Goal: Task Accomplishment & Management: Complete application form

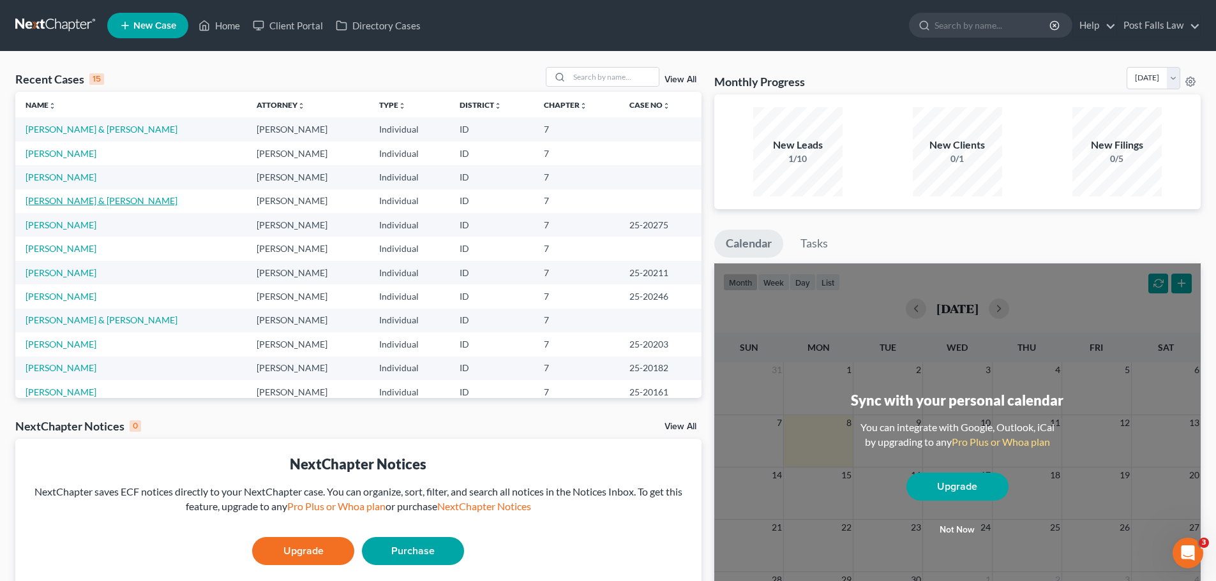
click at [72, 202] on link "[PERSON_NAME] & [PERSON_NAME]" at bounding box center [102, 200] width 152 height 11
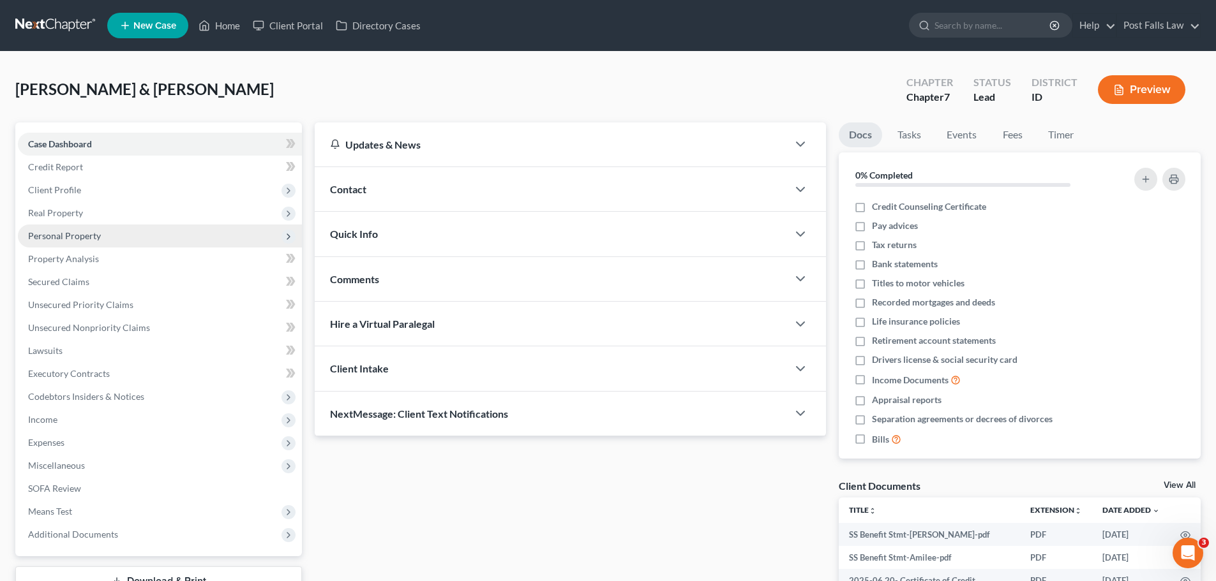
click at [63, 236] on span "Personal Property" at bounding box center [64, 235] width 73 height 11
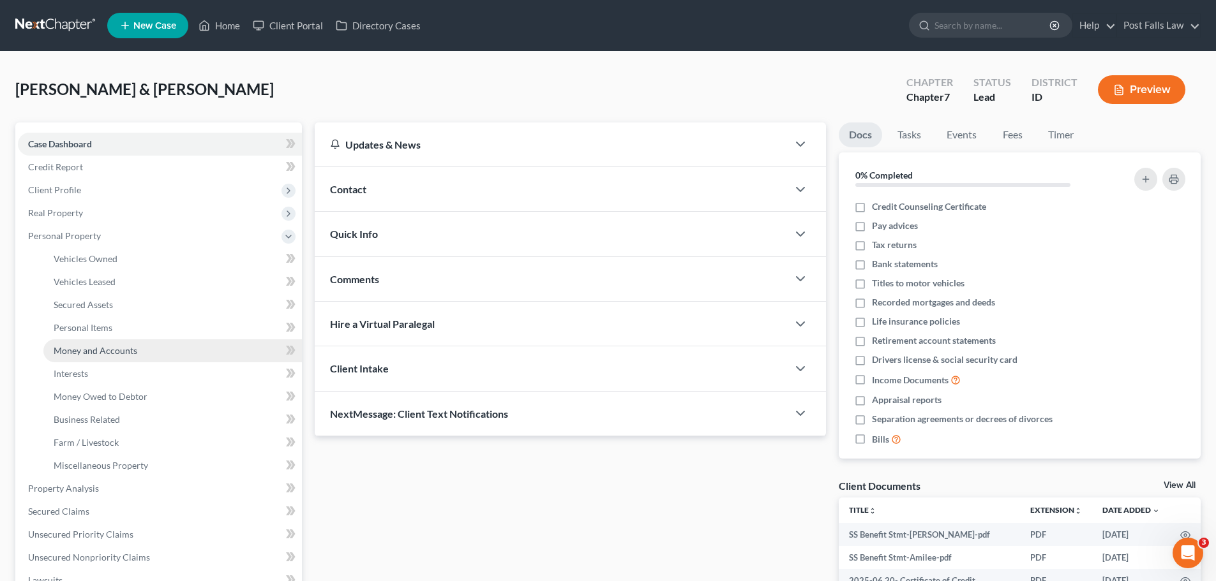
click at [81, 350] on span "Money and Accounts" at bounding box center [96, 350] width 84 height 11
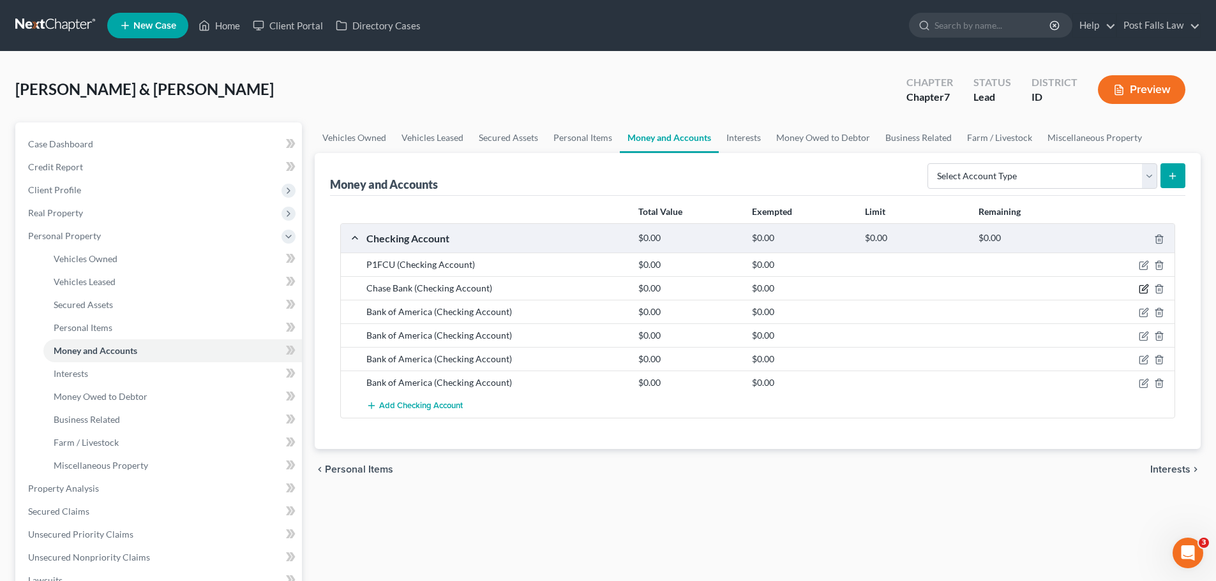
click at [1144, 290] on icon "button" at bounding box center [1145, 288] width 6 height 6
select select "7"
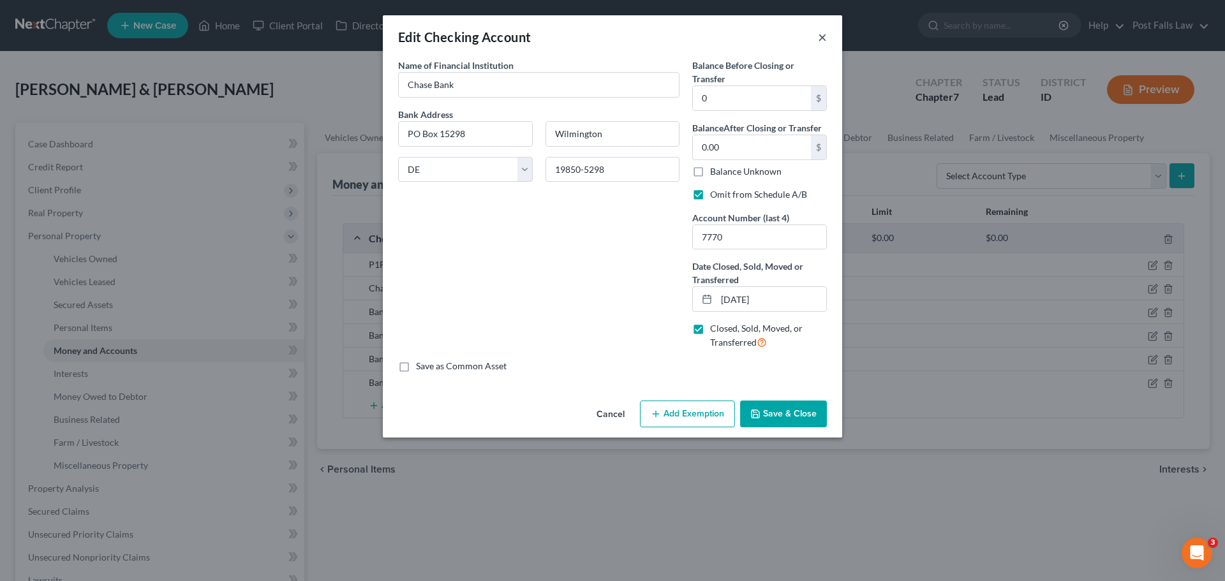
click at [824, 38] on button "×" at bounding box center [822, 36] width 9 height 15
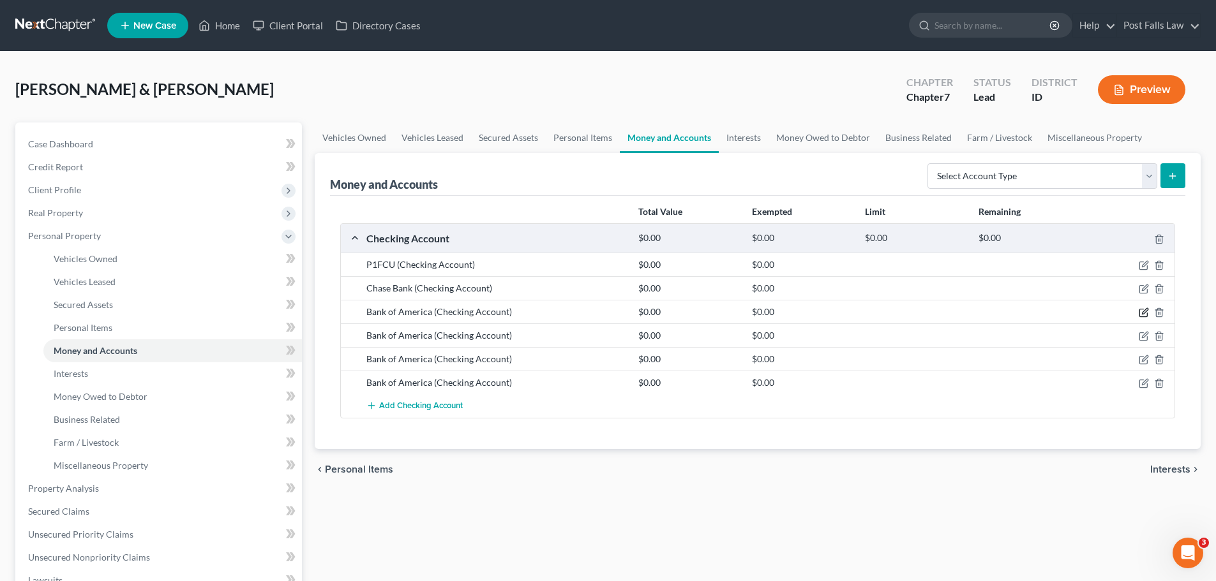
click at [1142, 313] on icon "button" at bounding box center [1145, 312] width 6 height 6
select select "45"
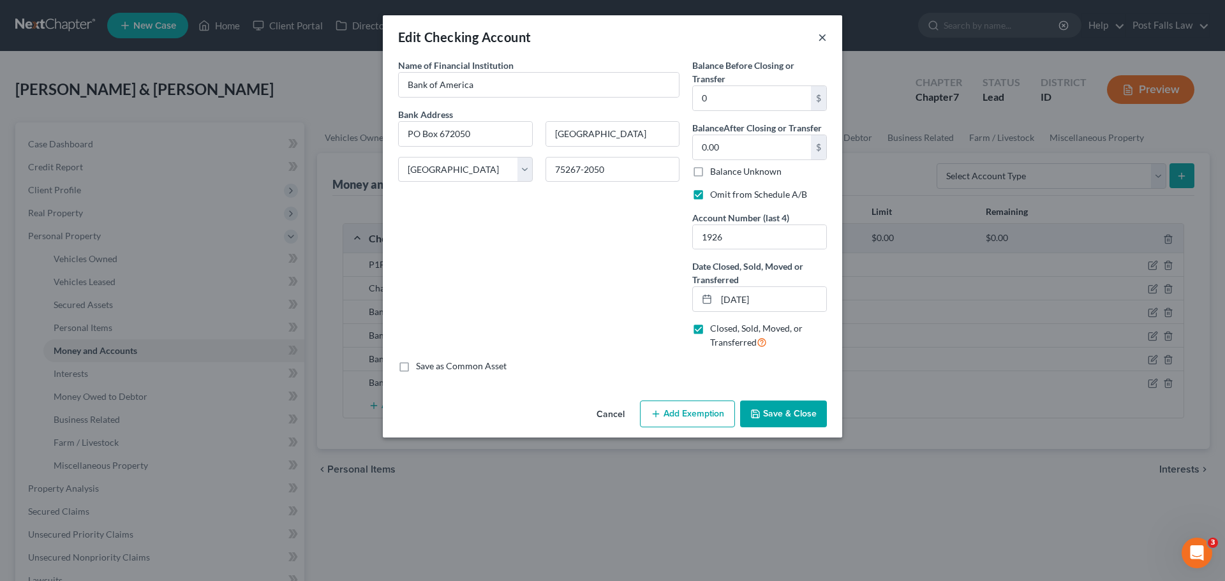
click at [823, 39] on button "×" at bounding box center [822, 36] width 9 height 15
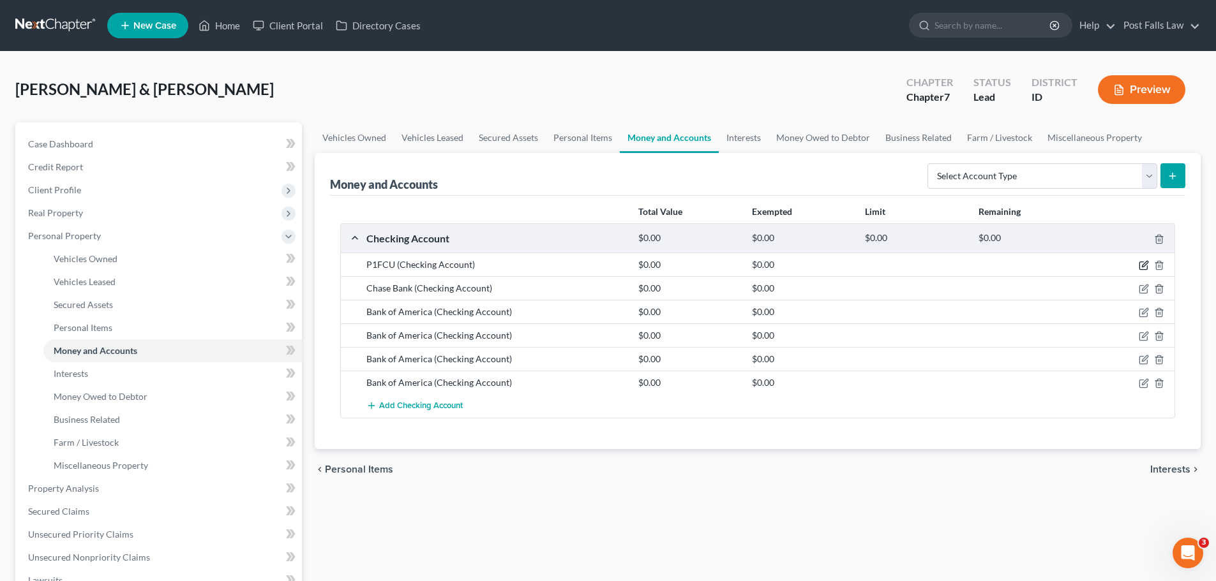
click at [1143, 269] on icon "button" at bounding box center [1144, 265] width 10 height 10
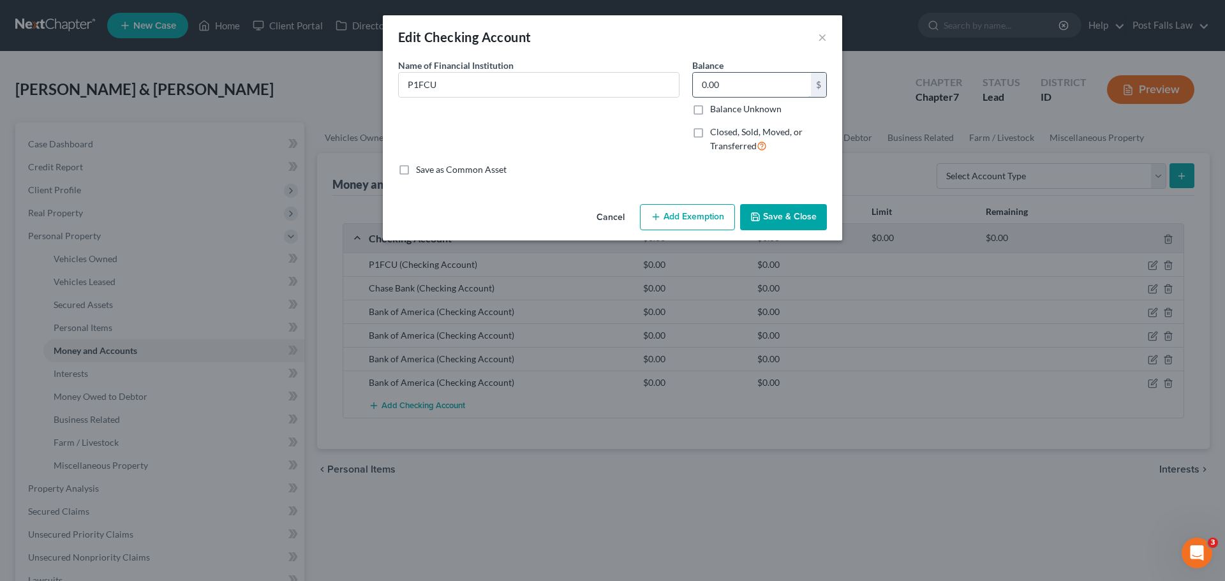
click at [753, 86] on input "0.00" at bounding box center [752, 85] width 118 height 24
type input "813.66"
click at [680, 213] on button "Add Exemption" at bounding box center [687, 217] width 95 height 27
select select "2"
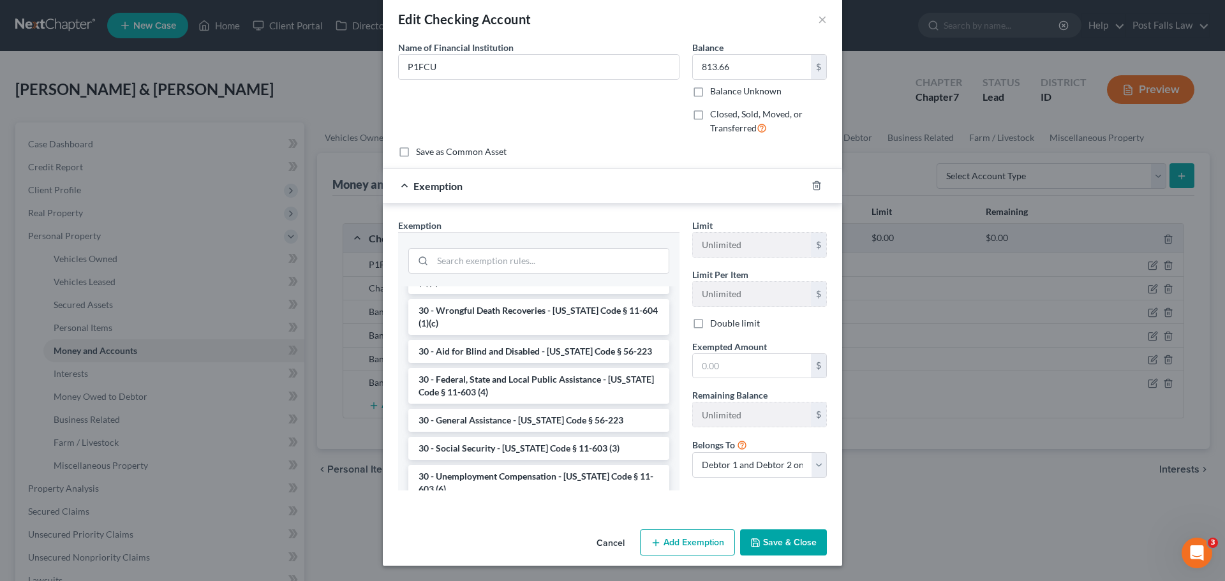
scroll to position [868, 0]
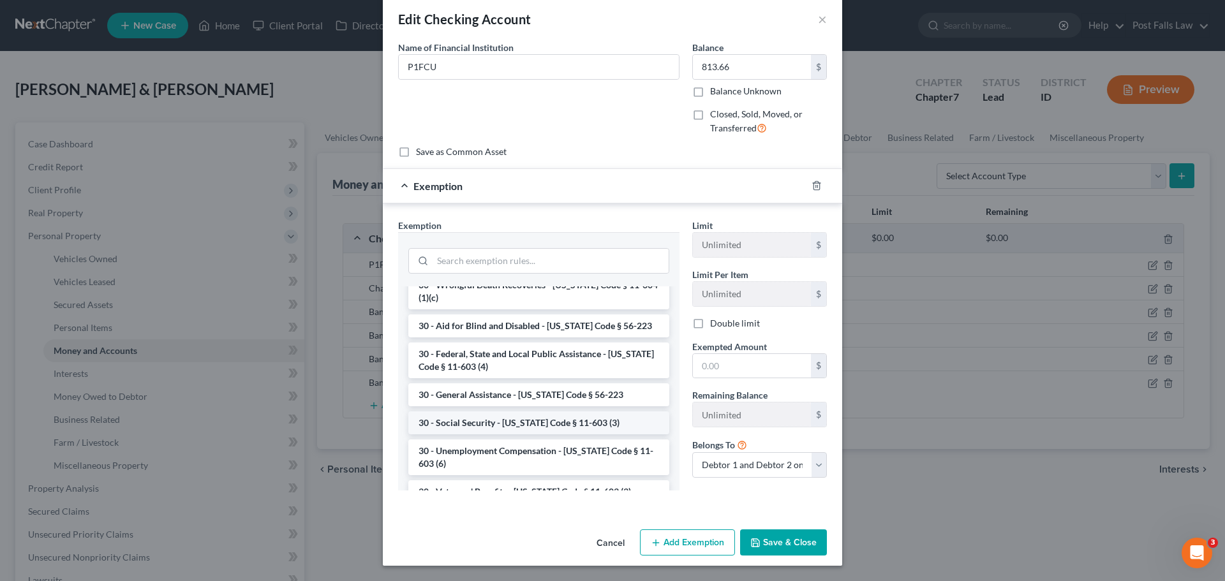
click at [428, 412] on li "30 - Social Security - Idaho Code § 11-603 (3)" at bounding box center [538, 423] width 261 height 23
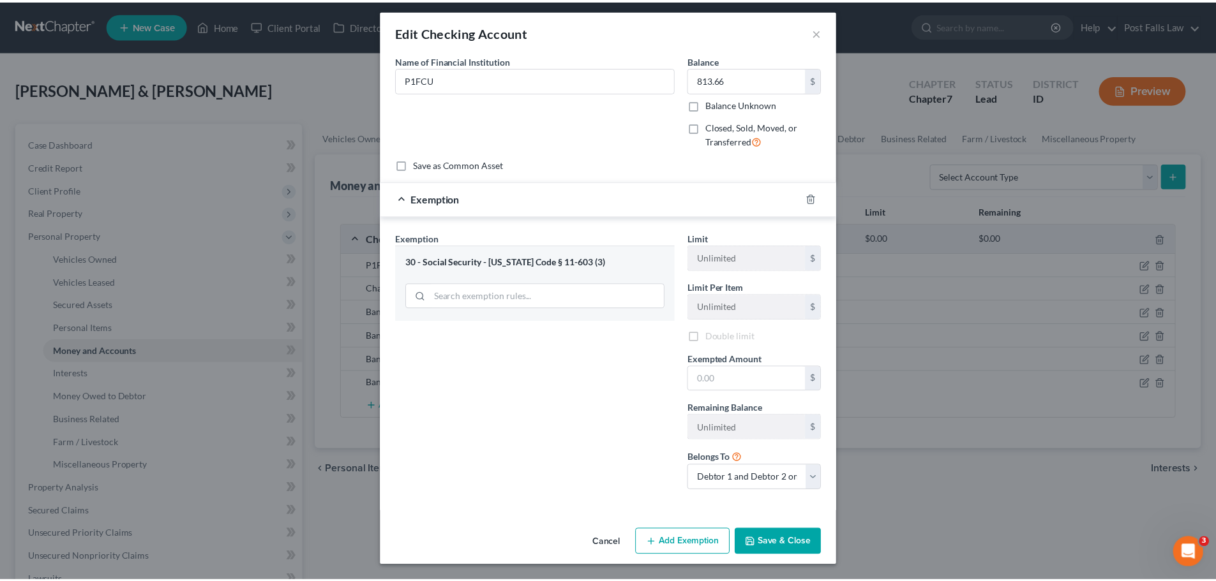
scroll to position [7, 0]
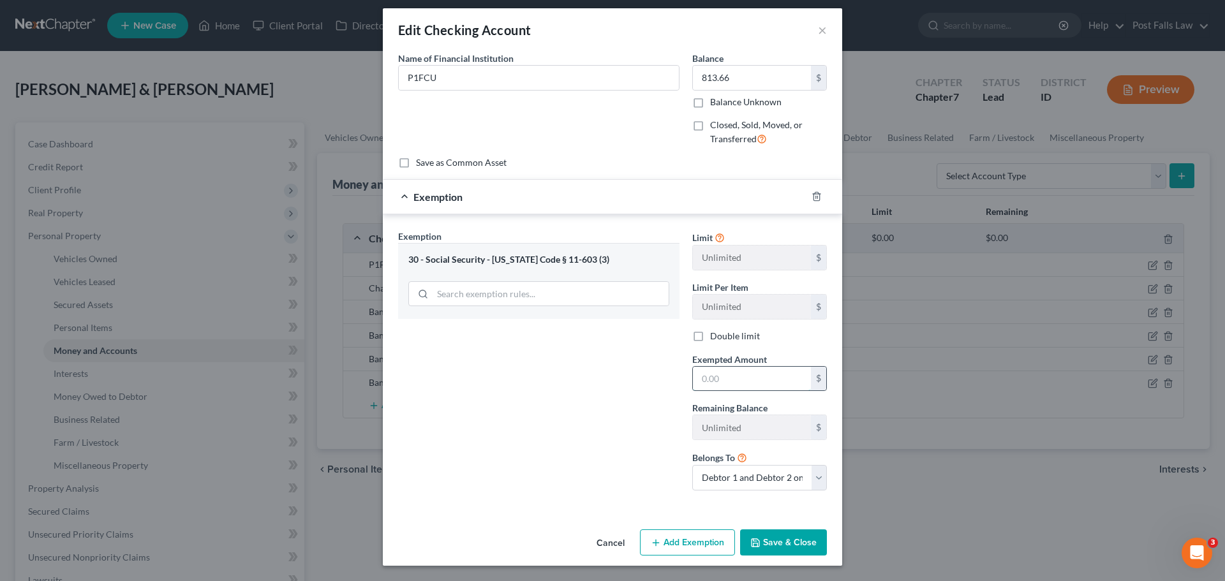
click at [726, 379] on input "text" at bounding box center [752, 379] width 118 height 24
type input "813.66"
click at [774, 550] on button "Save & Close" at bounding box center [783, 543] width 87 height 27
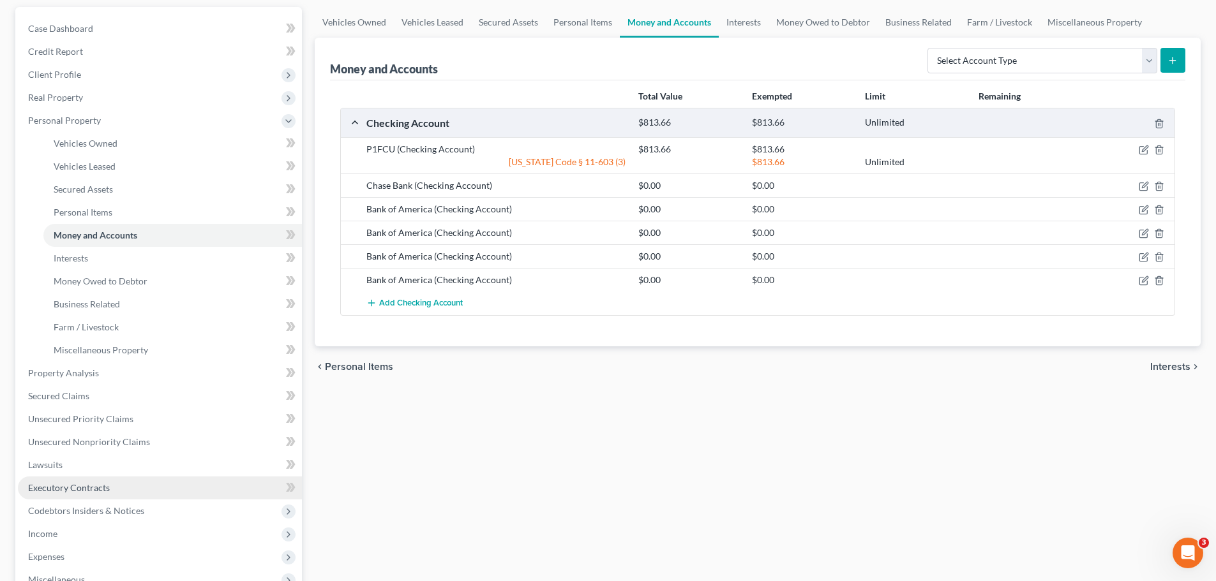
scroll to position [327, 0]
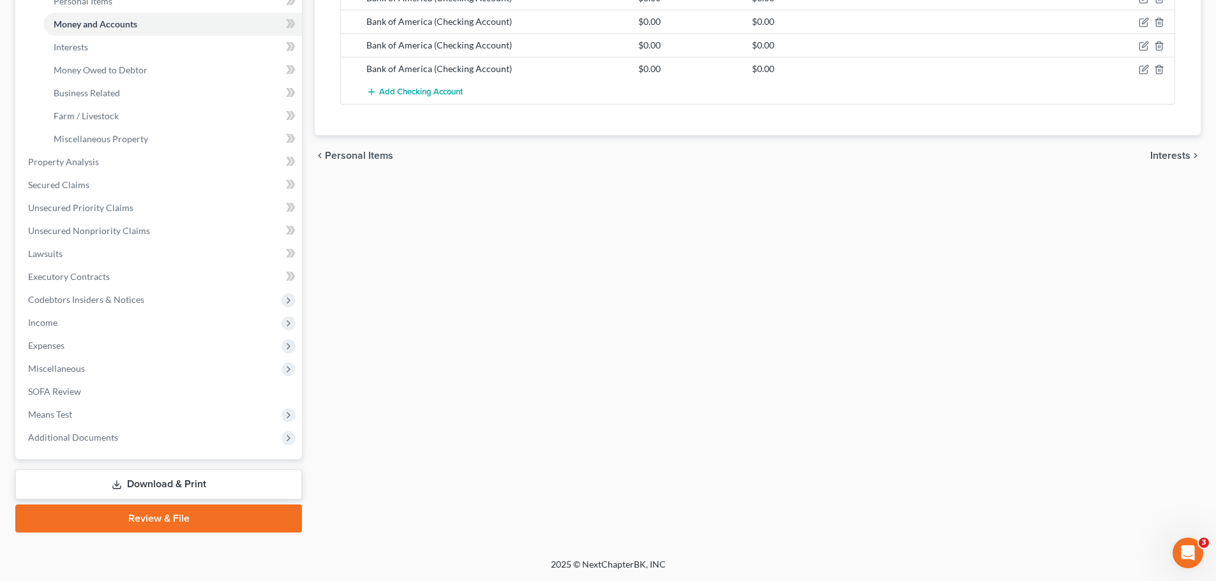
click at [172, 482] on link "Download & Print" at bounding box center [158, 485] width 287 height 30
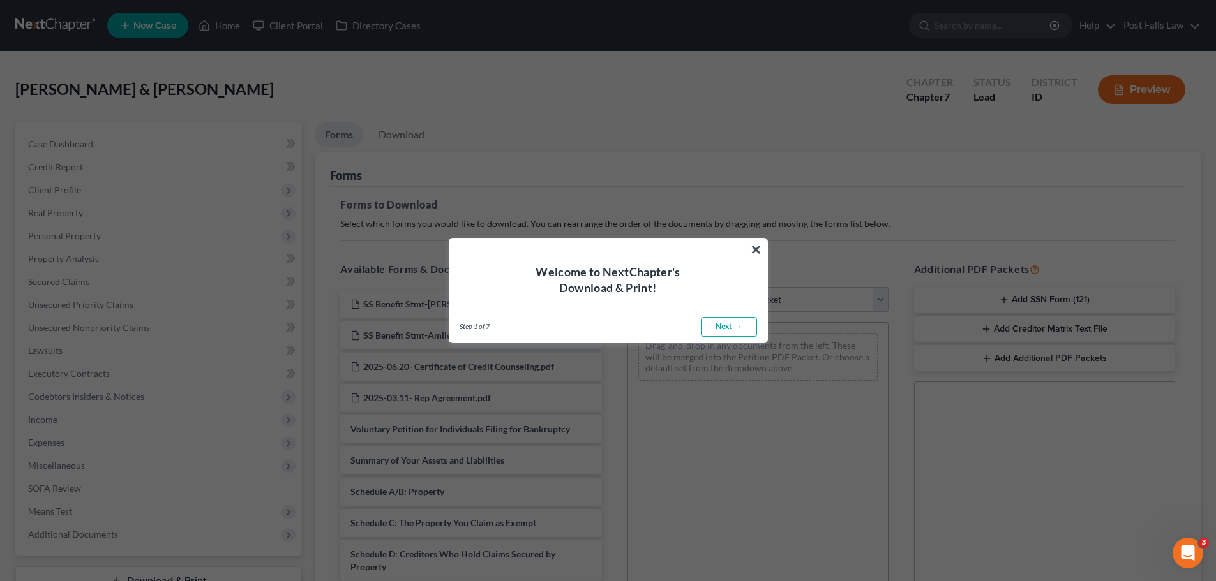
click at [731, 329] on link "Next →" at bounding box center [729, 327] width 56 height 20
select select "0"
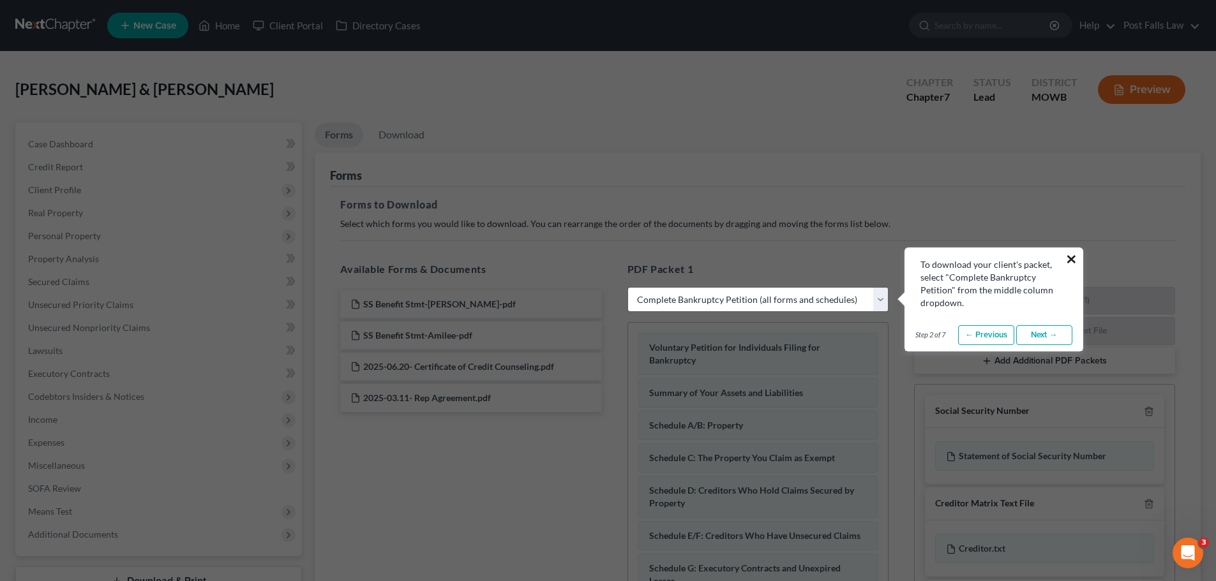
click at [1069, 257] on button "×" at bounding box center [1071, 259] width 12 height 20
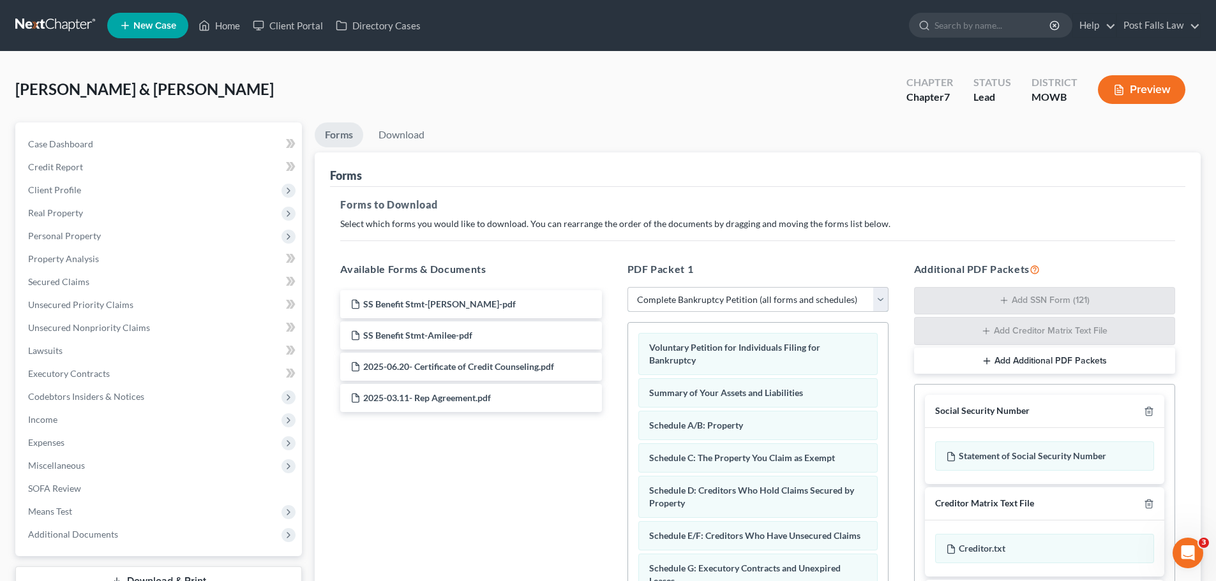
click at [876, 299] on select "Choose Default Petition PDF Packet Complete Bankruptcy Petition (all forms and …" at bounding box center [757, 300] width 261 height 26
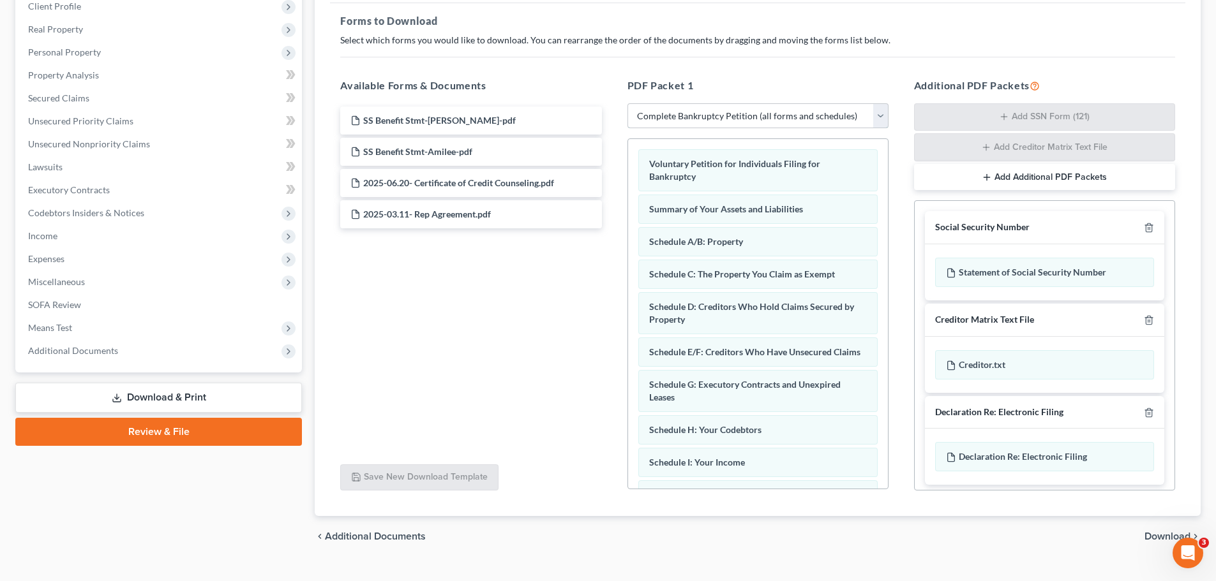
scroll to position [208, 0]
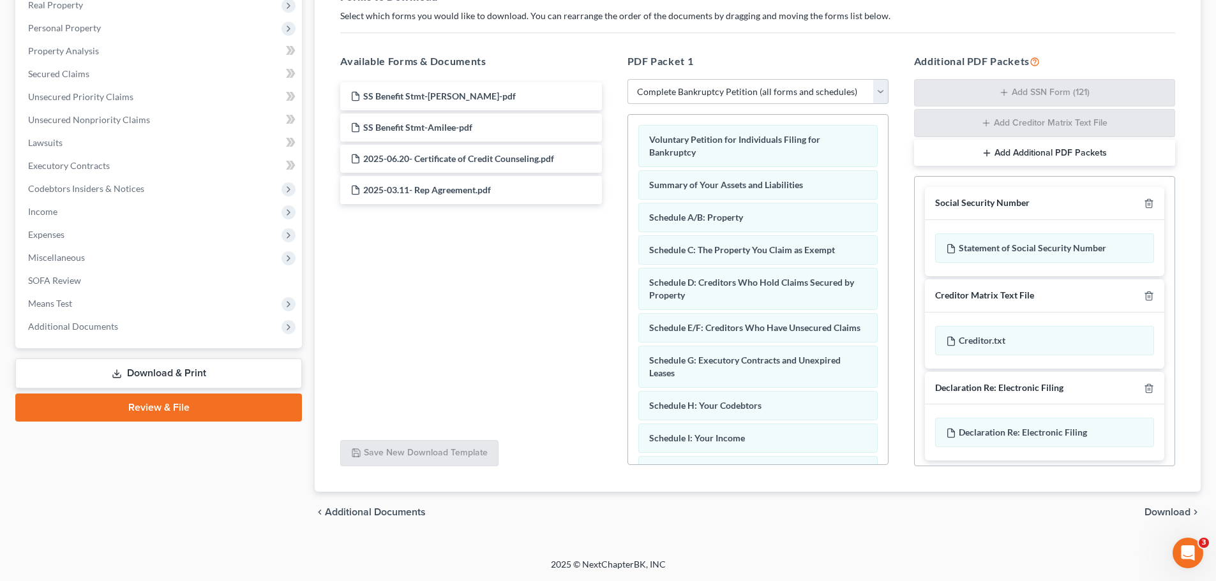
click at [165, 371] on link "Download & Print" at bounding box center [158, 374] width 287 height 30
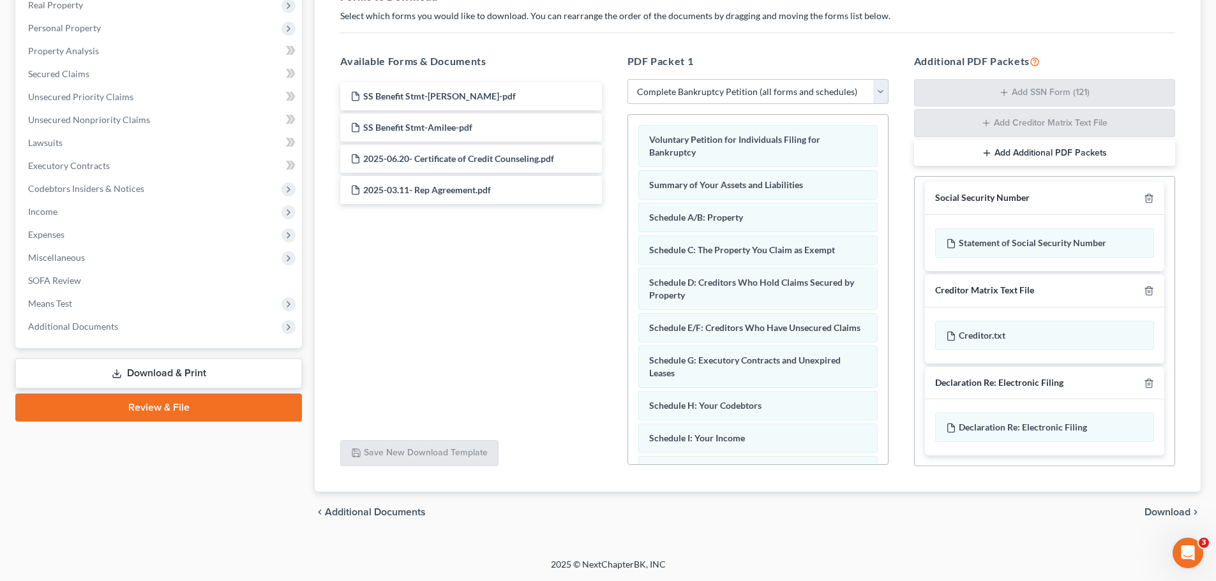
click at [1171, 514] on span "Download" at bounding box center [1167, 512] width 46 height 10
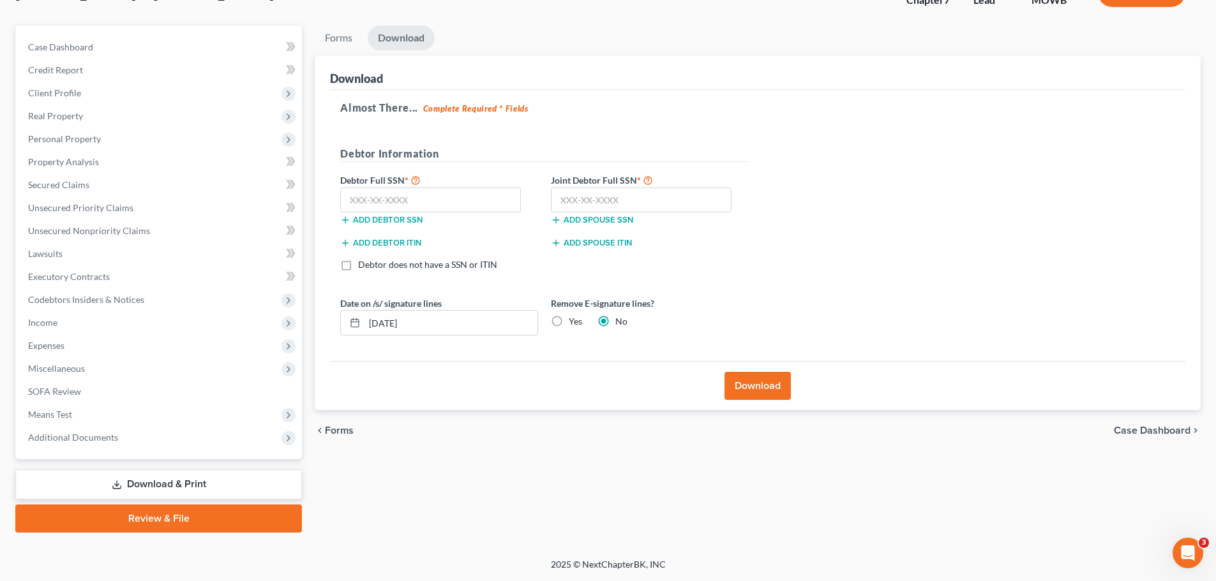
scroll to position [97, 0]
click at [452, 202] on input "text" at bounding box center [430, 201] width 181 height 26
click at [573, 200] on input "text" at bounding box center [641, 201] width 181 height 26
type input "532-56-4503"
click at [456, 200] on input "text" at bounding box center [430, 201] width 181 height 26
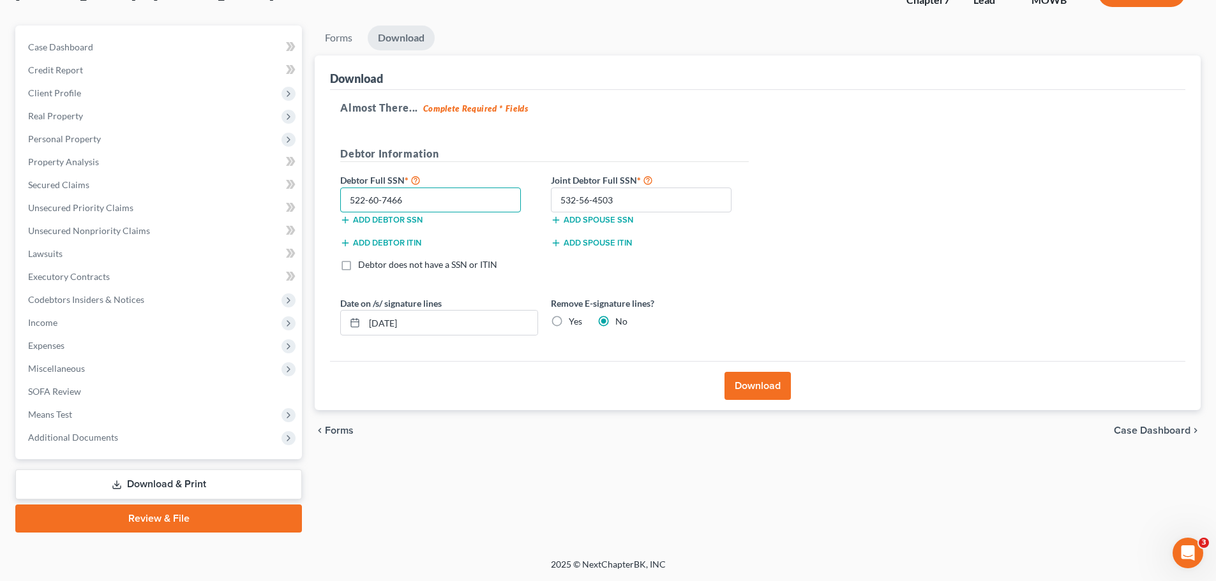
type input "522-60-7466"
click at [751, 388] on button "Download" at bounding box center [757, 386] width 66 height 28
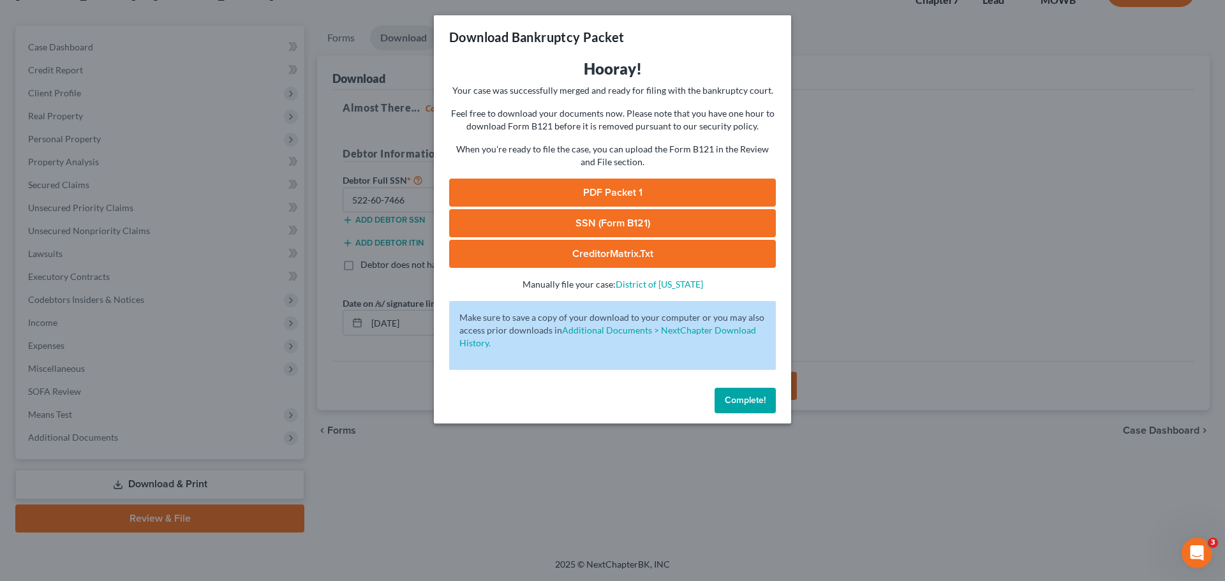
click at [621, 192] on link "PDF Packet 1" at bounding box center [612, 193] width 327 height 28
click at [625, 225] on link "SSN (Form B121)" at bounding box center [612, 223] width 327 height 28
click at [641, 247] on link "CreditorMatrix.txt" at bounding box center [612, 254] width 327 height 28
click at [613, 248] on link "CreditorMatrix.txt" at bounding box center [612, 254] width 327 height 28
click at [749, 395] on span "Complete!" at bounding box center [745, 400] width 41 height 11
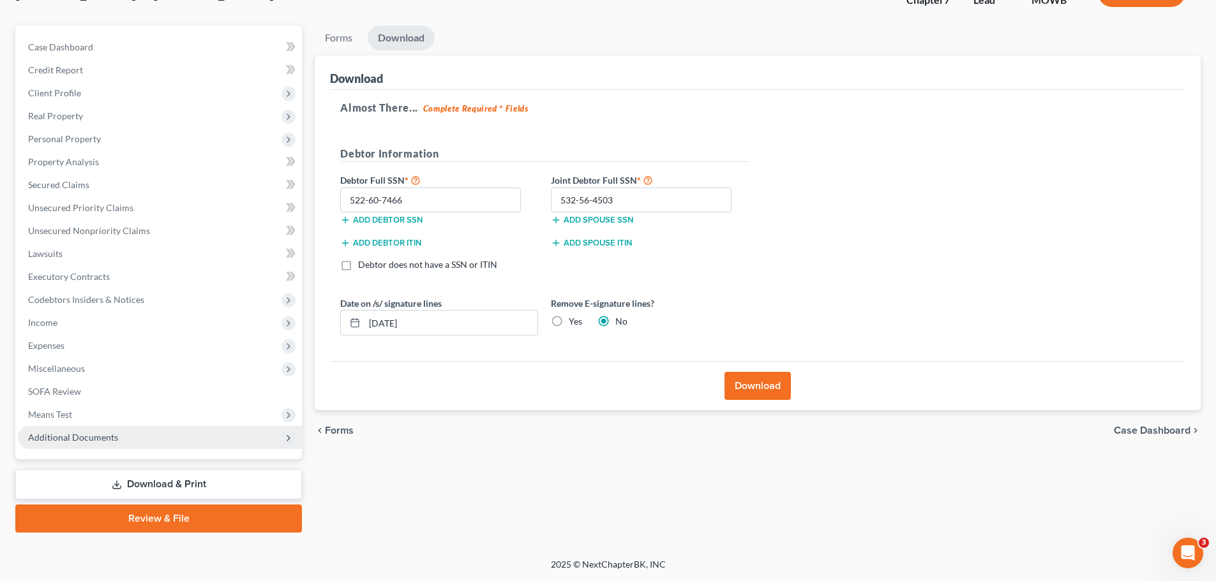
click at [122, 437] on span "Additional Documents" at bounding box center [160, 437] width 284 height 23
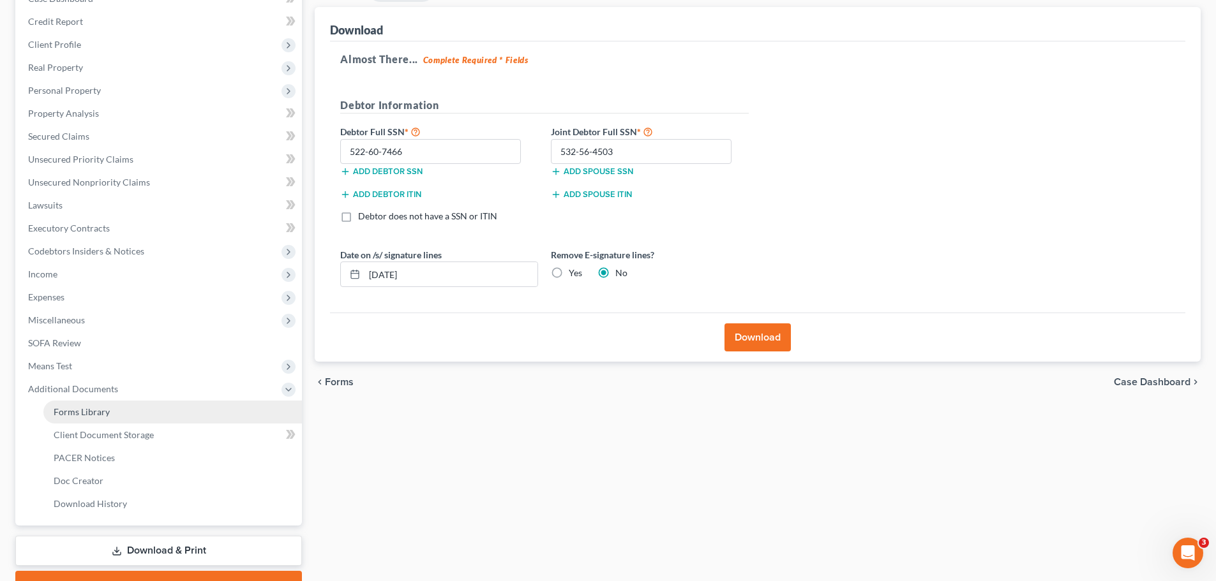
scroll to position [212, 0]
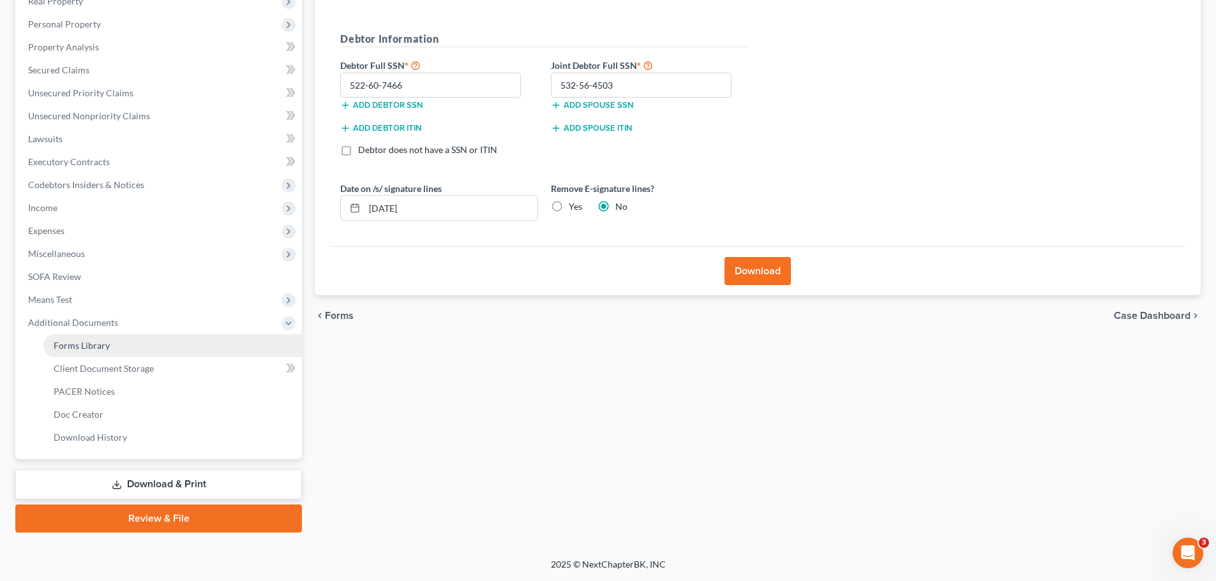
click at [108, 343] on span "Forms Library" at bounding box center [82, 345] width 56 height 11
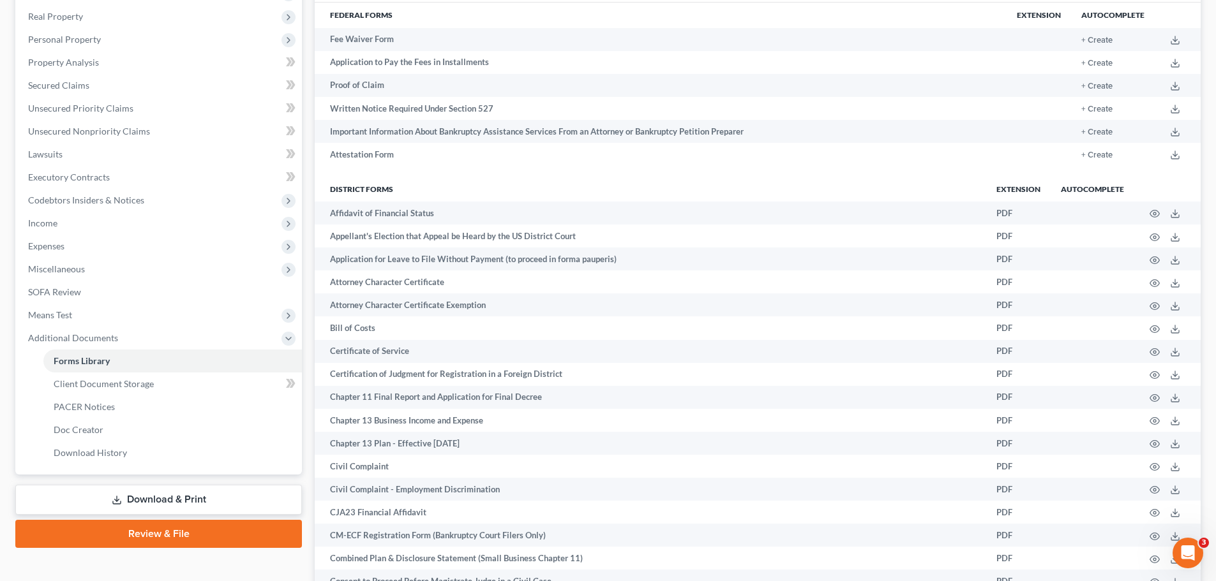
scroll to position [128, 0]
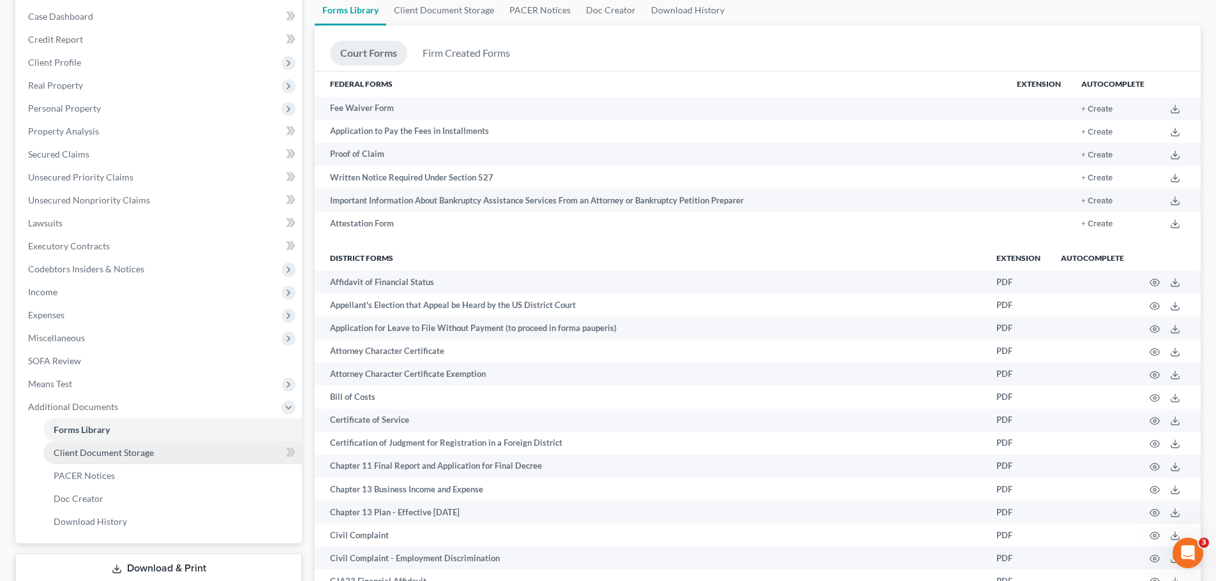
click at [167, 453] on link "Client Document Storage" at bounding box center [172, 453] width 258 height 23
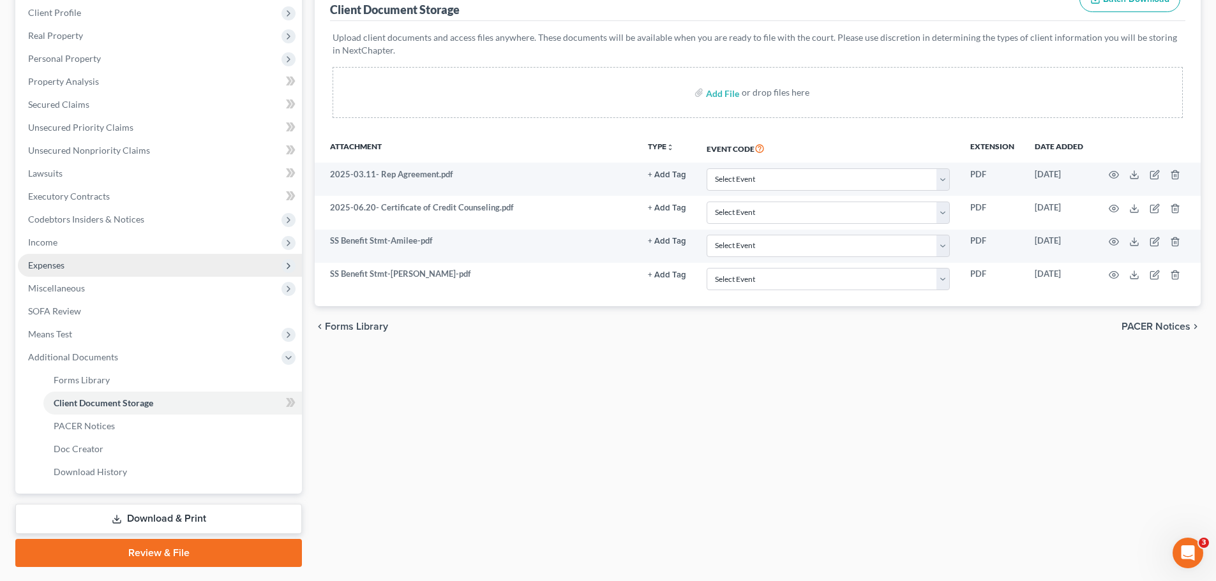
scroll to position [212, 0]
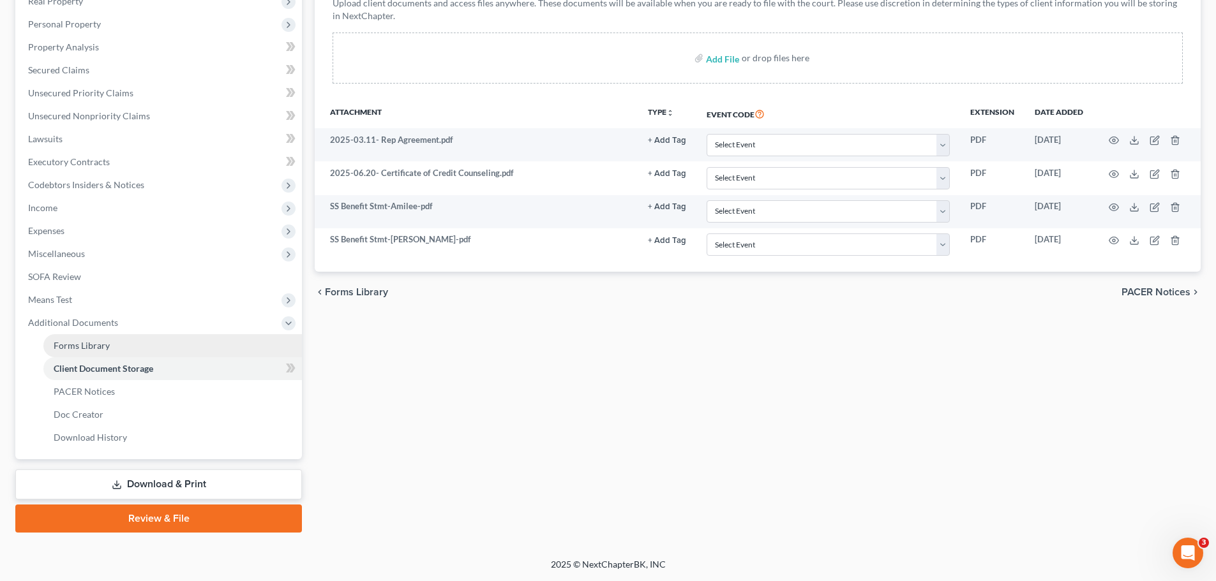
click at [100, 350] on span "Forms Library" at bounding box center [82, 345] width 56 height 11
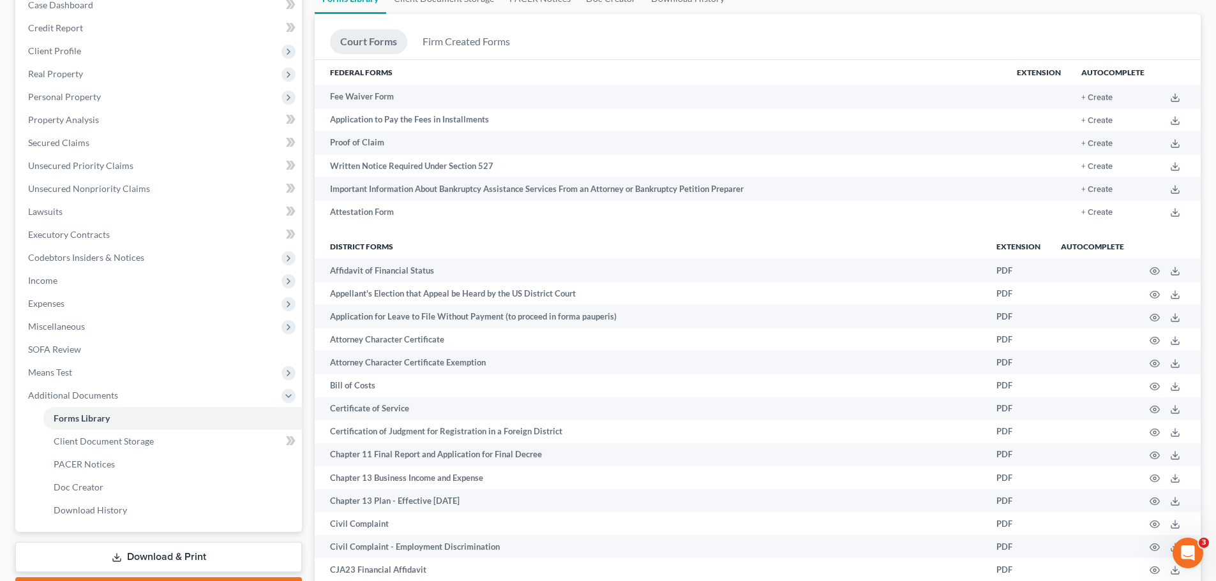
scroll to position [64, 0]
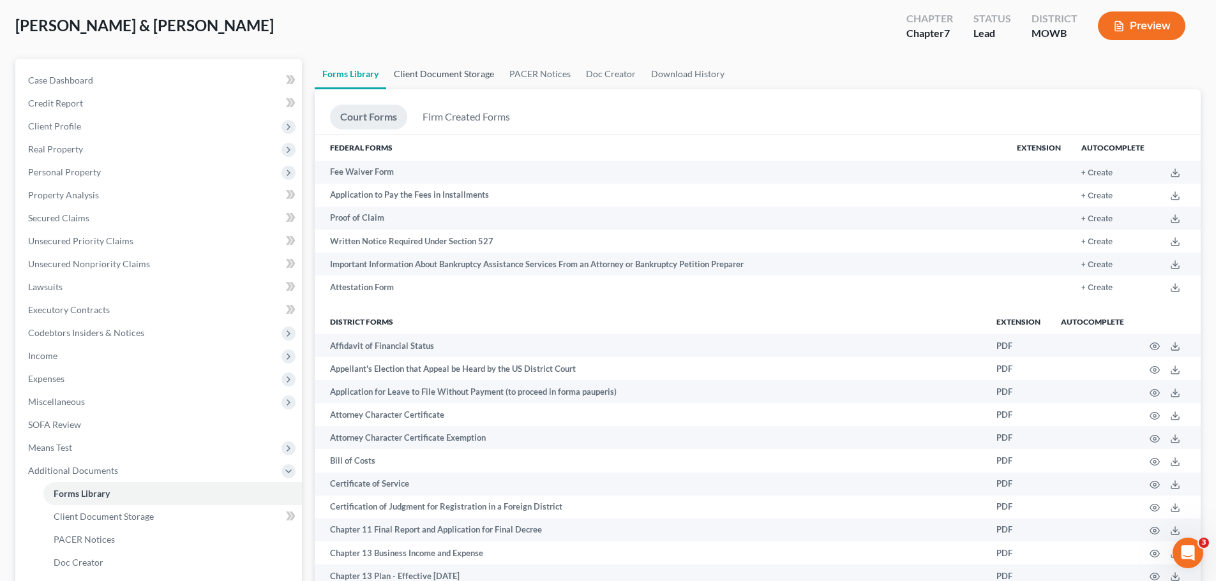
click at [424, 66] on link "Client Document Storage" at bounding box center [444, 74] width 116 height 31
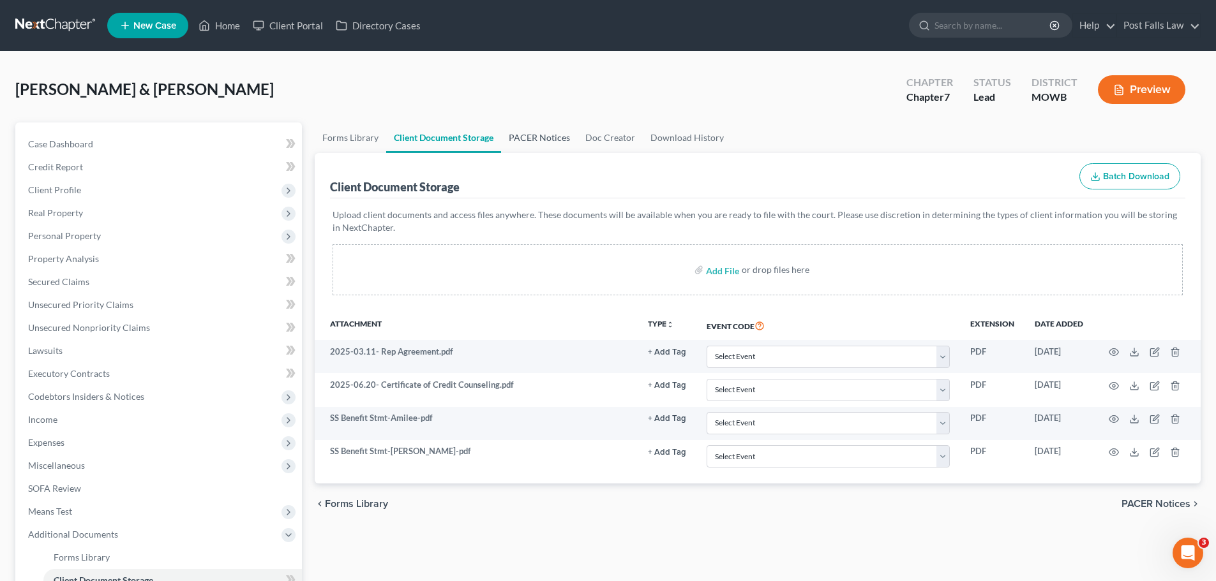
click at [548, 136] on link "PACER Notices" at bounding box center [539, 138] width 77 height 31
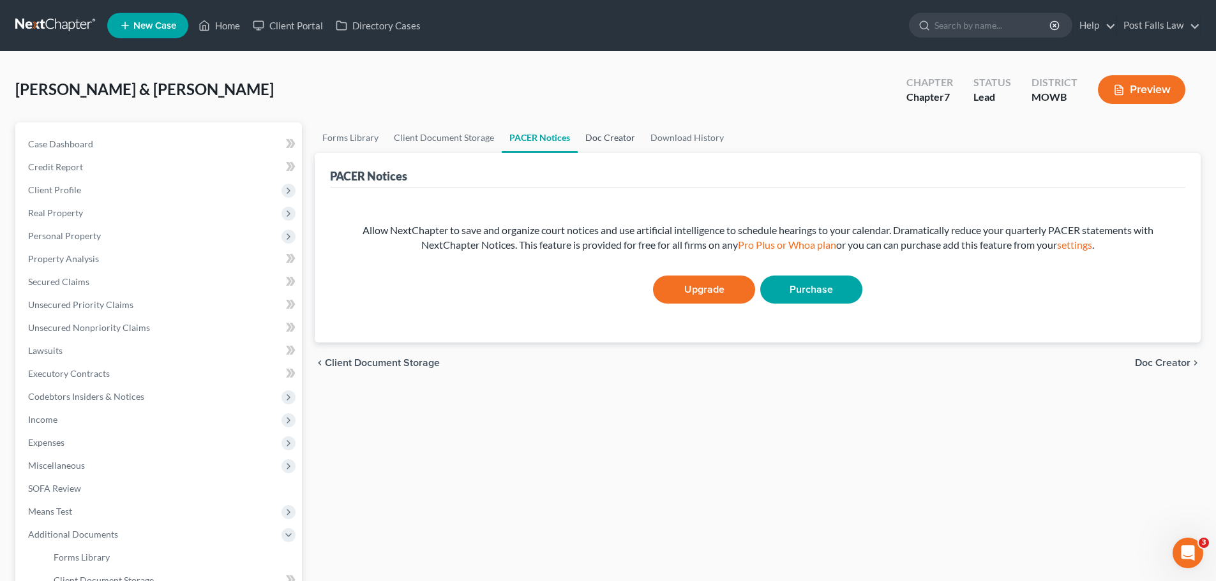
click at [606, 132] on link "Doc Creator" at bounding box center [610, 138] width 65 height 31
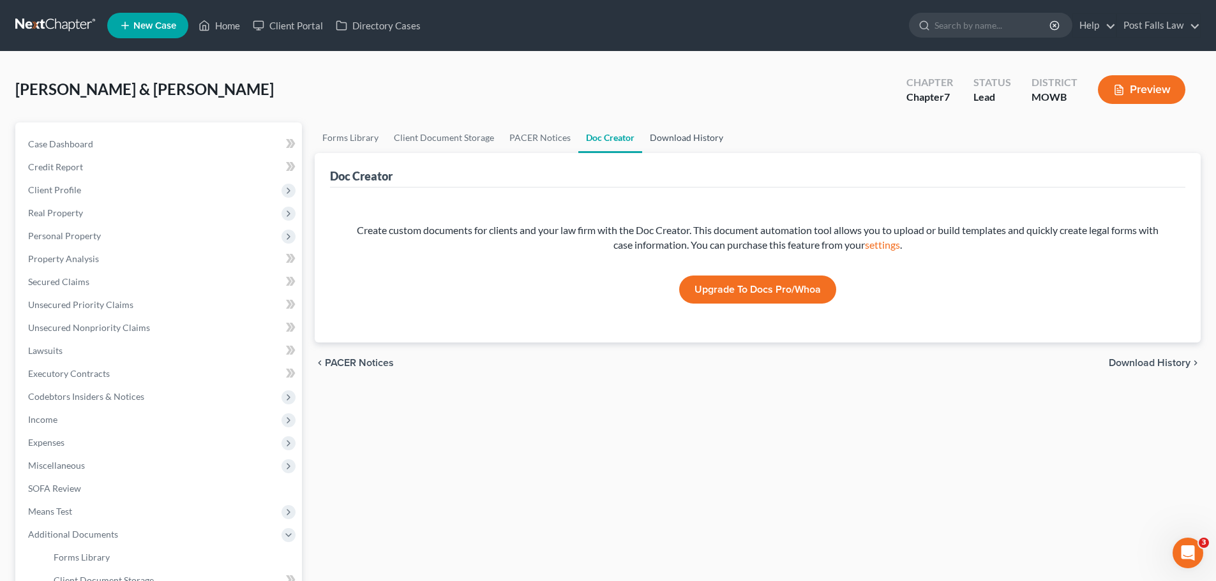
click at [645, 134] on link "Download History" at bounding box center [686, 138] width 89 height 31
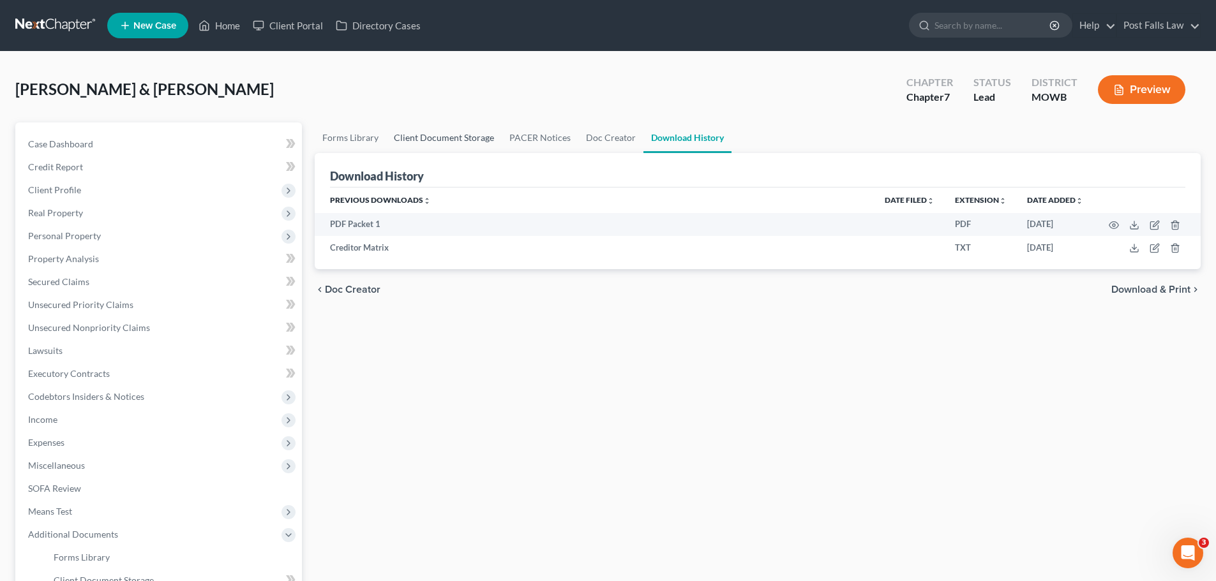
click at [446, 136] on link "Client Document Storage" at bounding box center [444, 138] width 116 height 31
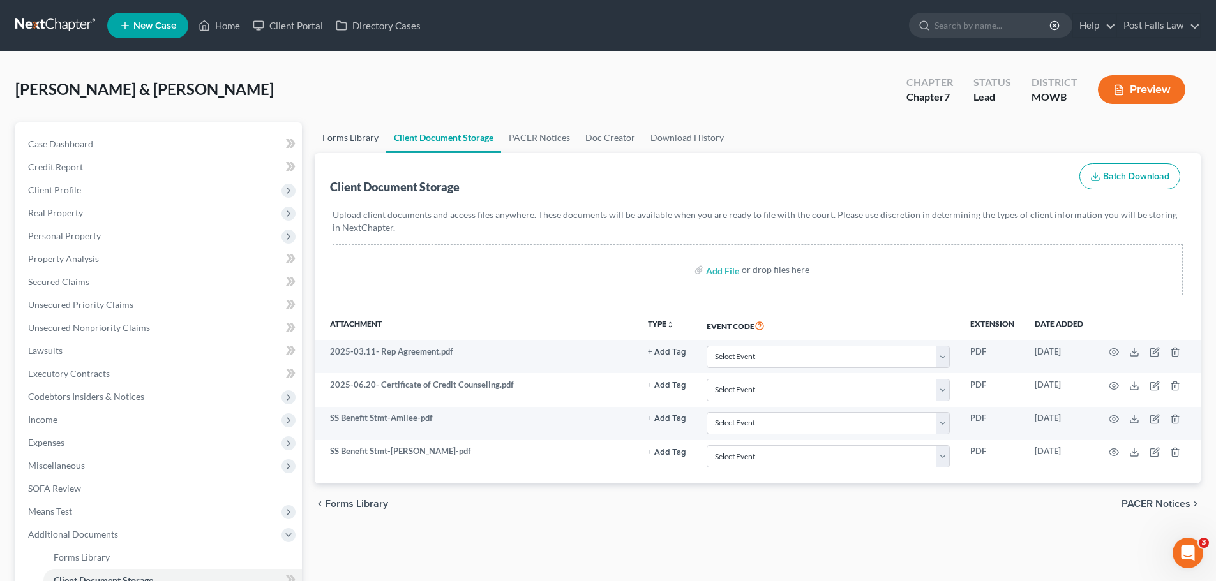
click at [368, 137] on link "Forms Library" at bounding box center [350, 138] width 71 height 31
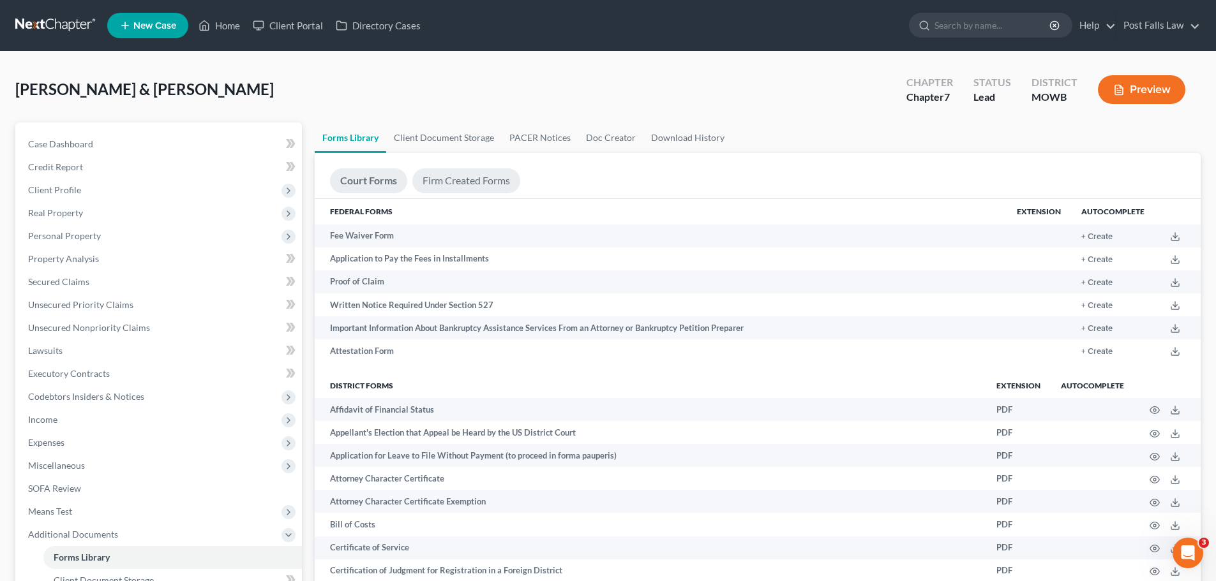
click at [447, 181] on link "Firm Created Forms" at bounding box center [466, 181] width 108 height 25
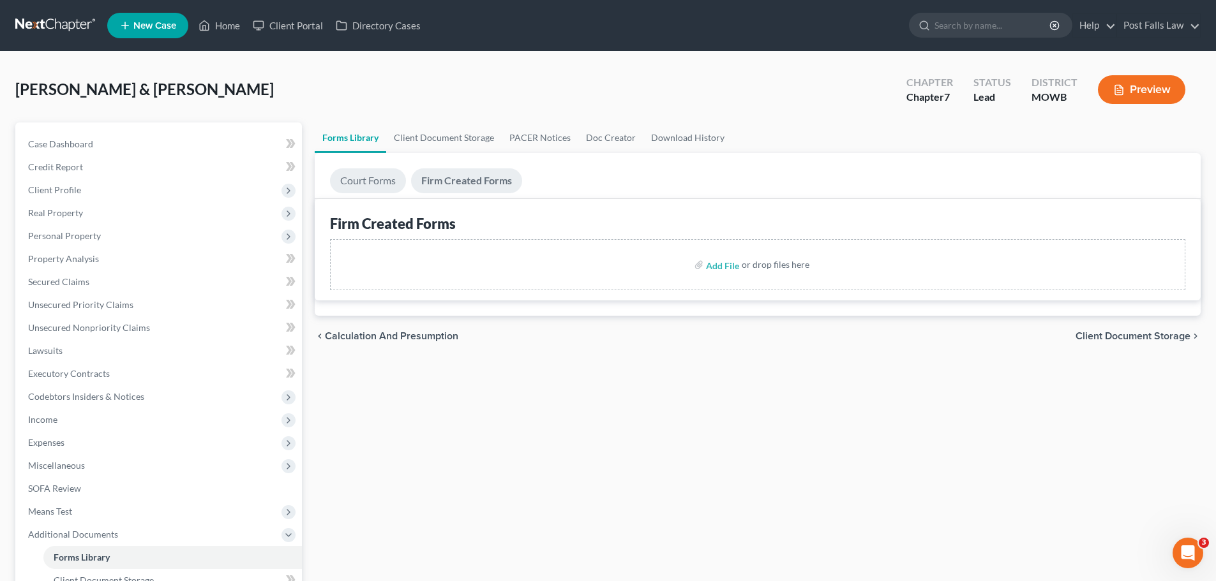
click at [355, 184] on link "Court Forms" at bounding box center [368, 181] width 76 height 25
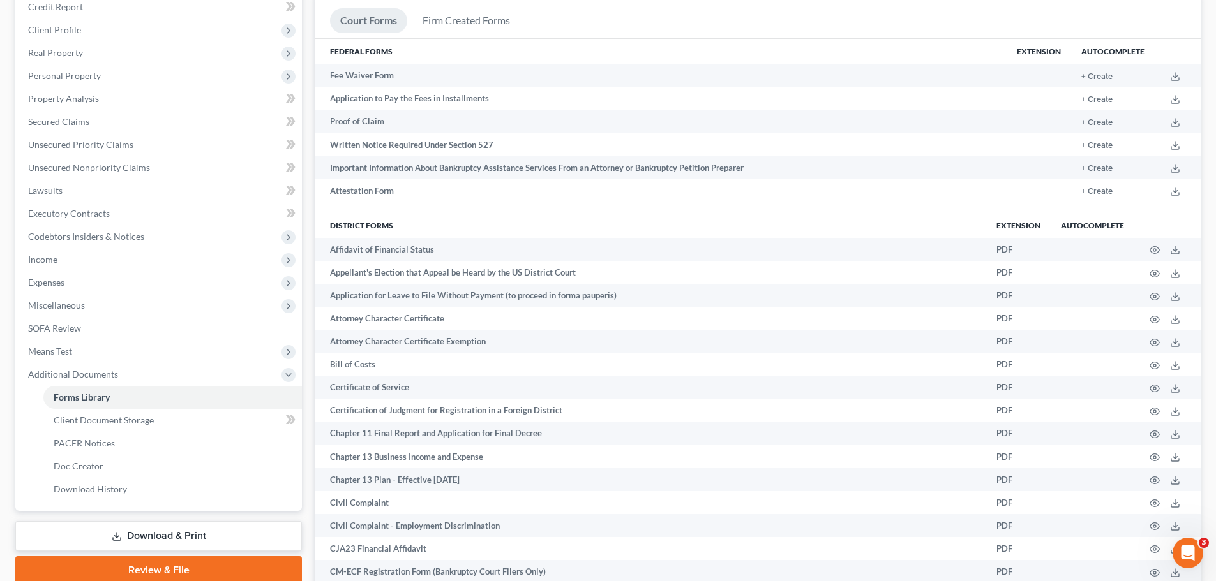
scroll to position [191, 0]
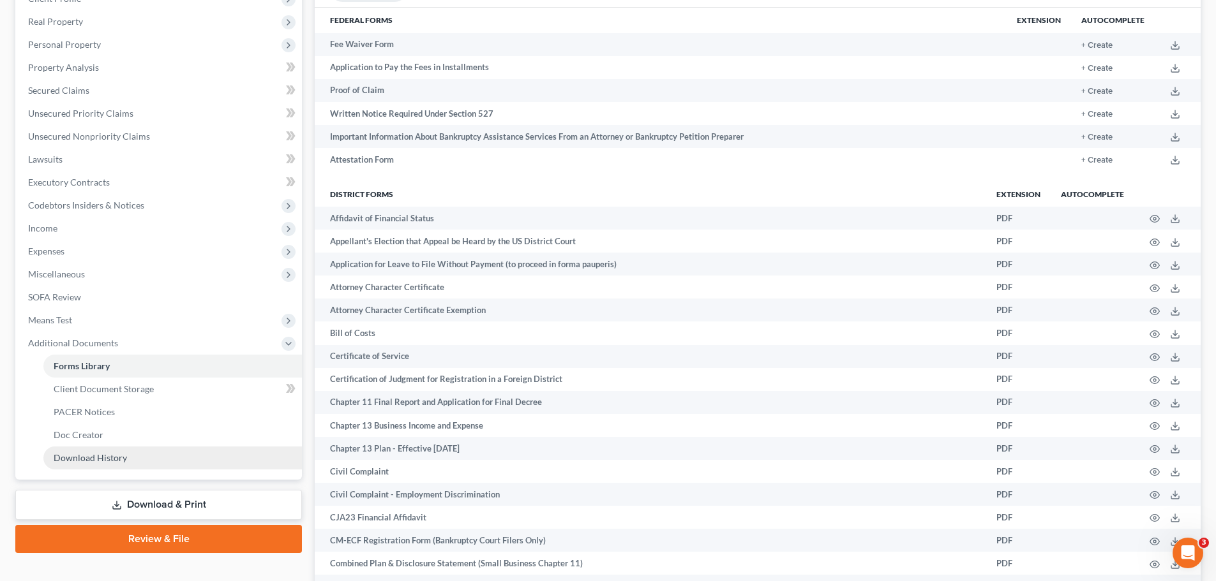
click at [91, 465] on link "Download History" at bounding box center [172, 458] width 258 height 23
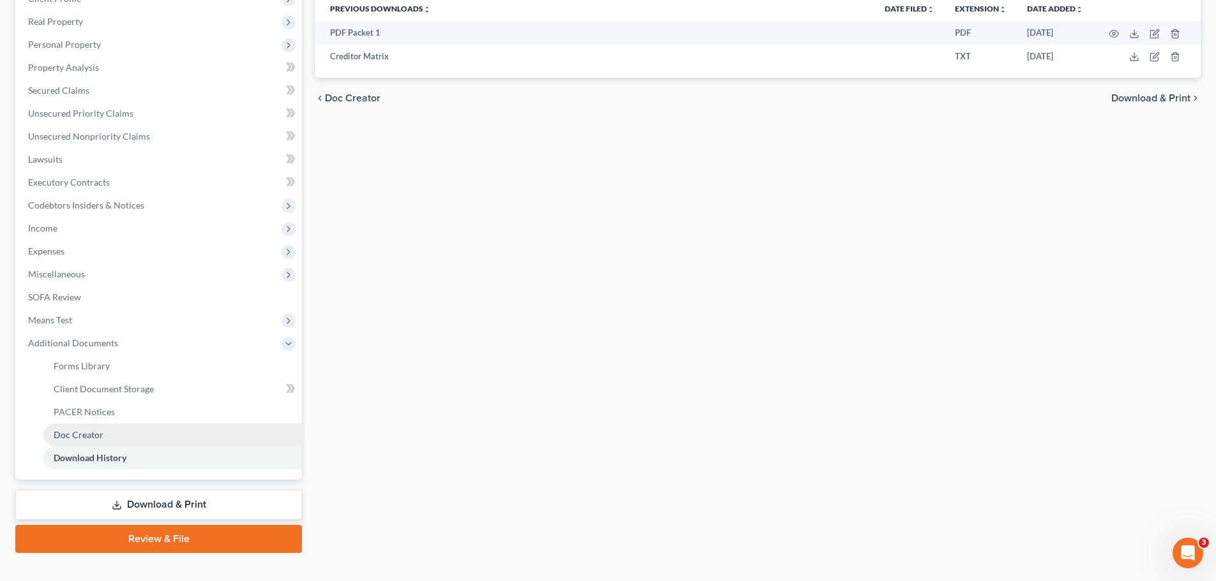
click at [82, 428] on link "Doc Creator" at bounding box center [172, 435] width 258 height 23
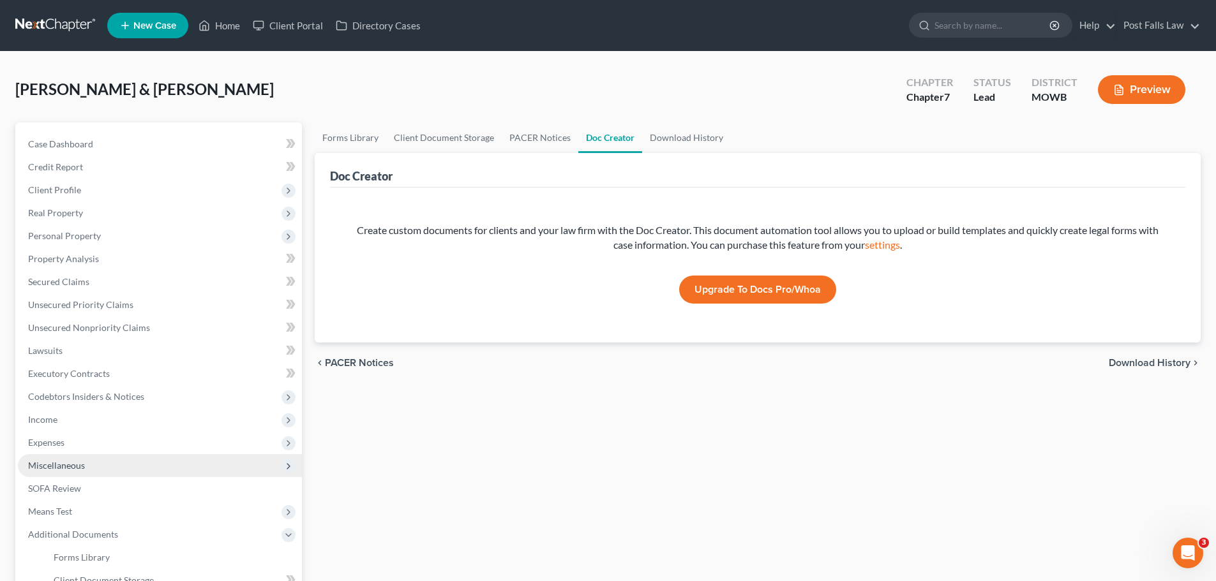
click at [77, 468] on span "Miscellaneous" at bounding box center [56, 465] width 57 height 11
click at [79, 475] on span "Miscellaneous" at bounding box center [160, 465] width 284 height 23
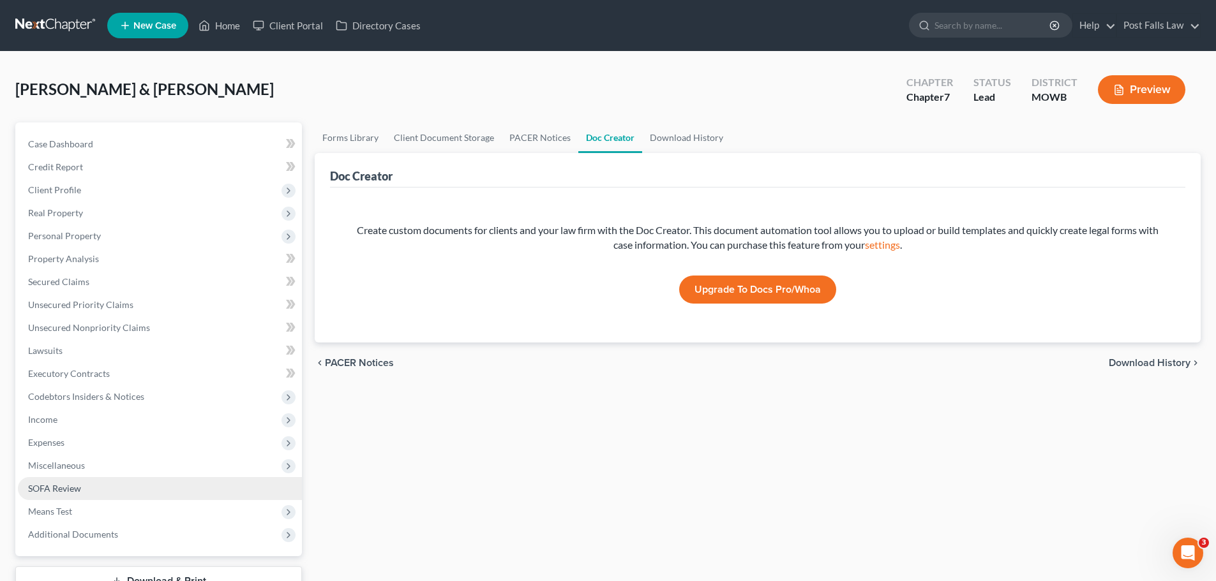
click at [80, 488] on span "SOFA Review" at bounding box center [54, 488] width 53 height 11
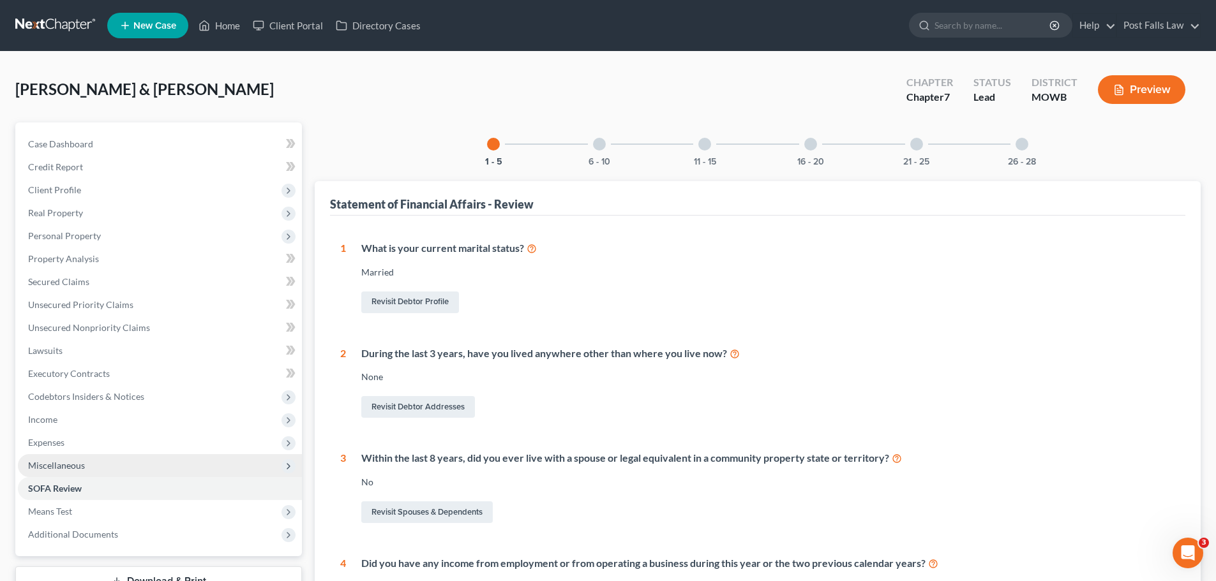
click at [75, 465] on span "Miscellaneous" at bounding box center [56, 465] width 57 height 11
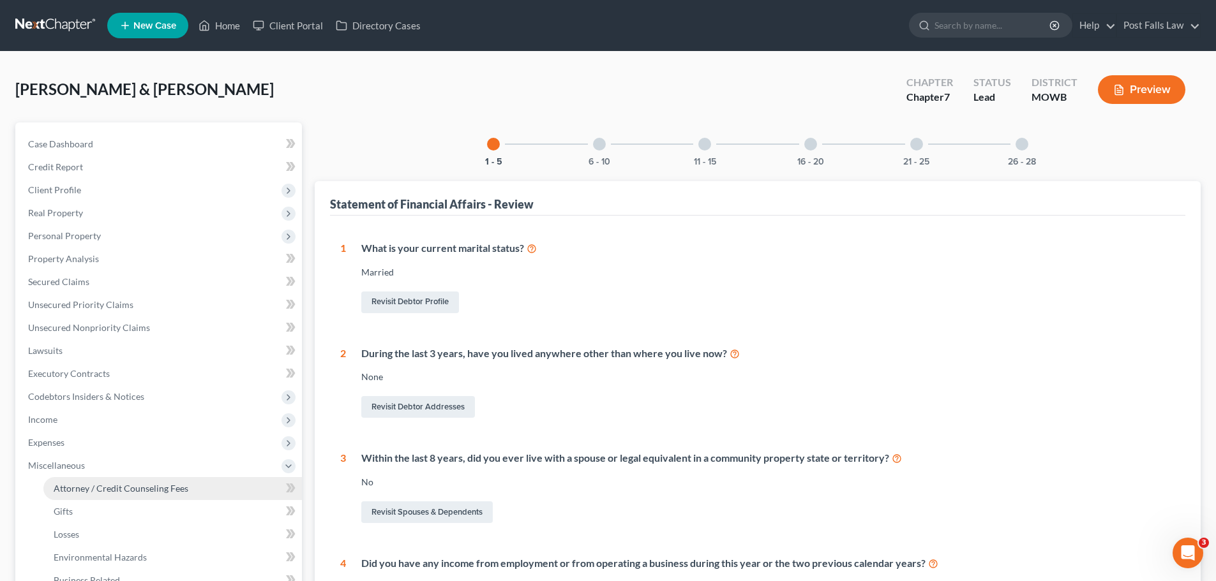
click at [92, 483] on span "Attorney / Credit Counseling Fees" at bounding box center [121, 488] width 135 height 11
select select "0"
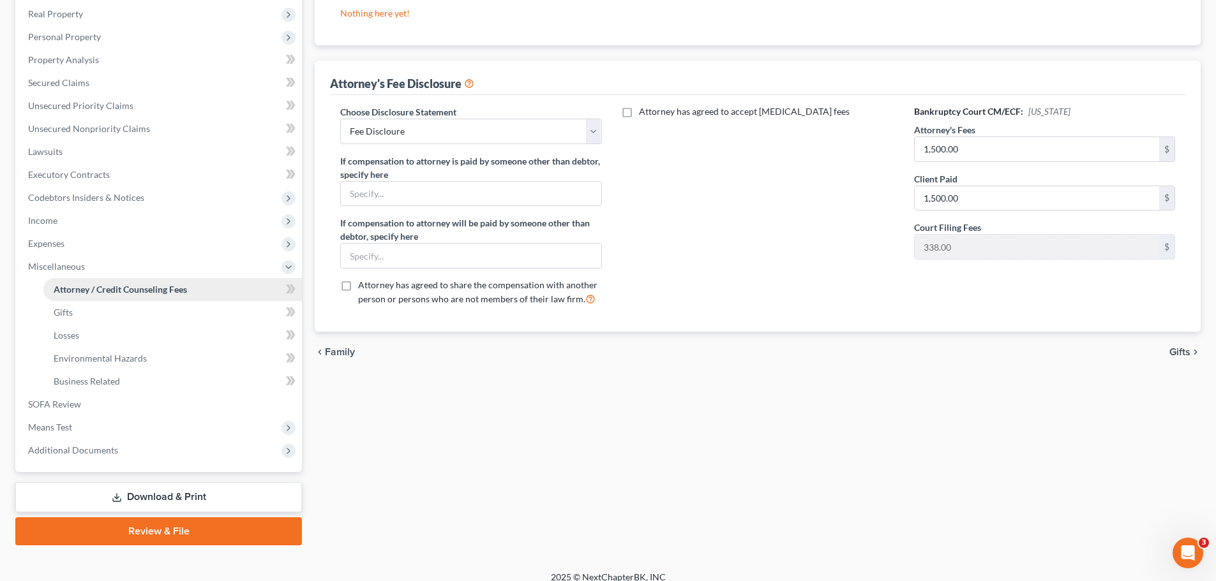
scroll to position [212, 0]
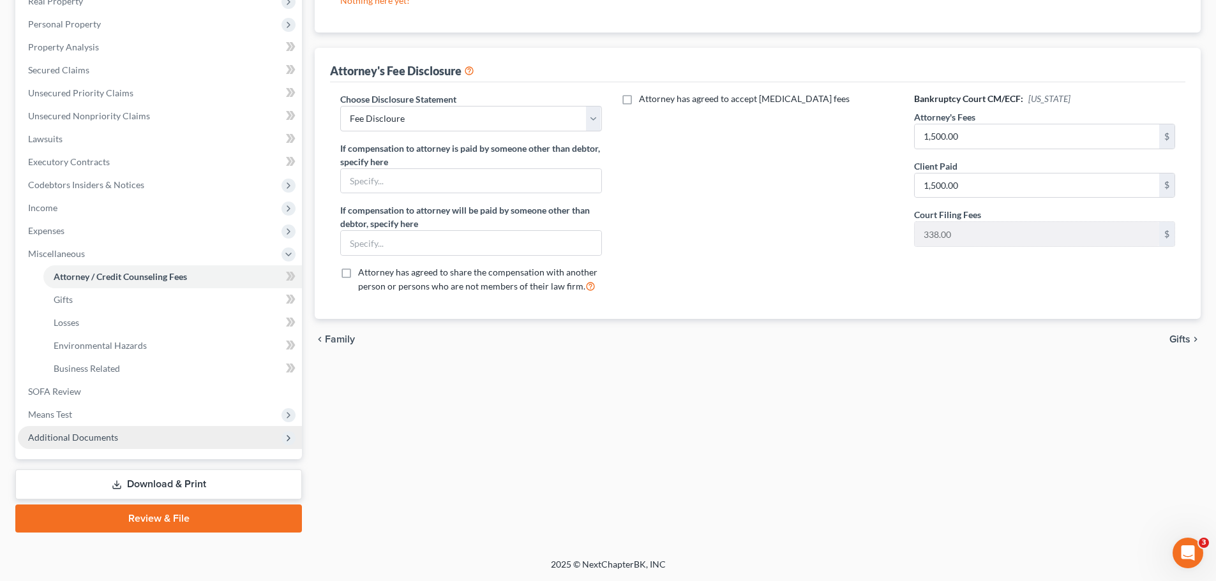
click at [73, 435] on span "Additional Documents" at bounding box center [73, 437] width 90 height 11
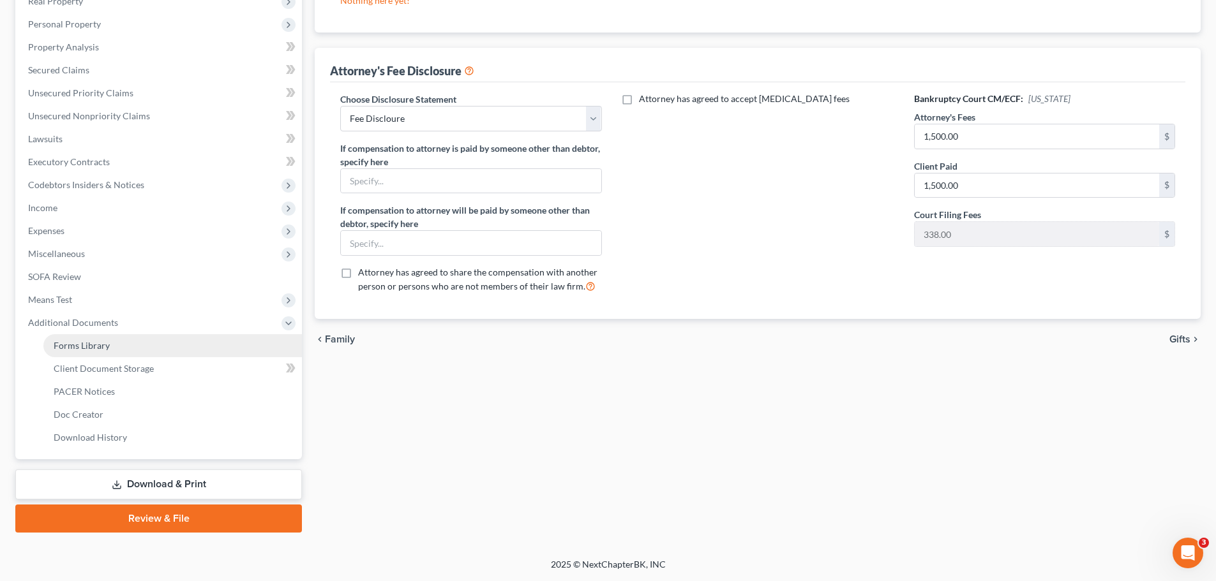
click at [74, 345] on span "Forms Library" at bounding box center [82, 345] width 56 height 11
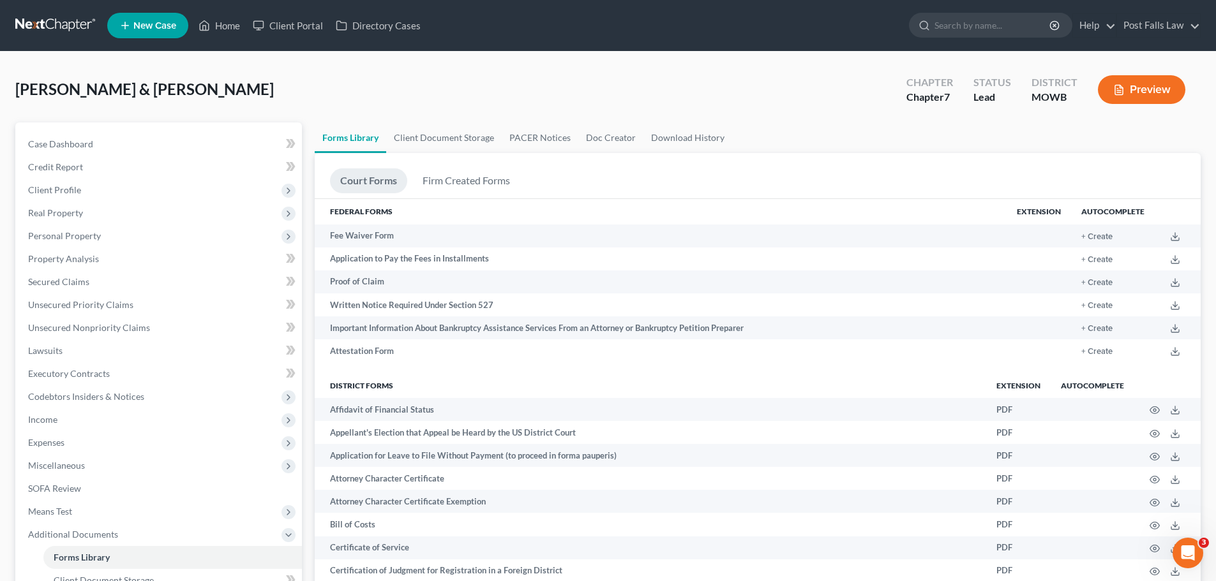
click at [40, 20] on link at bounding box center [56, 25] width 82 height 23
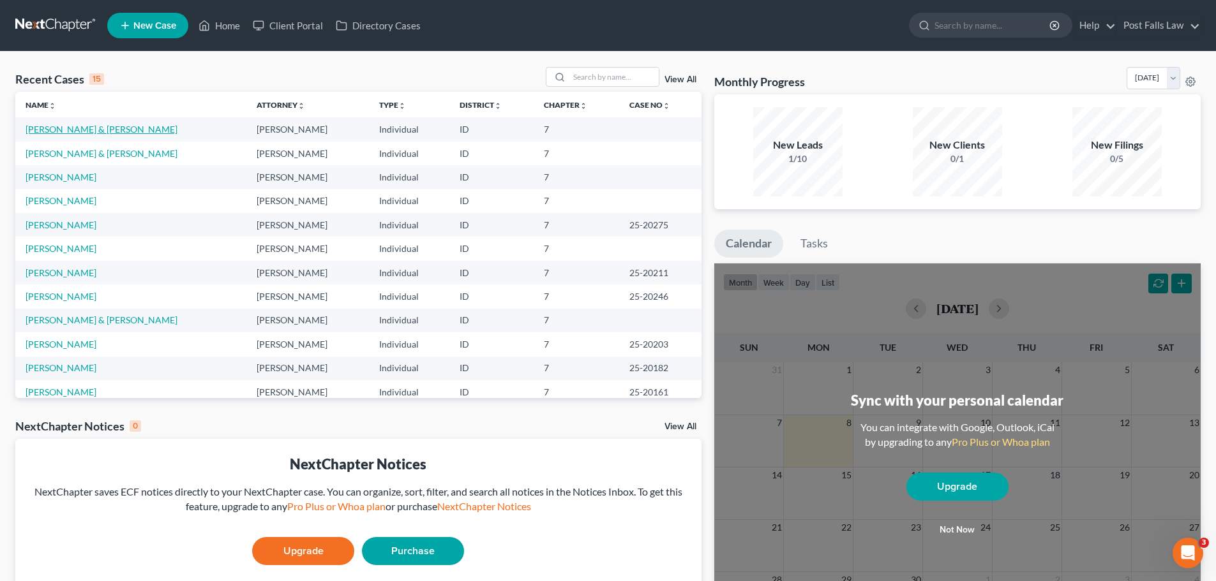
click at [80, 131] on link "[PERSON_NAME] & [PERSON_NAME]" at bounding box center [102, 129] width 152 height 11
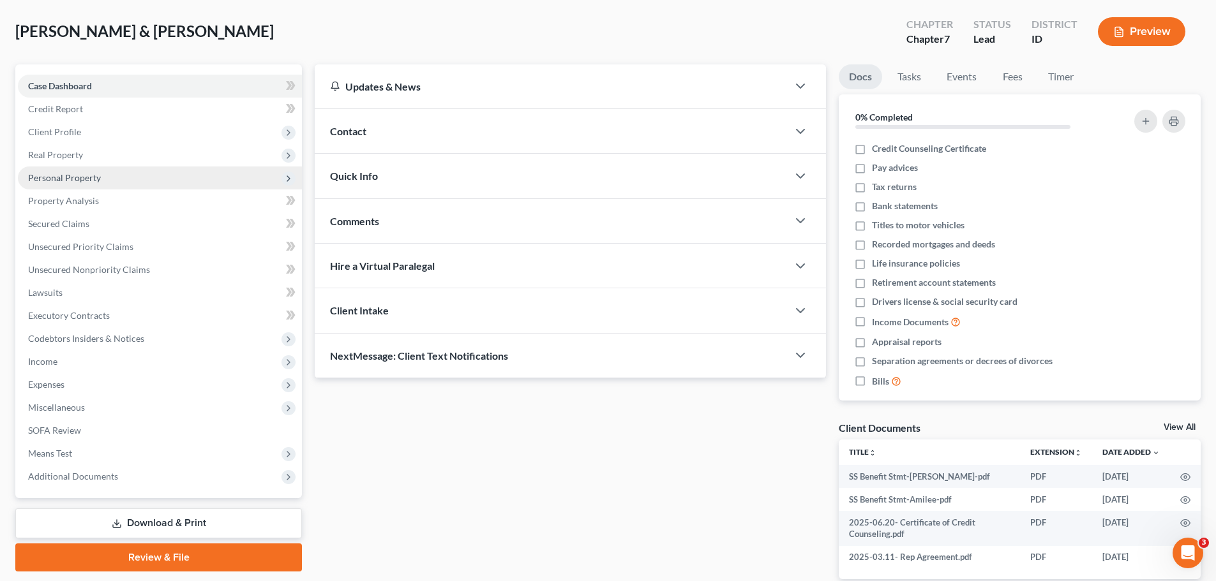
scroll to position [125, 0]
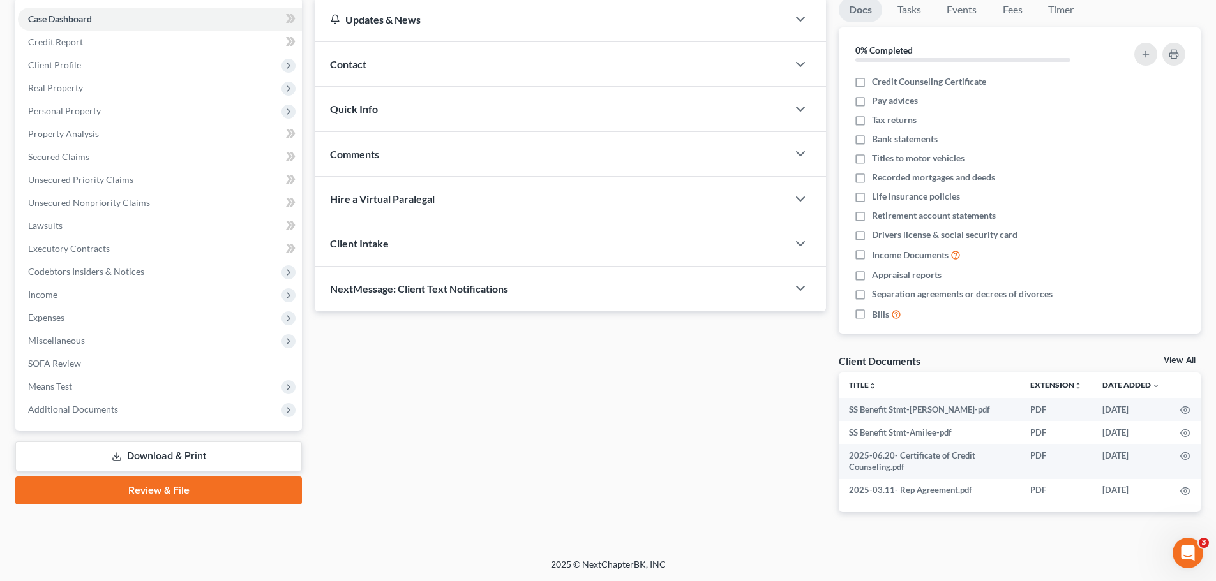
click at [86, 423] on div "Case Dashboard Payments Invoices Payments Payments Credit Report Client Profile…" at bounding box center [158, 214] width 287 height 434
click at [89, 414] on span "Additional Documents" at bounding box center [73, 409] width 90 height 11
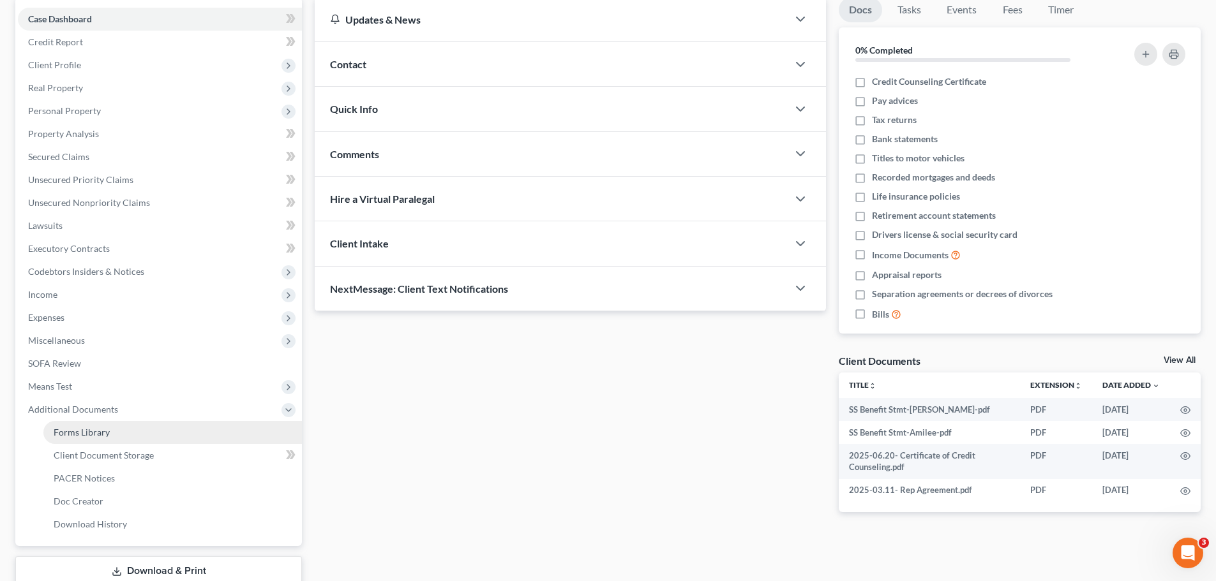
click at [89, 433] on span "Forms Library" at bounding box center [82, 432] width 56 height 11
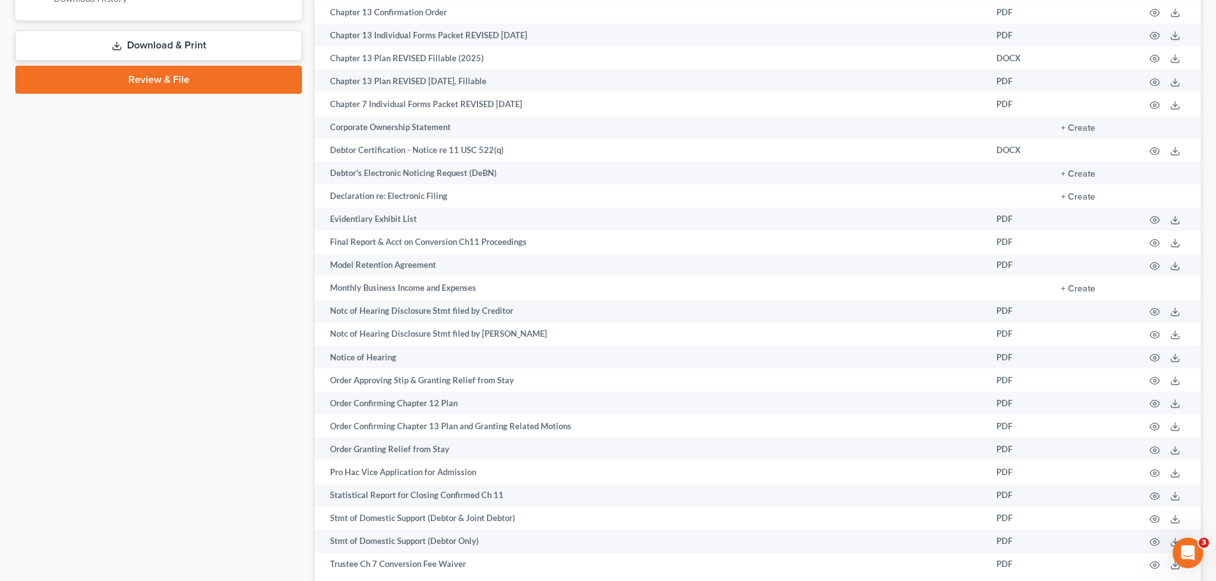
scroll to position [702, 0]
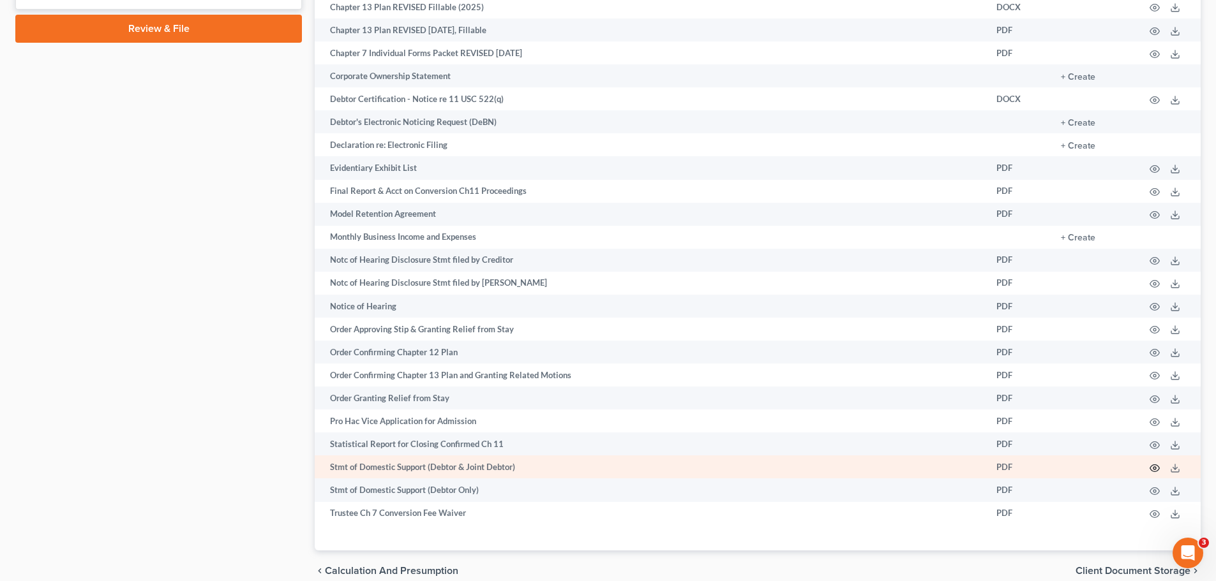
click at [1153, 470] on icon "button" at bounding box center [1155, 468] width 10 height 10
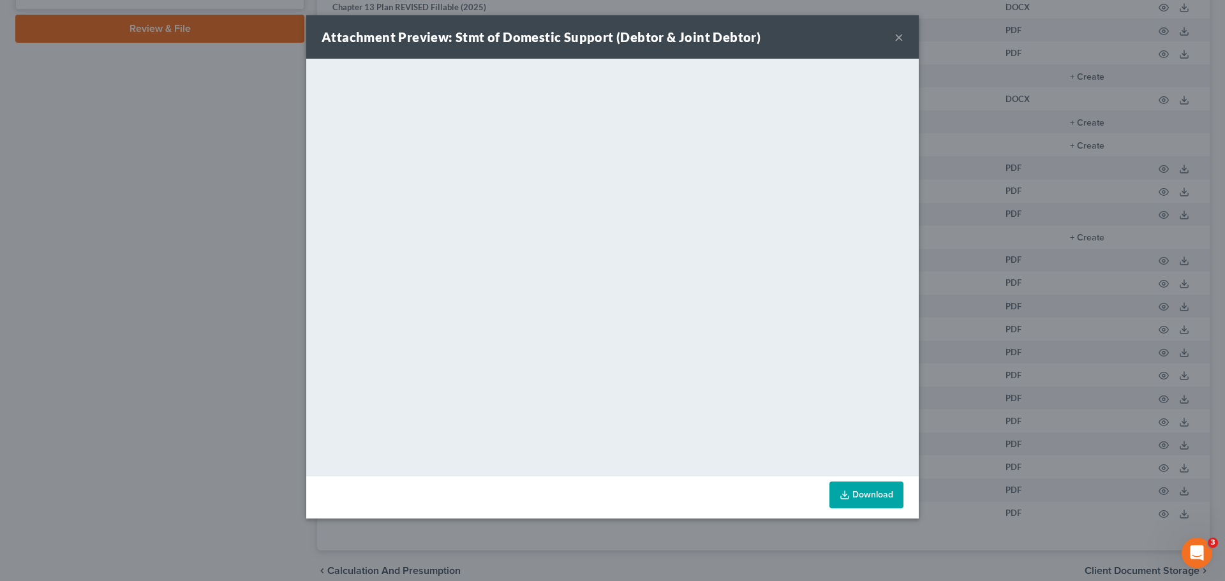
click at [897, 39] on button "×" at bounding box center [899, 36] width 9 height 15
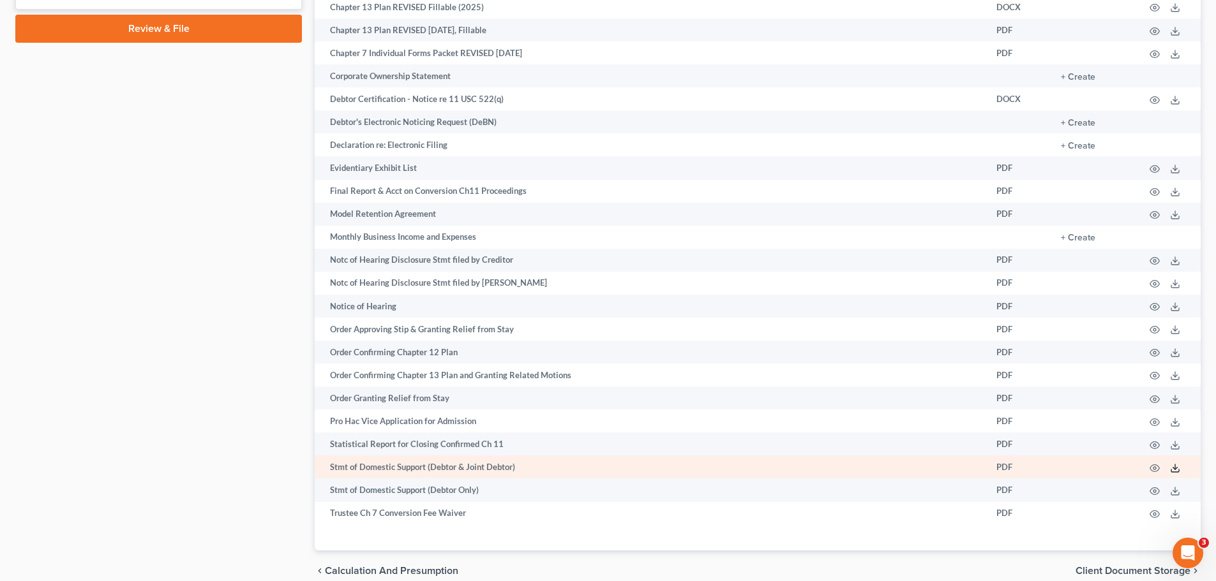
click at [1173, 467] on polyline at bounding box center [1175, 468] width 4 height 2
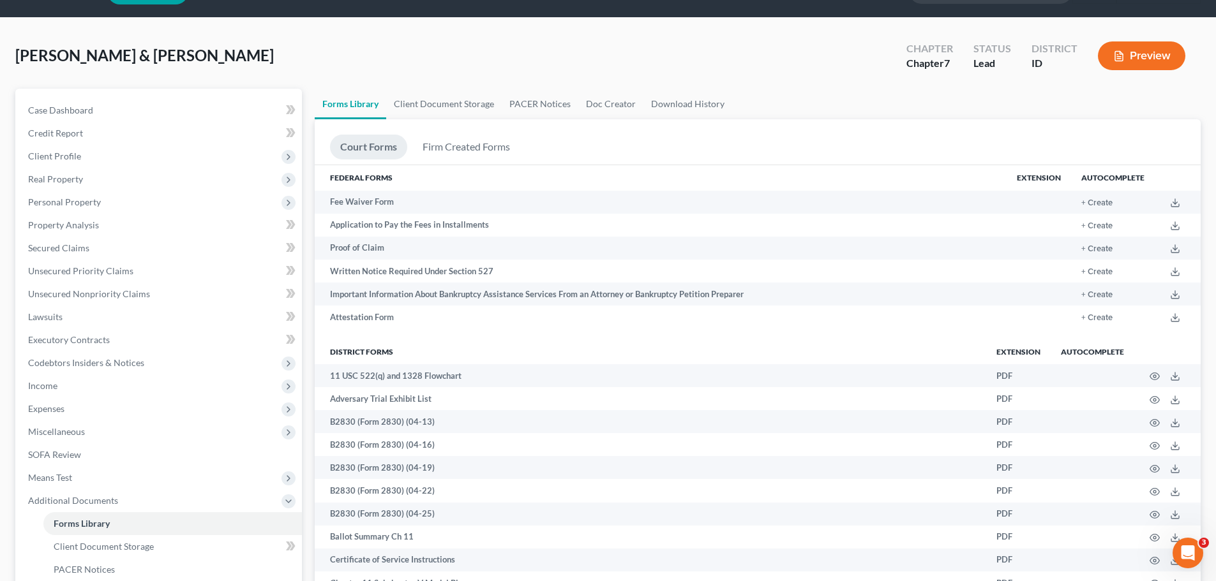
scroll to position [0, 0]
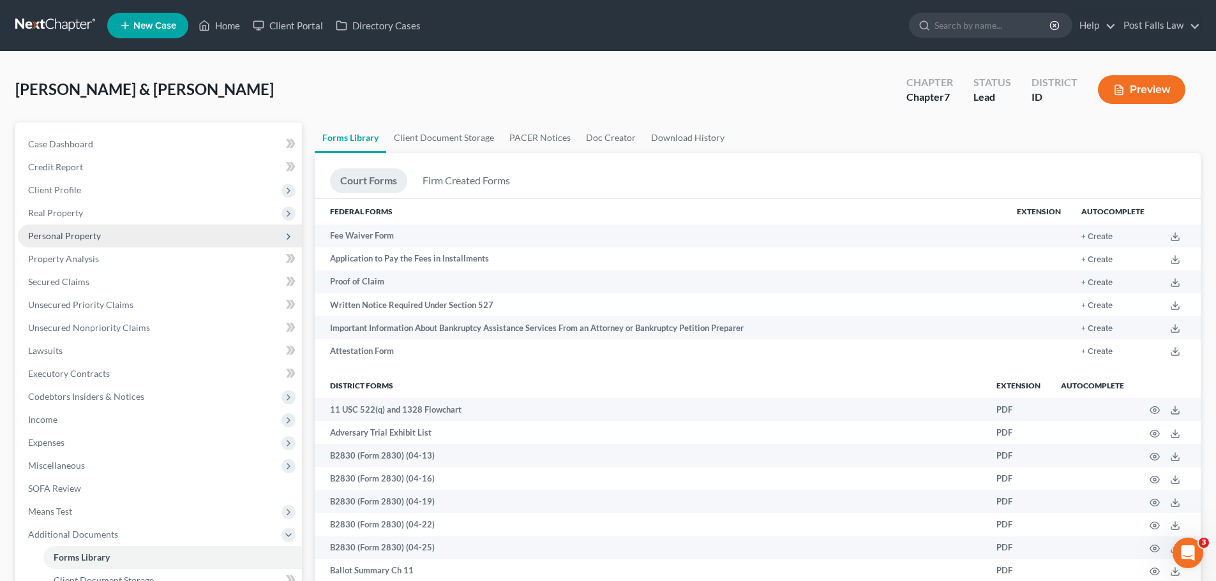
click at [56, 241] on span "Personal Property" at bounding box center [64, 235] width 73 height 11
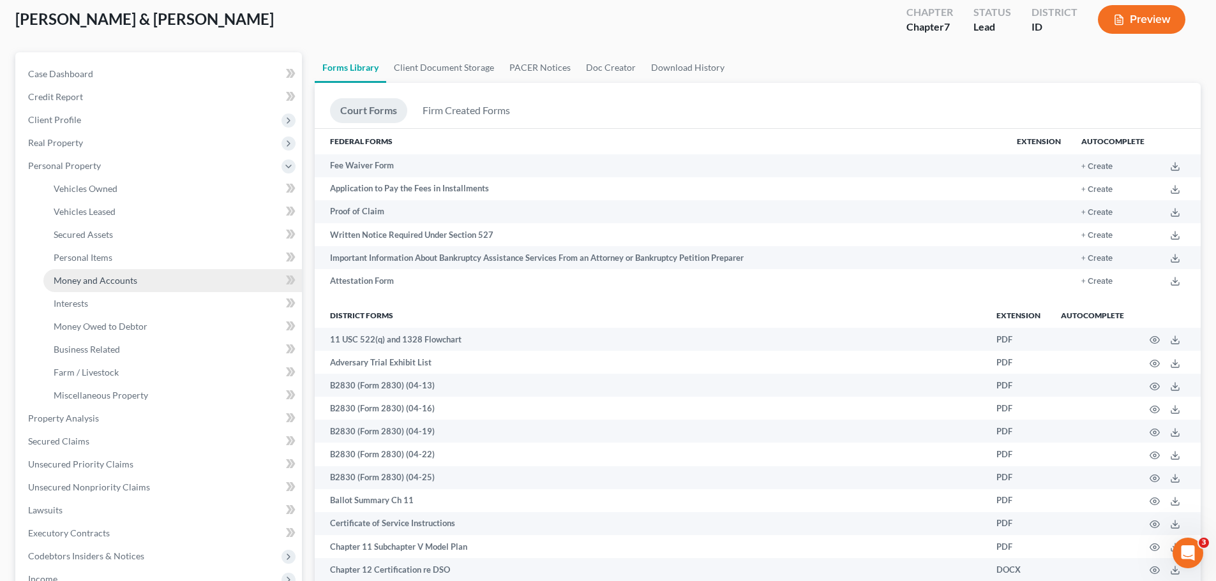
scroll to position [255, 0]
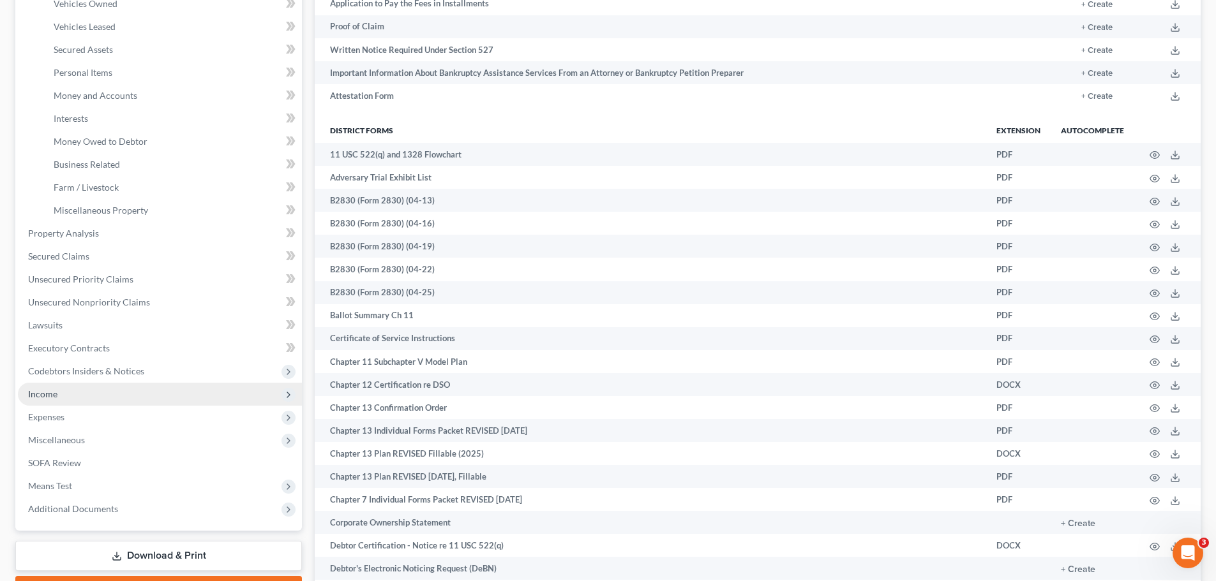
click at [51, 398] on span "Income" at bounding box center [42, 394] width 29 height 11
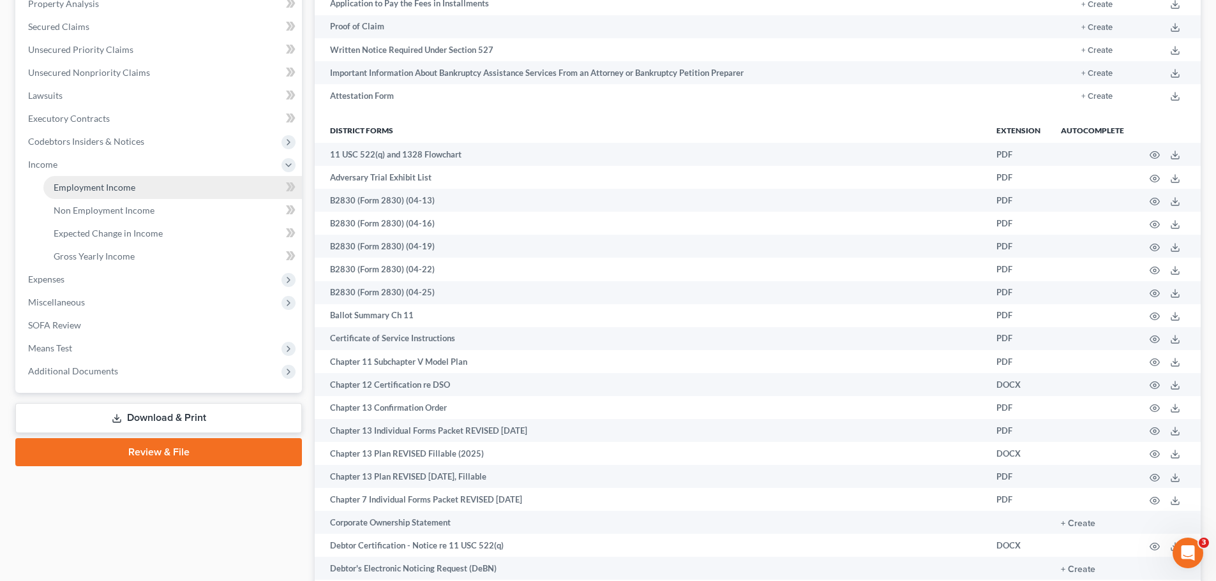
click at [75, 185] on span "Employment Income" at bounding box center [95, 187] width 82 height 11
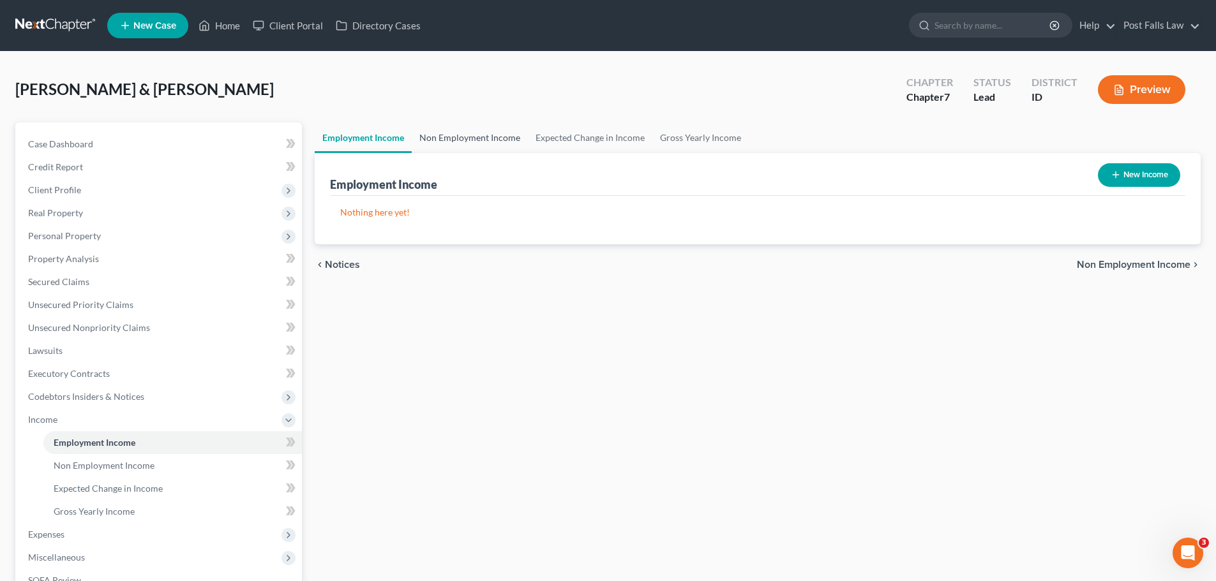
click at [436, 133] on link "Non Employment Income" at bounding box center [470, 138] width 116 height 31
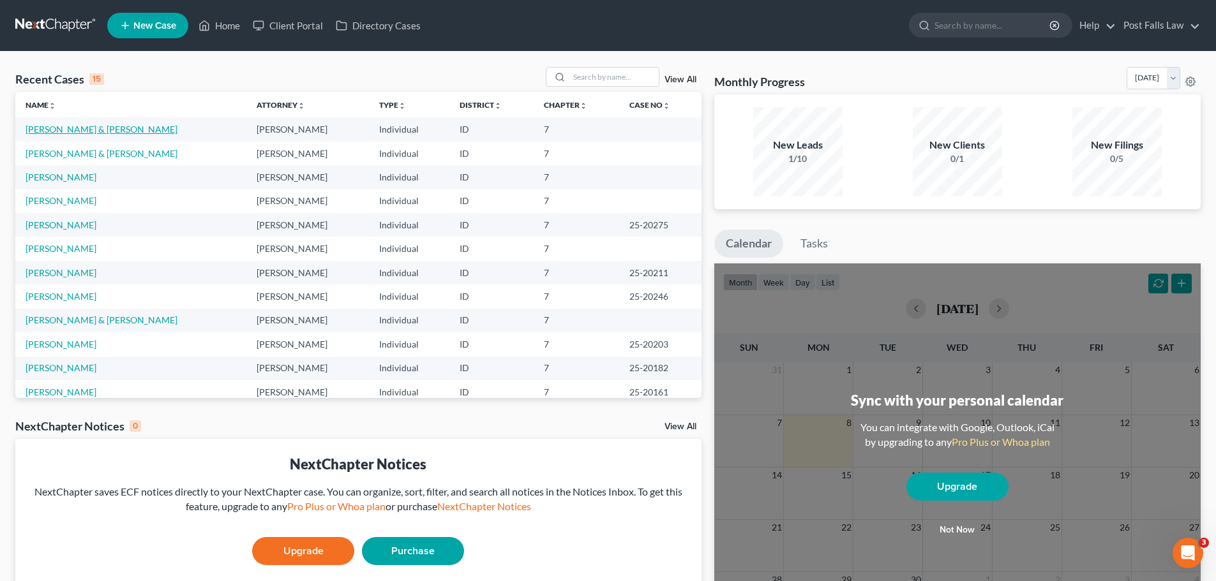
click at [73, 131] on link "[PERSON_NAME] & [PERSON_NAME]" at bounding box center [102, 129] width 152 height 11
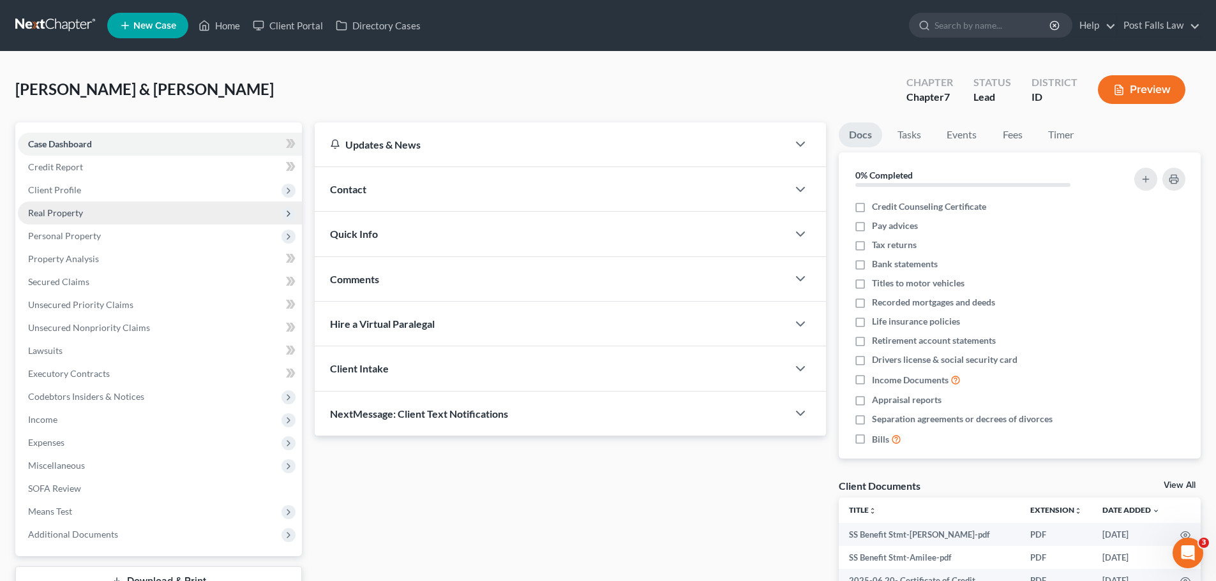
click at [62, 213] on span "Real Property" at bounding box center [55, 212] width 55 height 11
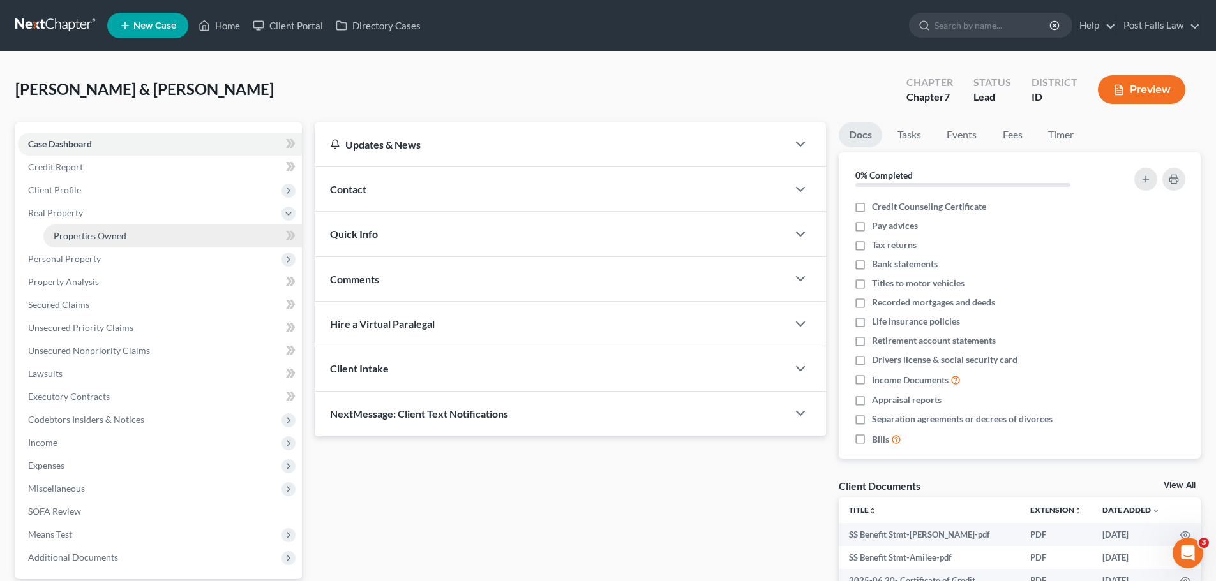
click at [64, 241] on link "Properties Owned" at bounding box center [172, 236] width 258 height 23
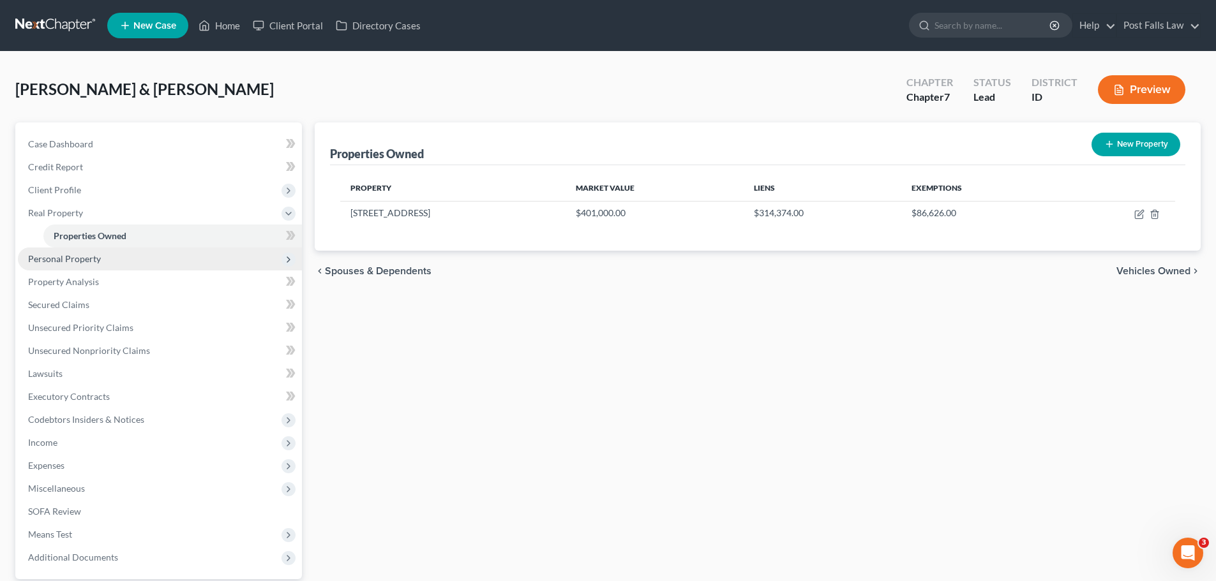
click at [66, 254] on span "Personal Property" at bounding box center [64, 258] width 73 height 11
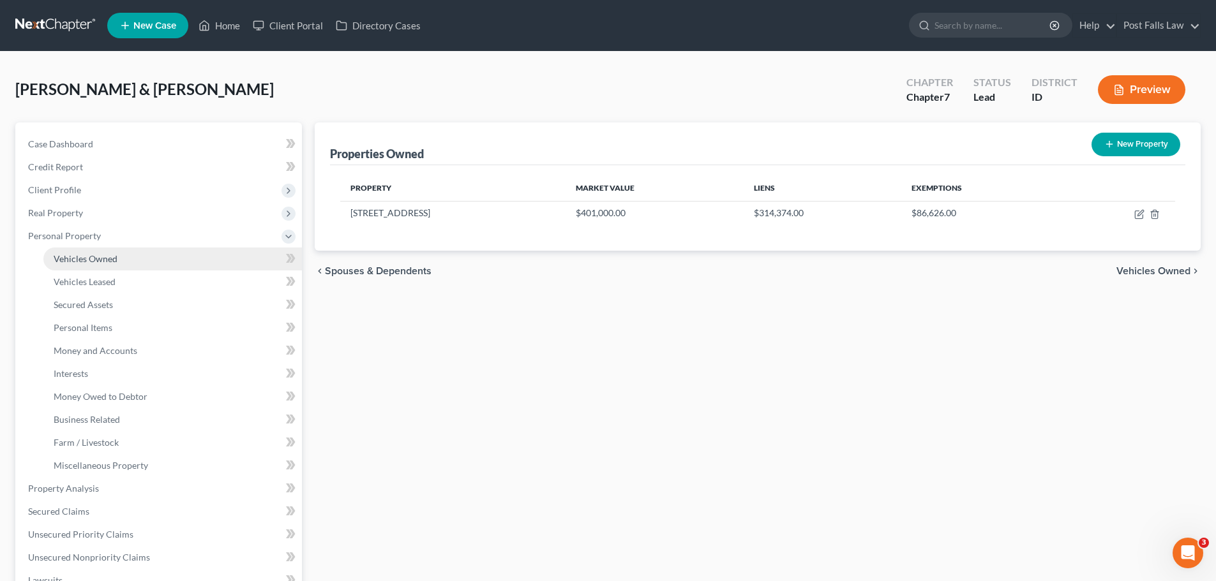
click at [82, 261] on span "Vehicles Owned" at bounding box center [86, 258] width 64 height 11
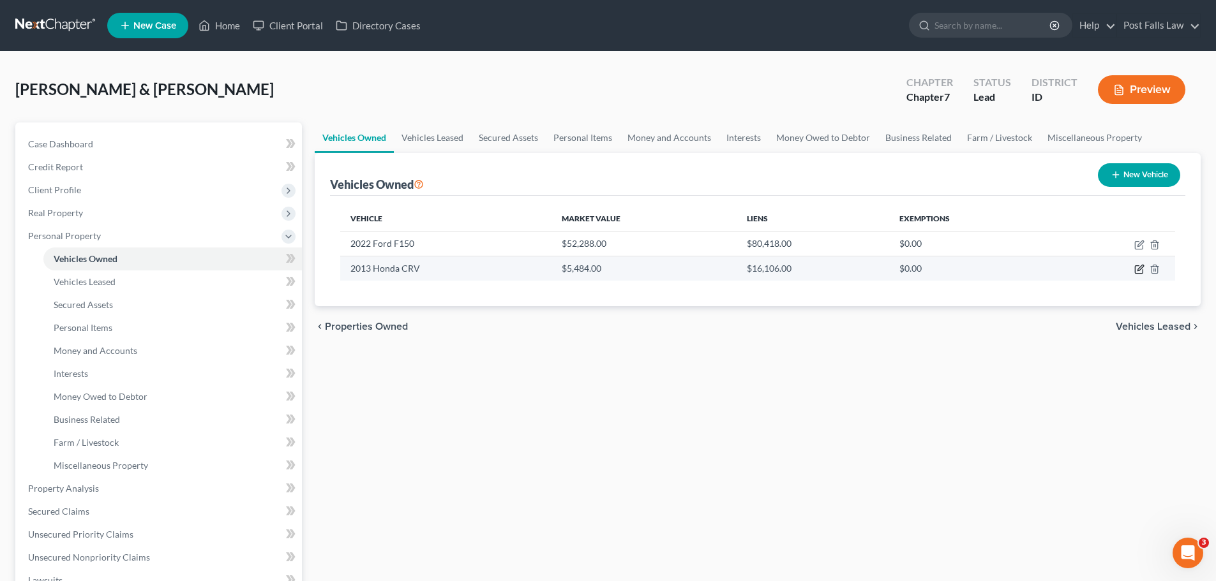
click at [1137, 270] on icon "button" at bounding box center [1139, 269] width 10 height 10
select select "0"
select select "13"
select select "2"
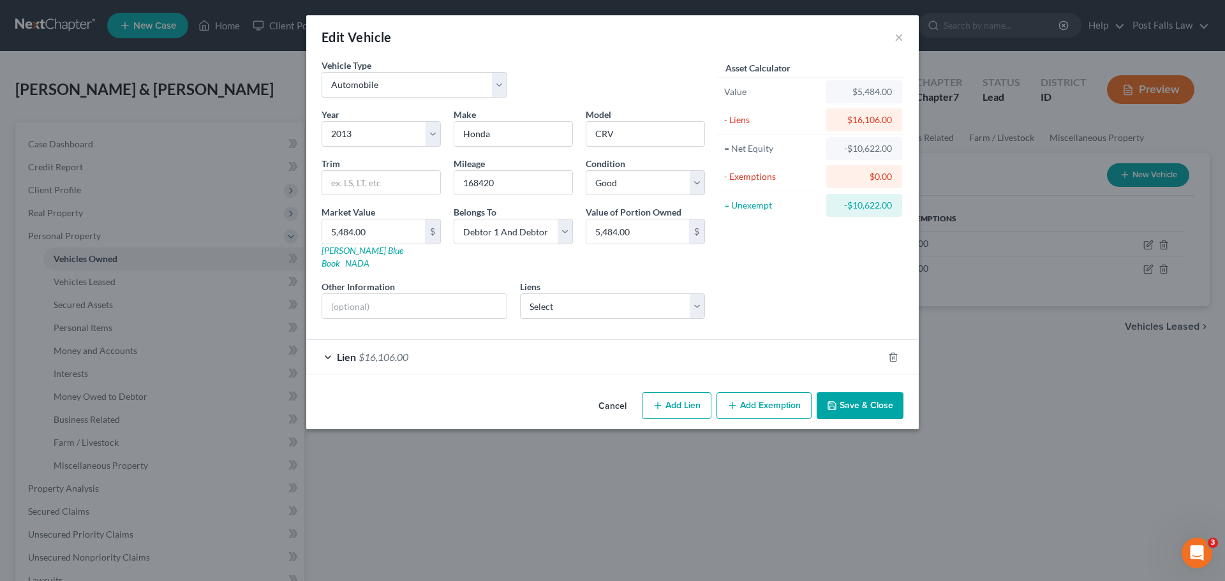
click at [610, 394] on button "Cancel" at bounding box center [612, 407] width 49 height 26
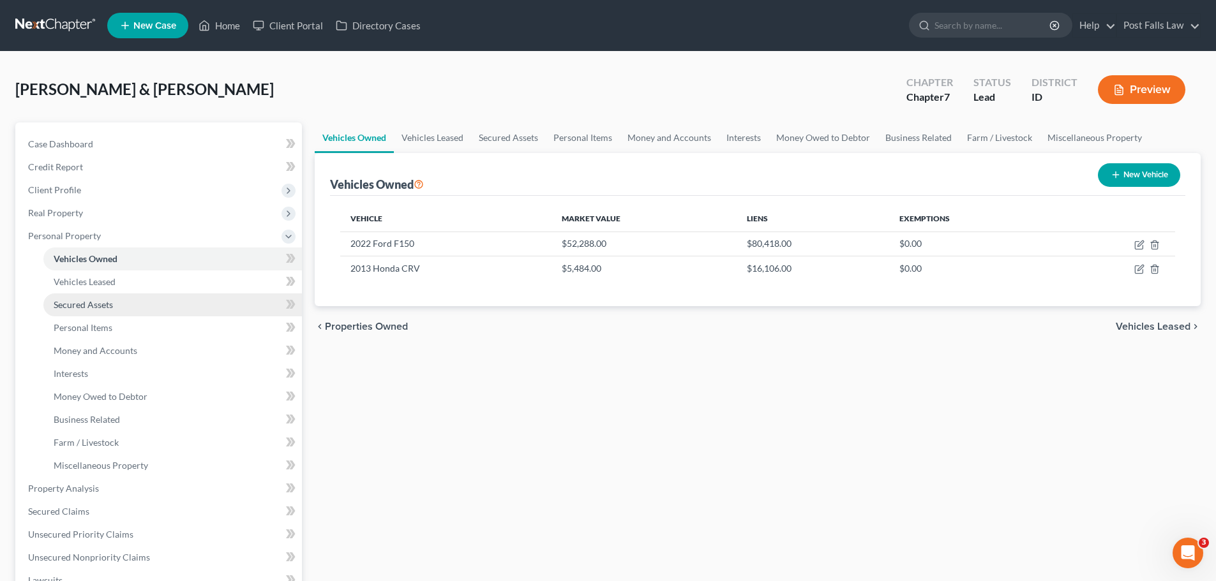
click at [95, 304] on span "Secured Assets" at bounding box center [83, 304] width 59 height 11
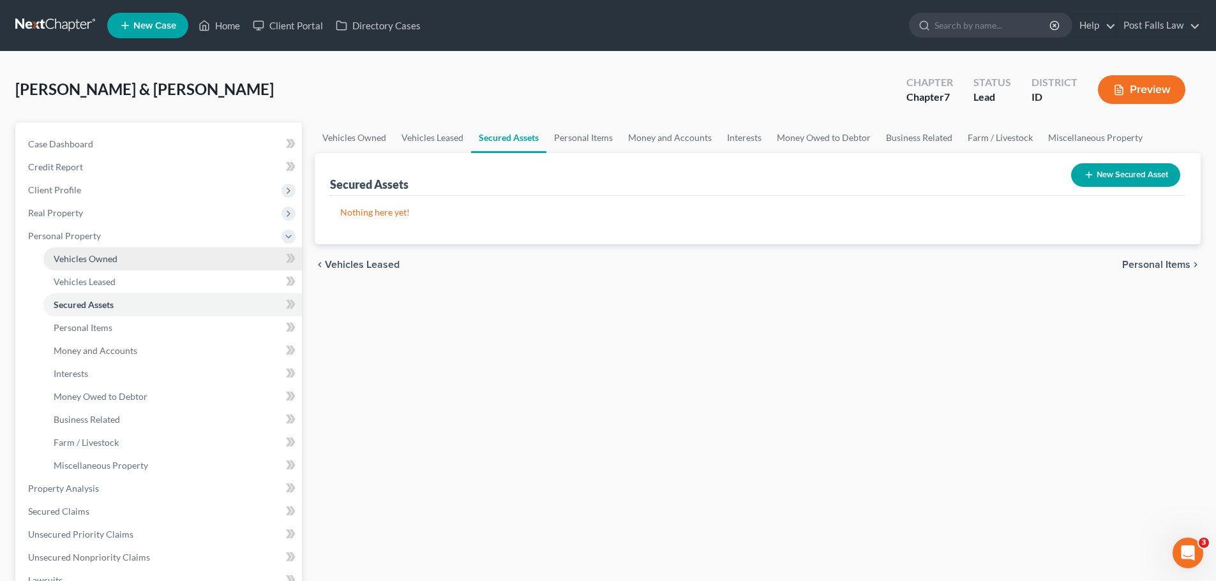
click at [94, 261] on span "Vehicles Owned" at bounding box center [86, 258] width 64 height 11
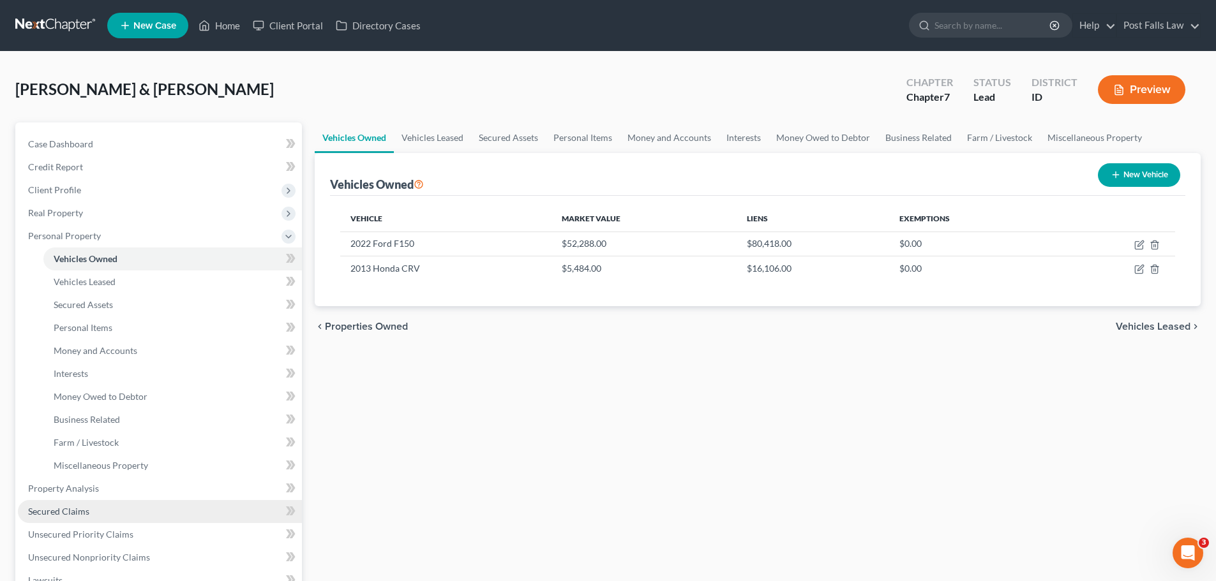
click at [60, 513] on span "Secured Claims" at bounding box center [58, 511] width 61 height 11
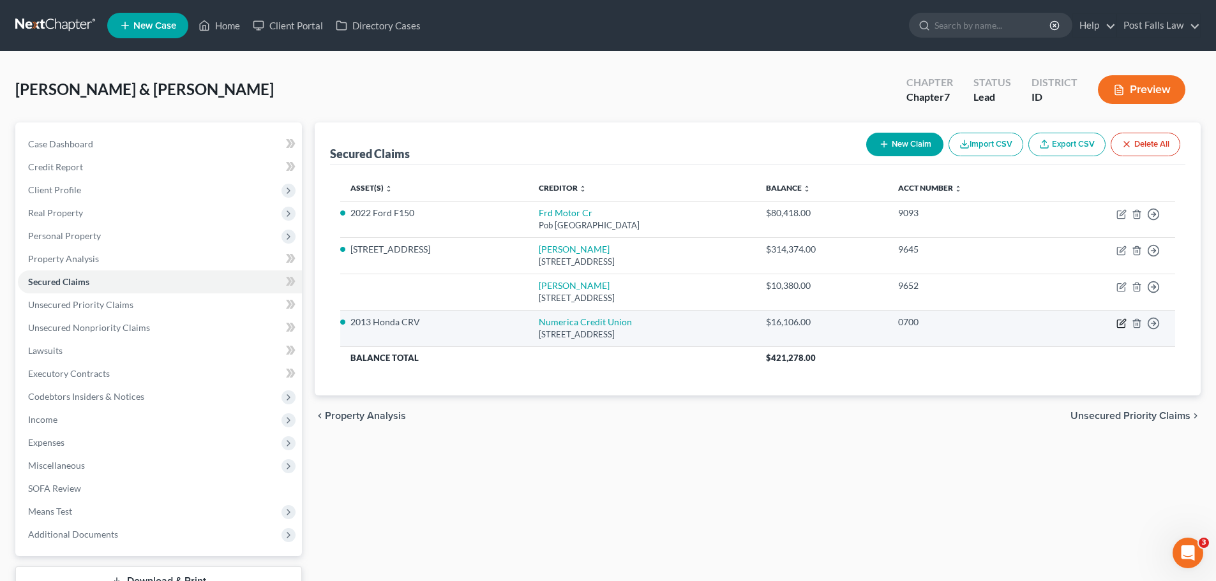
click at [1123, 324] on icon "button" at bounding box center [1121, 323] width 10 height 10
select select "50"
select select "0"
select select "2"
select select "0"
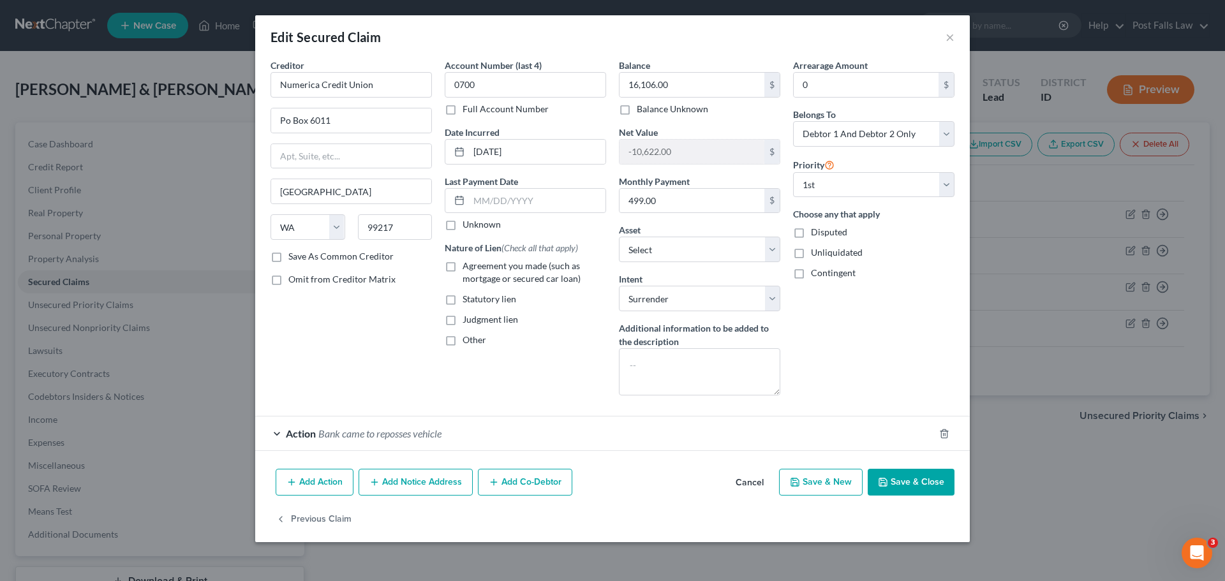
click at [290, 433] on span "Action" at bounding box center [301, 434] width 30 height 12
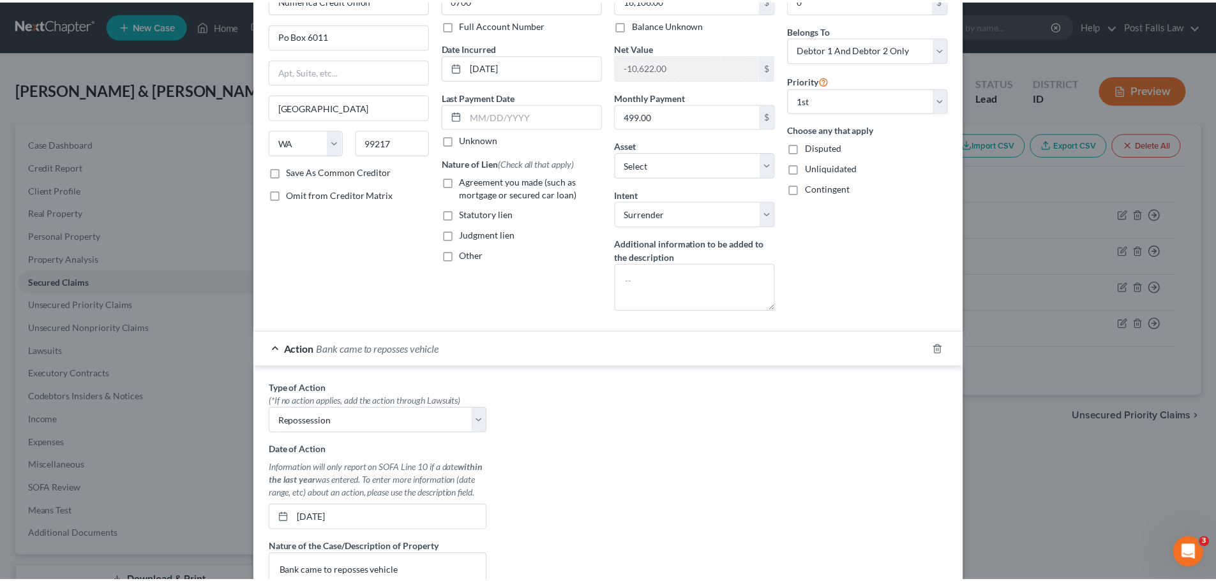
scroll to position [322, 0]
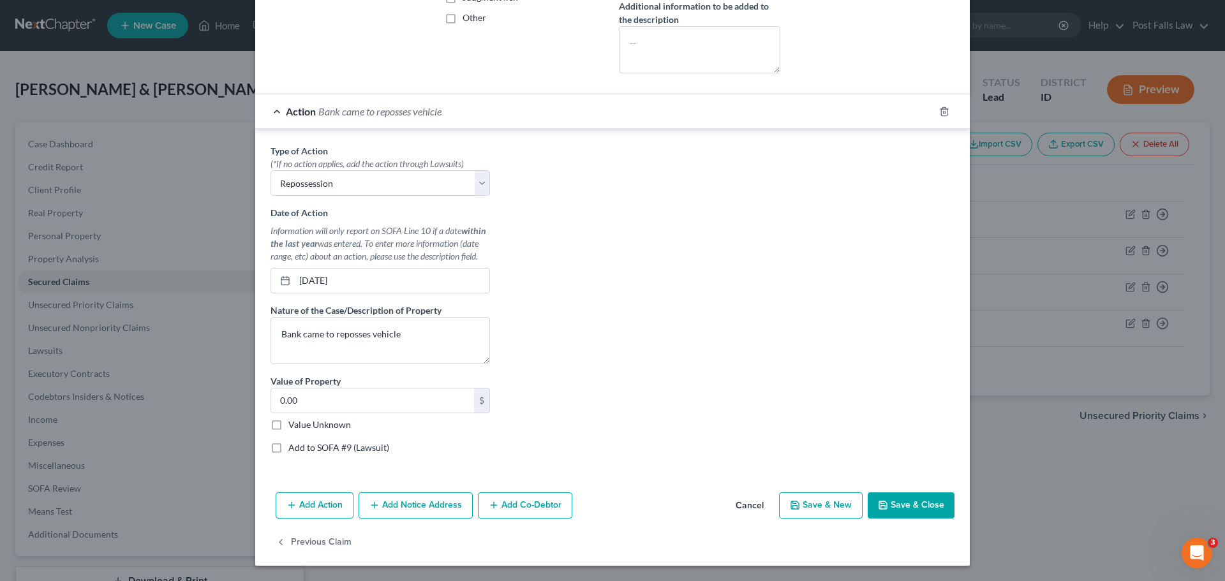
click at [754, 505] on button "Cancel" at bounding box center [750, 507] width 49 height 26
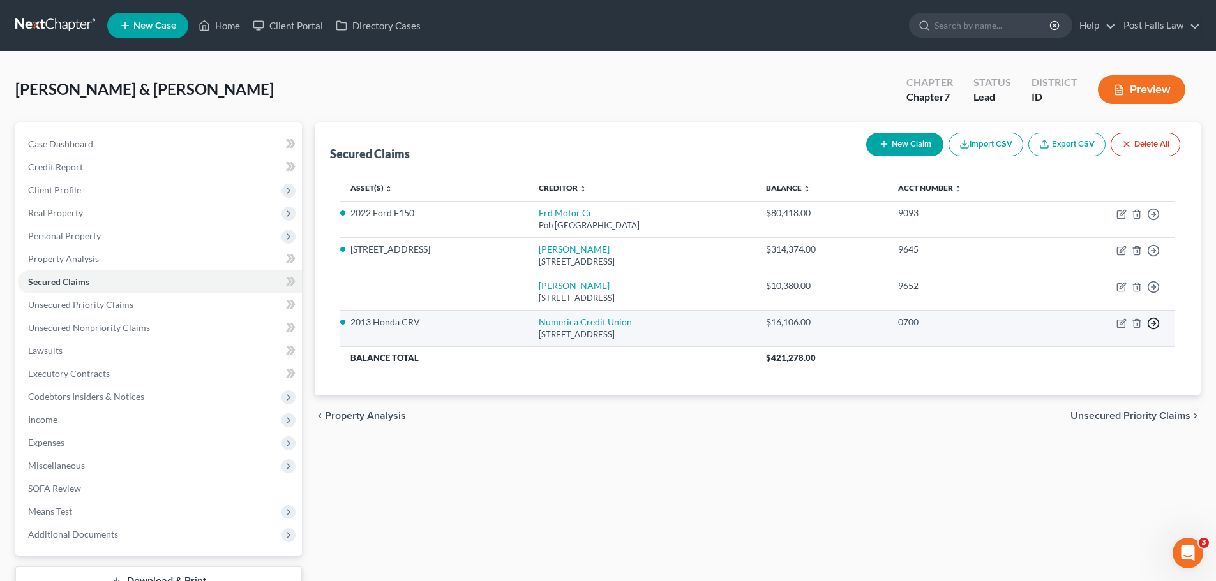
click at [1153, 326] on icon "button" at bounding box center [1153, 323] width 13 height 13
click at [1108, 336] on link "Move to E" at bounding box center [1095, 333] width 107 height 22
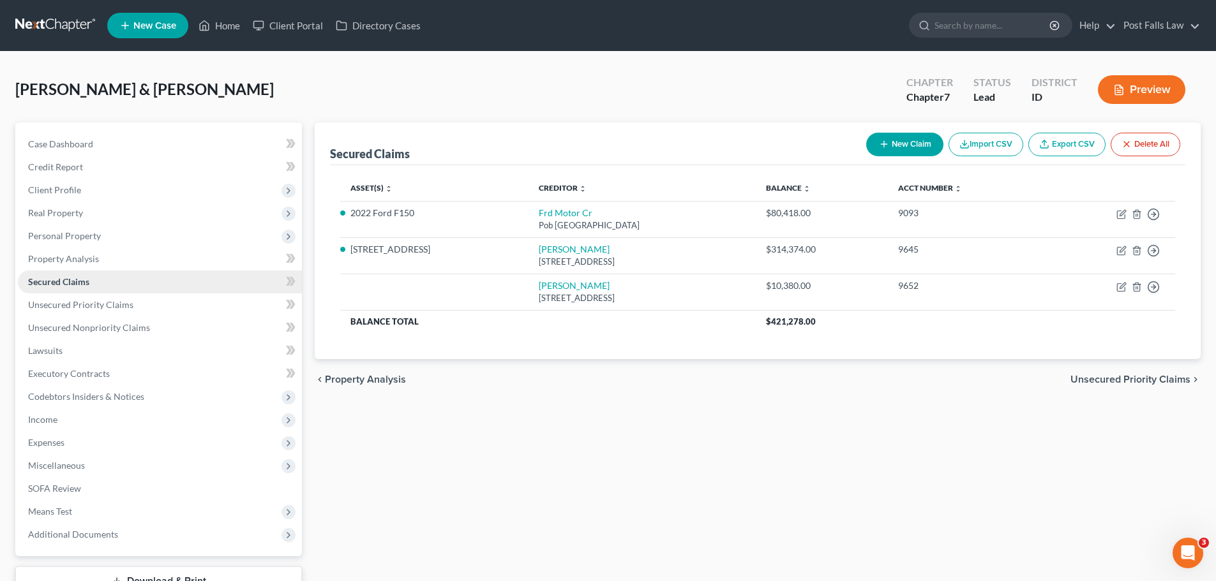
click at [47, 282] on span "Secured Claims" at bounding box center [58, 281] width 61 height 11
click at [50, 304] on span "Unsecured Priority Claims" at bounding box center [80, 304] width 105 height 11
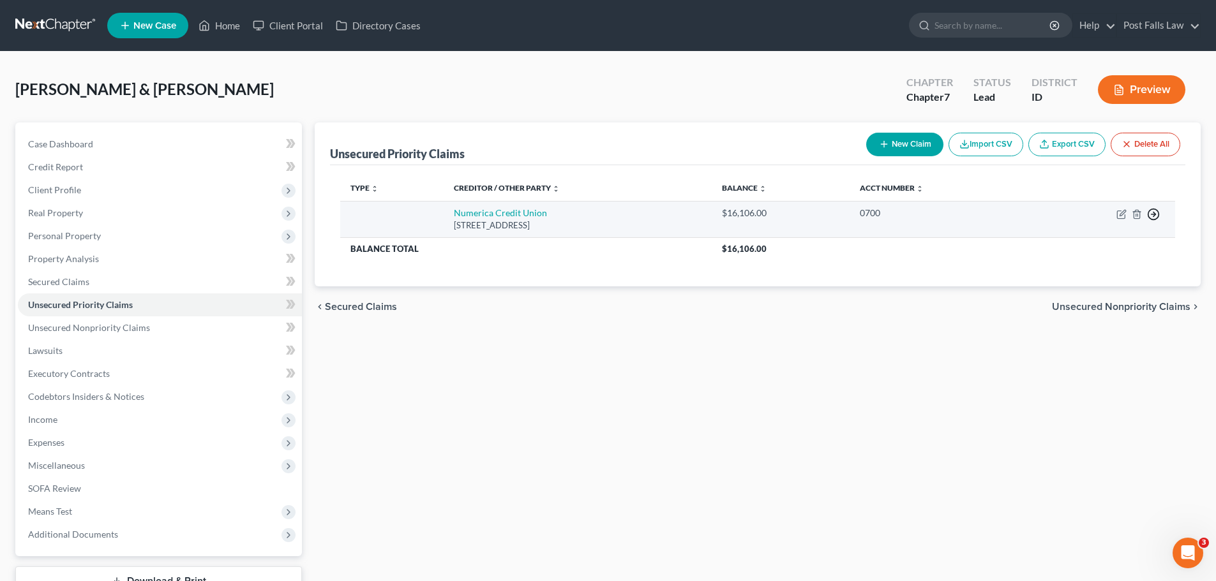
click at [1154, 213] on polyline "button" at bounding box center [1154, 215] width 2 height 4
click at [1108, 246] on link "Move to F" at bounding box center [1095, 245] width 107 height 22
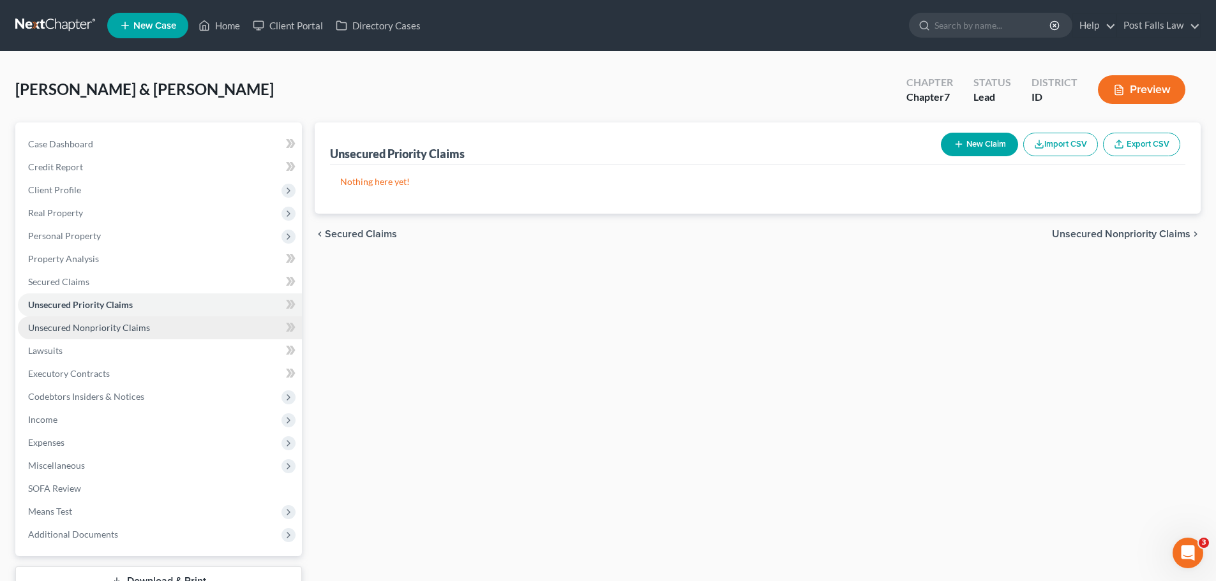
click at [82, 327] on span "Unsecured Nonpriority Claims" at bounding box center [89, 327] width 122 height 11
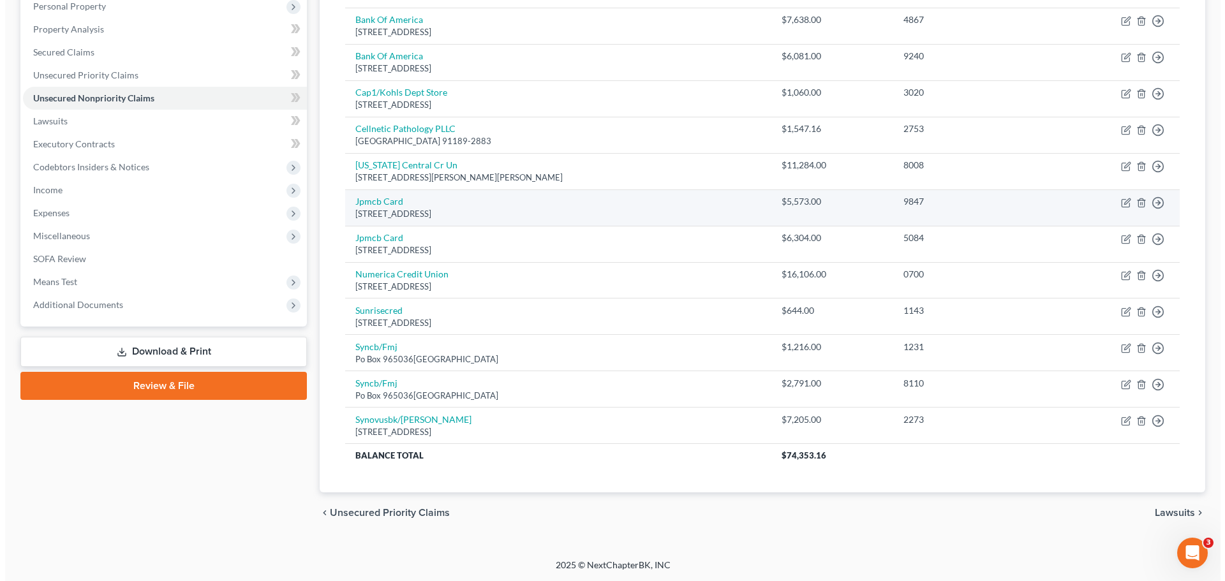
scroll to position [230, 0]
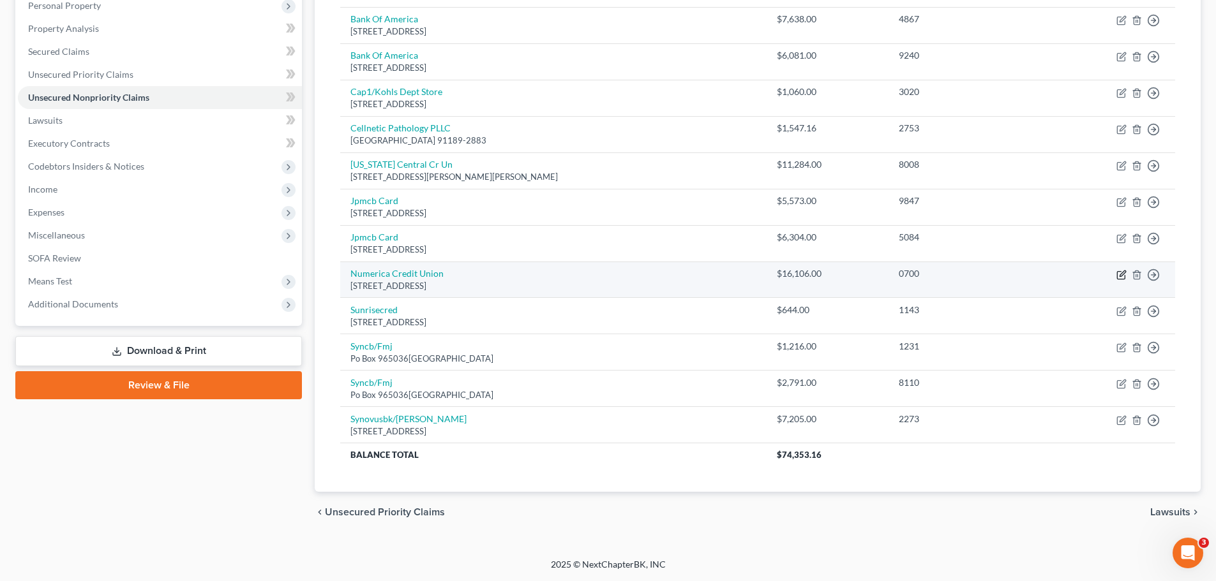
click at [1121, 275] on icon "button" at bounding box center [1121, 275] width 10 height 10
select select "50"
select select "2"
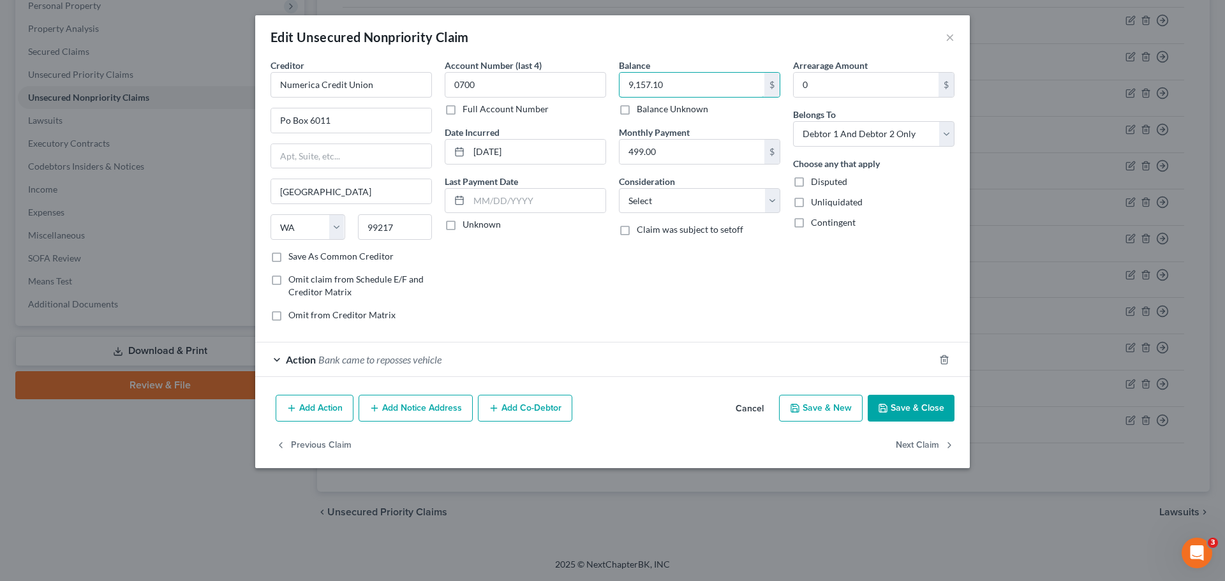
type input "9,157.10"
click at [304, 357] on span "Action" at bounding box center [301, 360] width 30 height 12
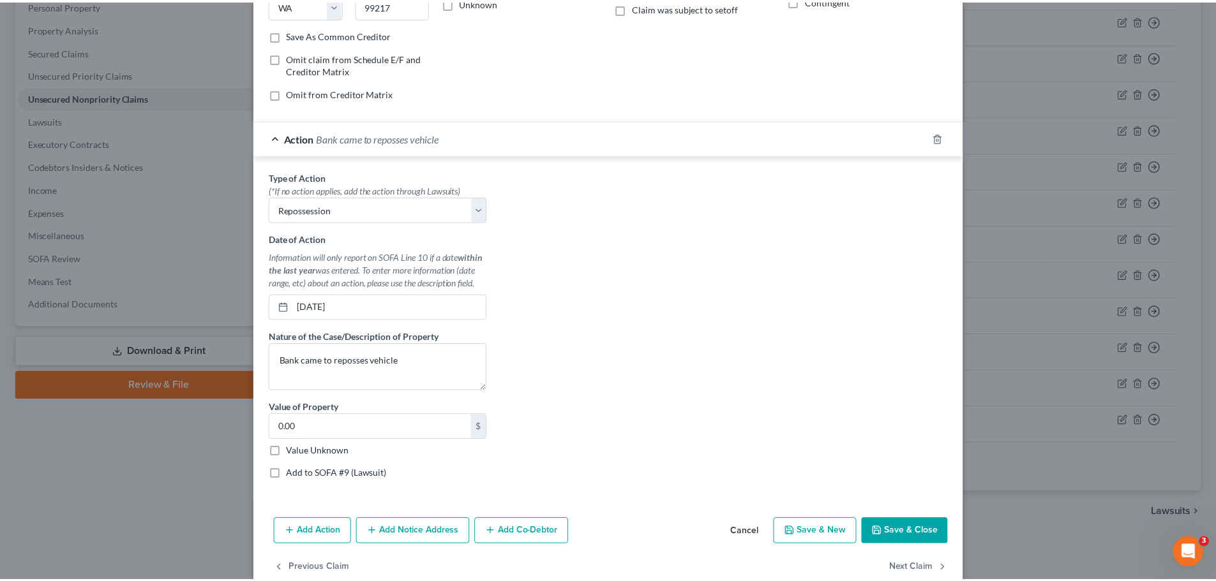
scroll to position [248, 0]
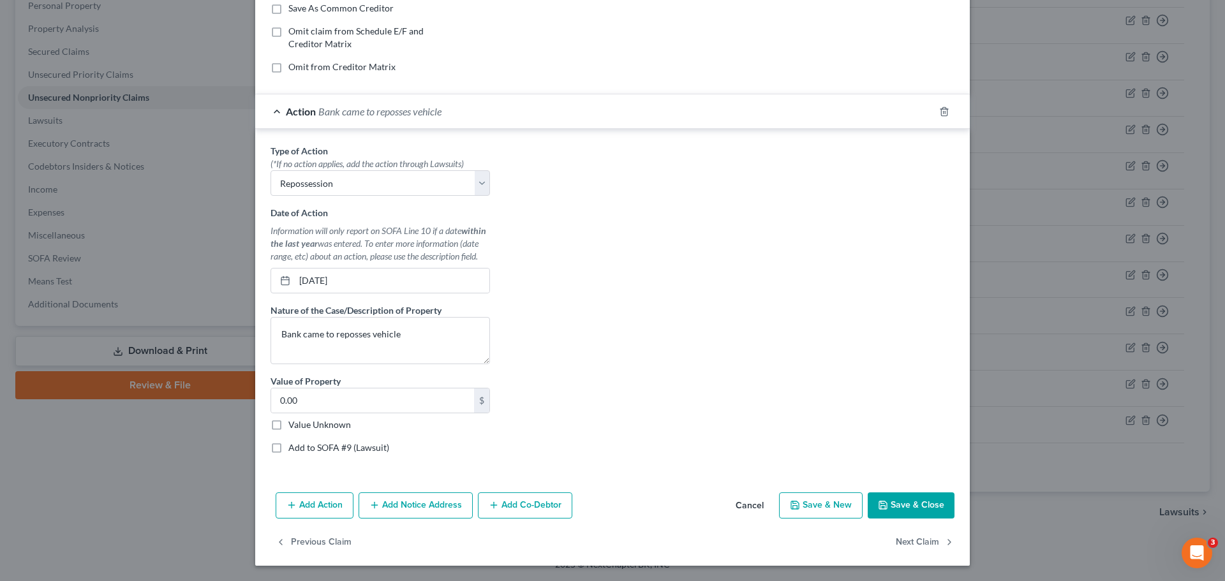
click at [899, 504] on button "Save & Close" at bounding box center [911, 506] width 87 height 27
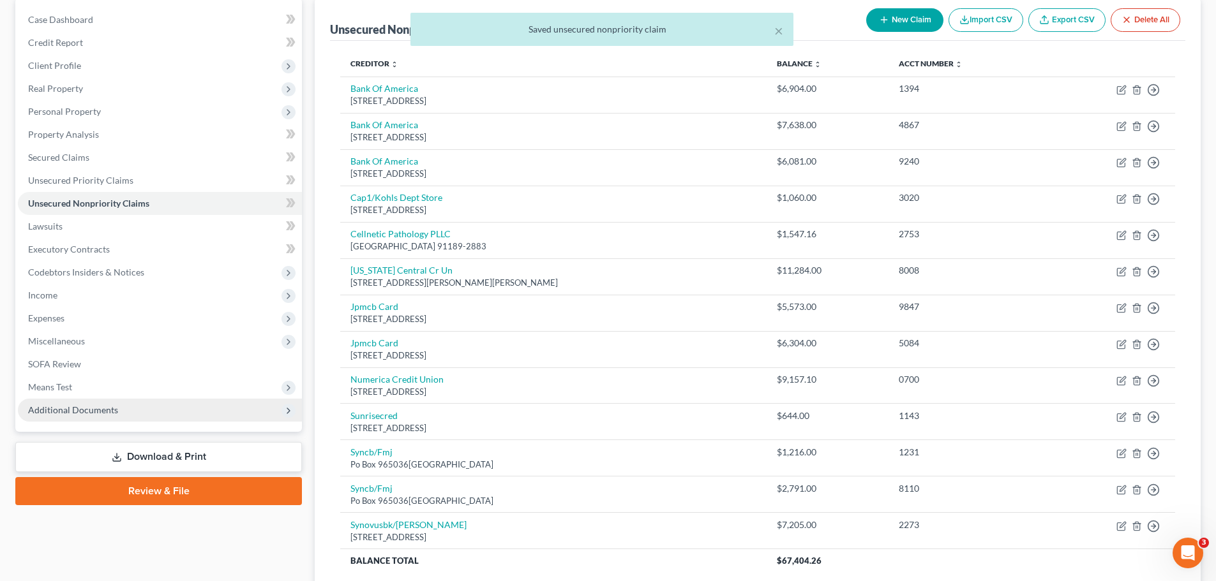
scroll to position [0, 0]
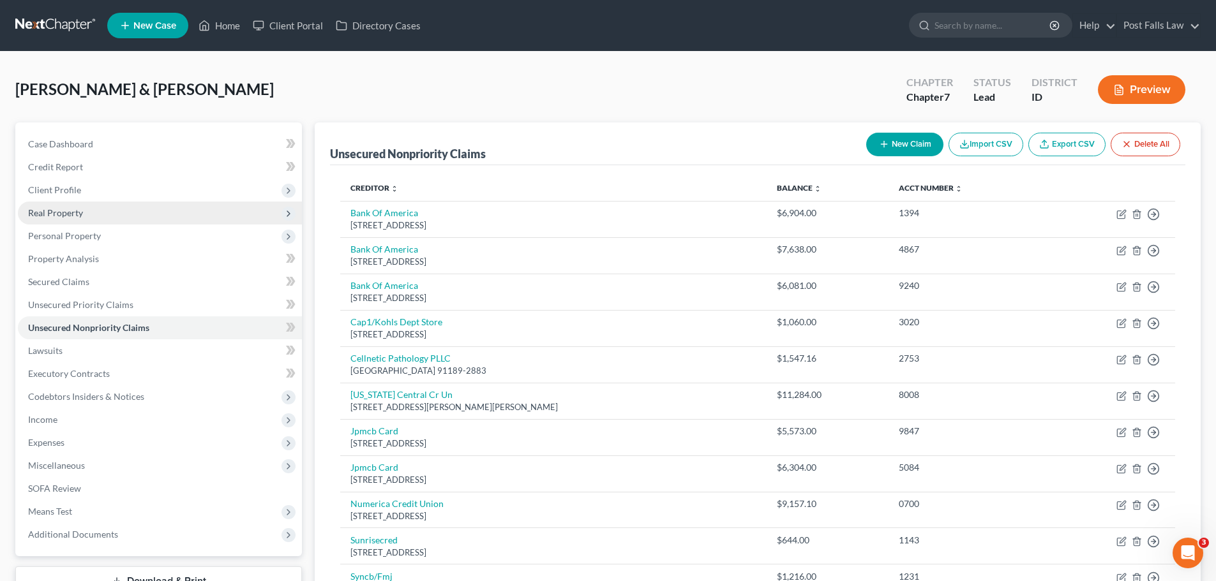
click at [64, 210] on span "Real Property" at bounding box center [55, 212] width 55 height 11
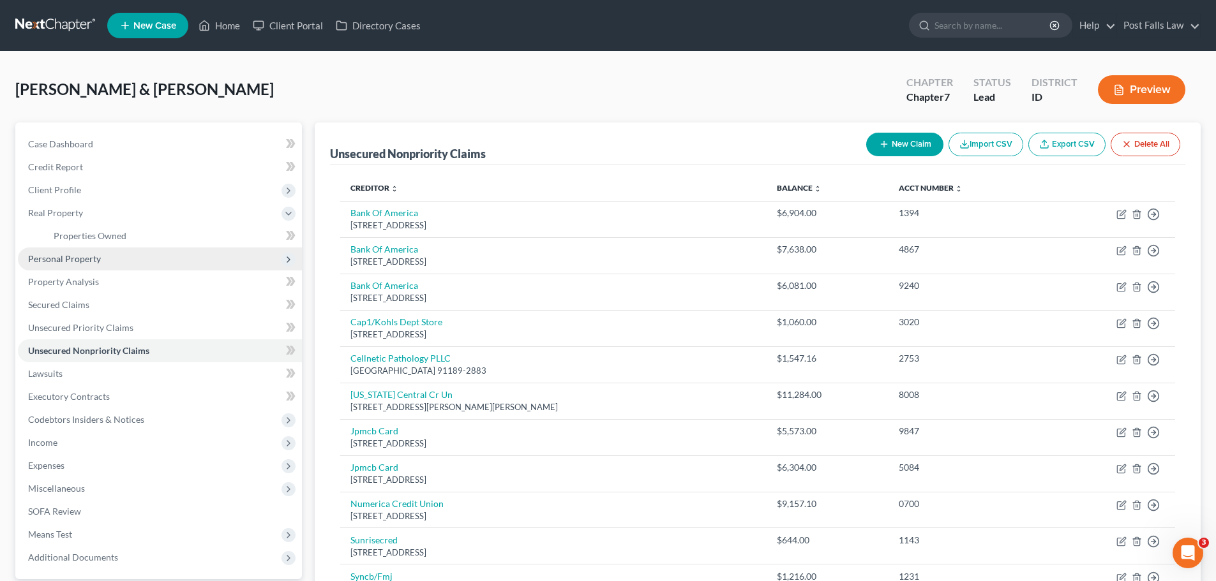
click at [64, 257] on span "Personal Property" at bounding box center [64, 258] width 73 height 11
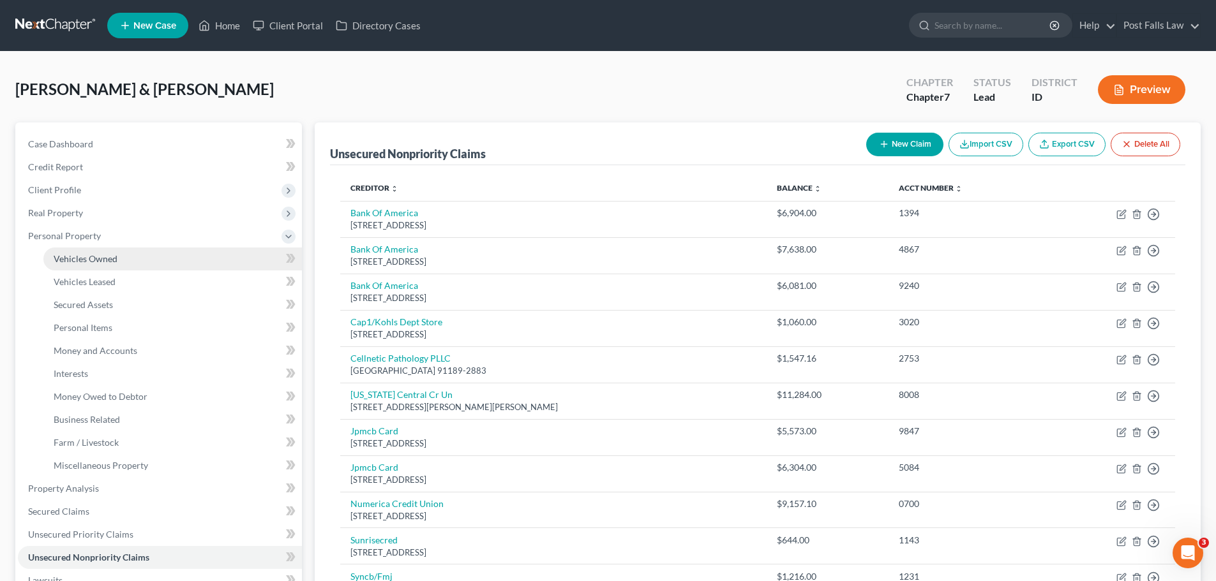
click at [82, 266] on link "Vehicles Owned" at bounding box center [172, 259] width 258 height 23
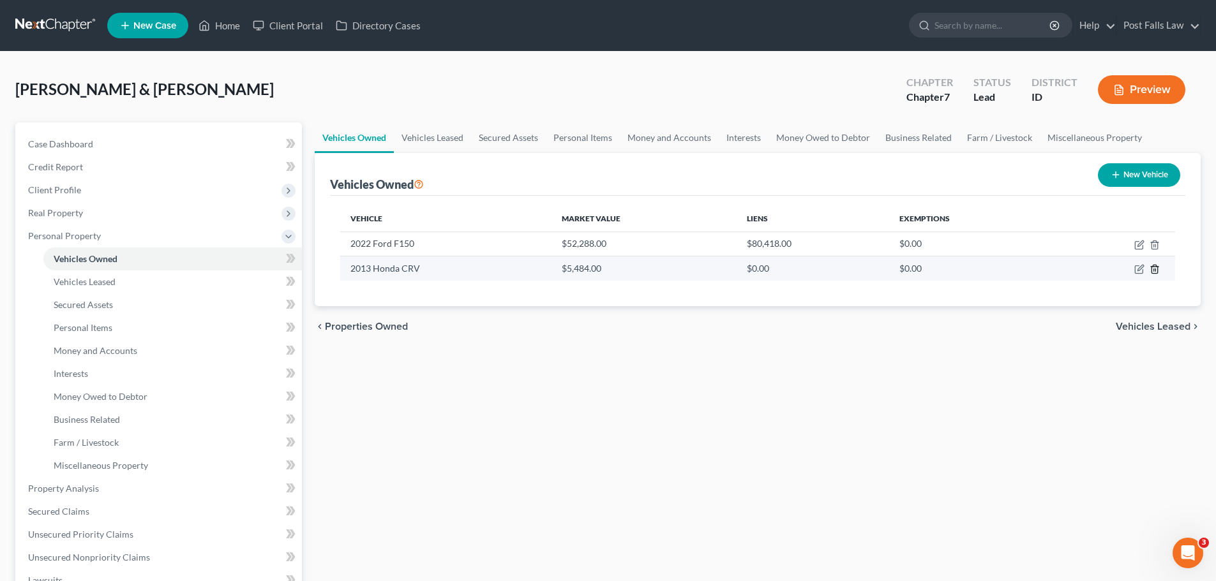
click at [1153, 272] on icon "button" at bounding box center [1155, 269] width 10 height 10
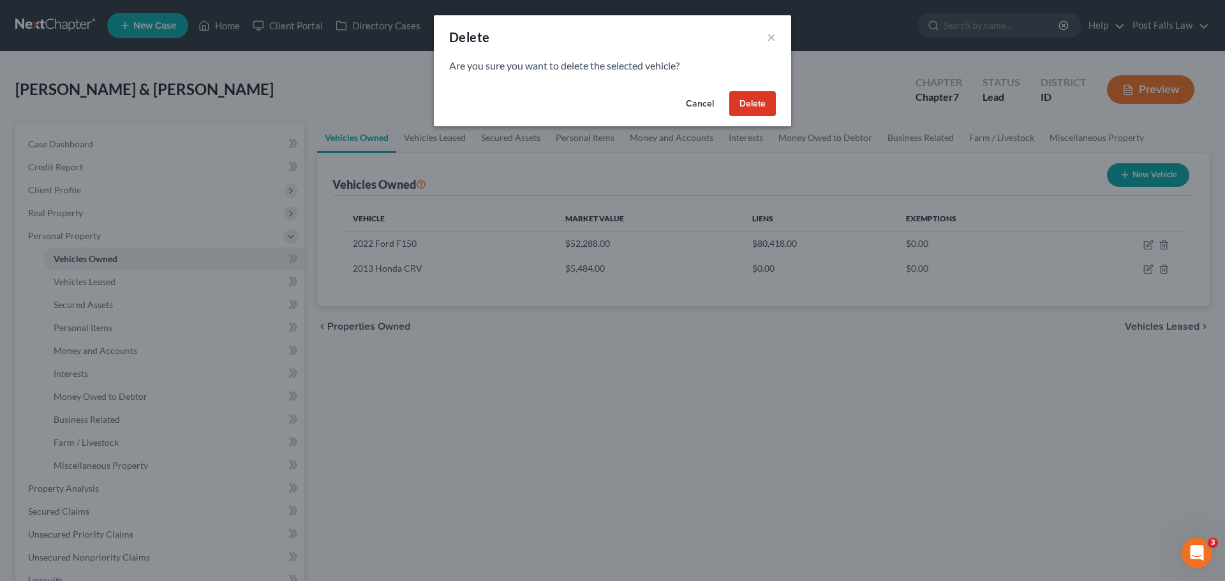
click at [710, 98] on button "Cancel" at bounding box center [700, 104] width 49 height 26
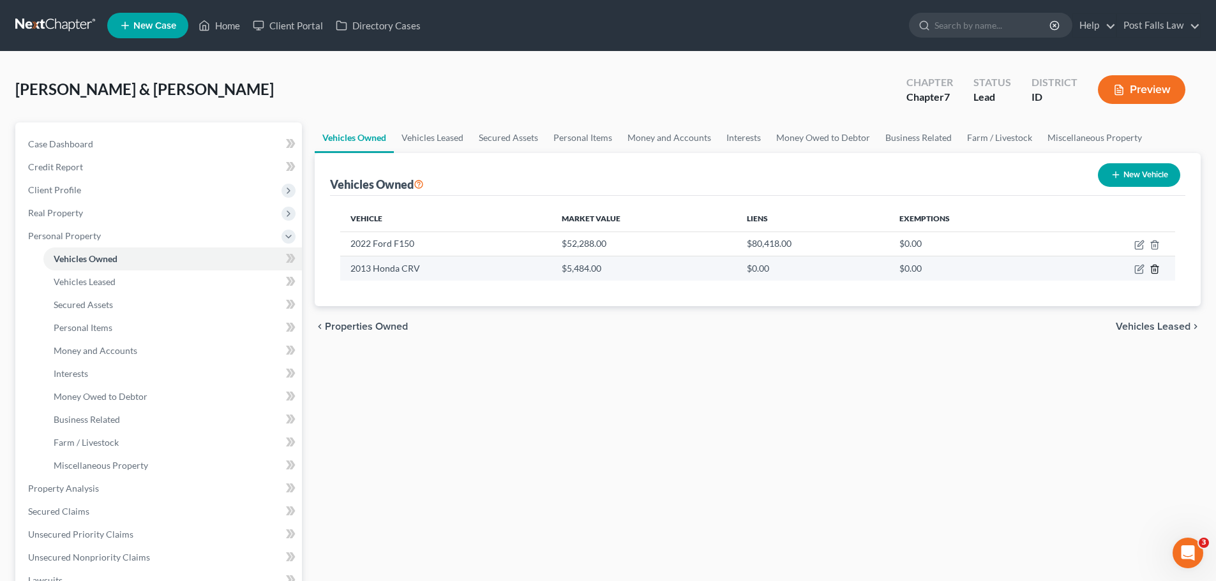
click at [1154, 269] on line "button" at bounding box center [1154, 270] width 0 height 3
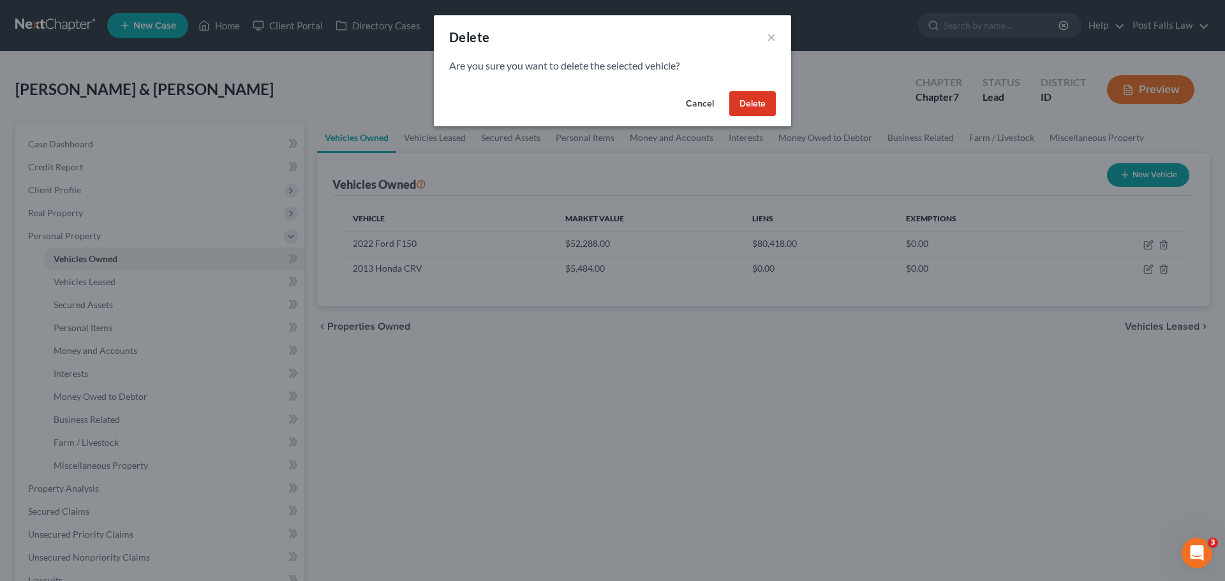
click at [744, 95] on button "Delete" at bounding box center [753, 104] width 47 height 26
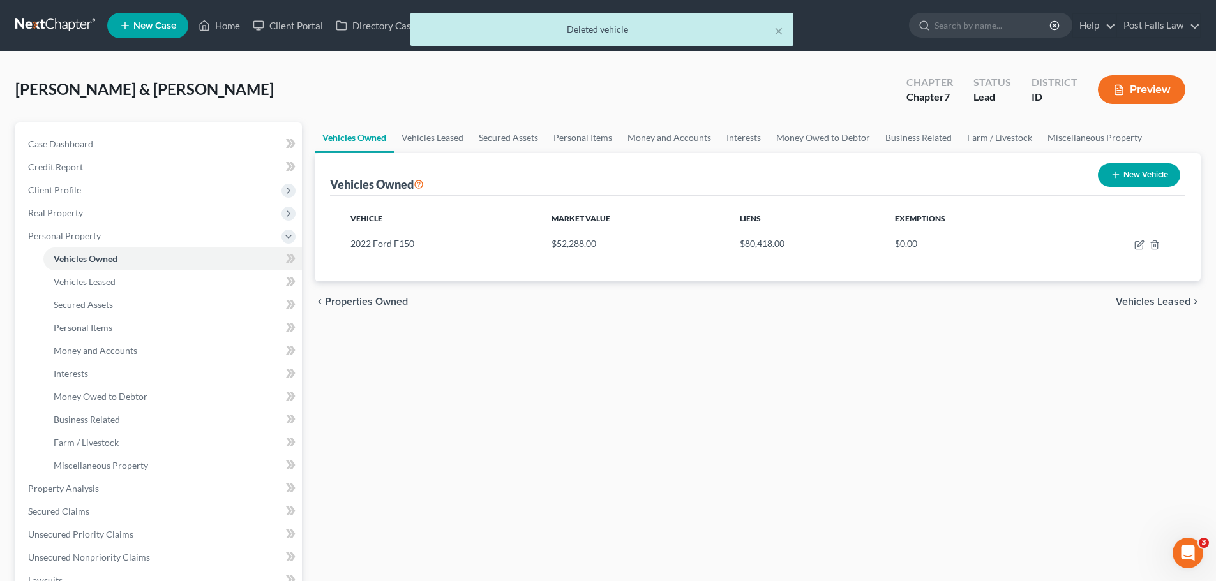
scroll to position [327, 0]
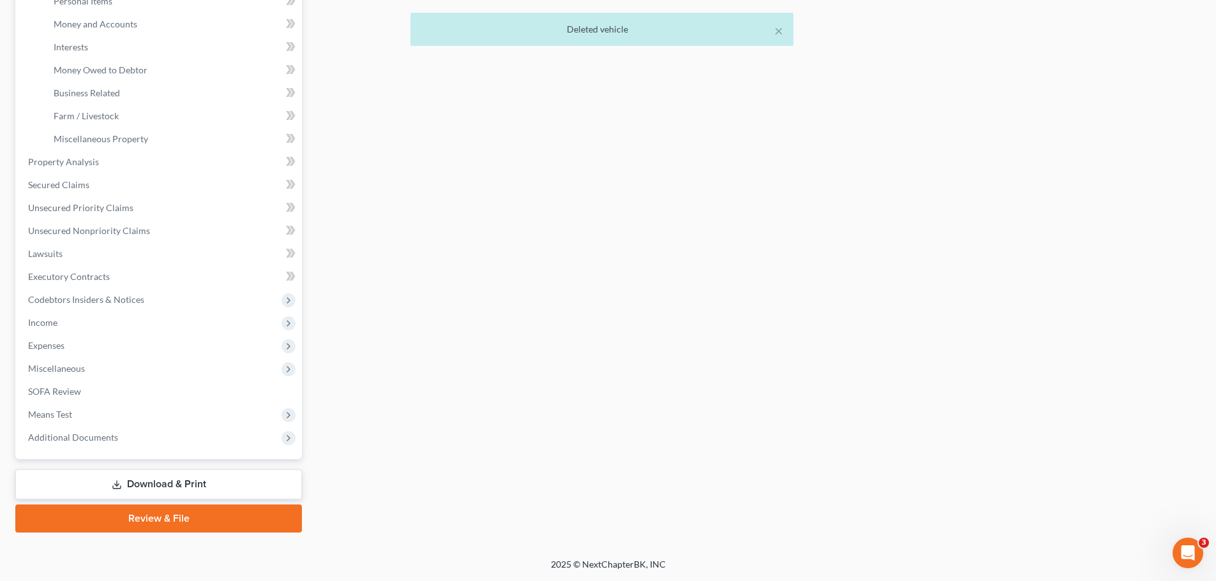
click at [141, 485] on link "Download & Print" at bounding box center [158, 485] width 287 height 30
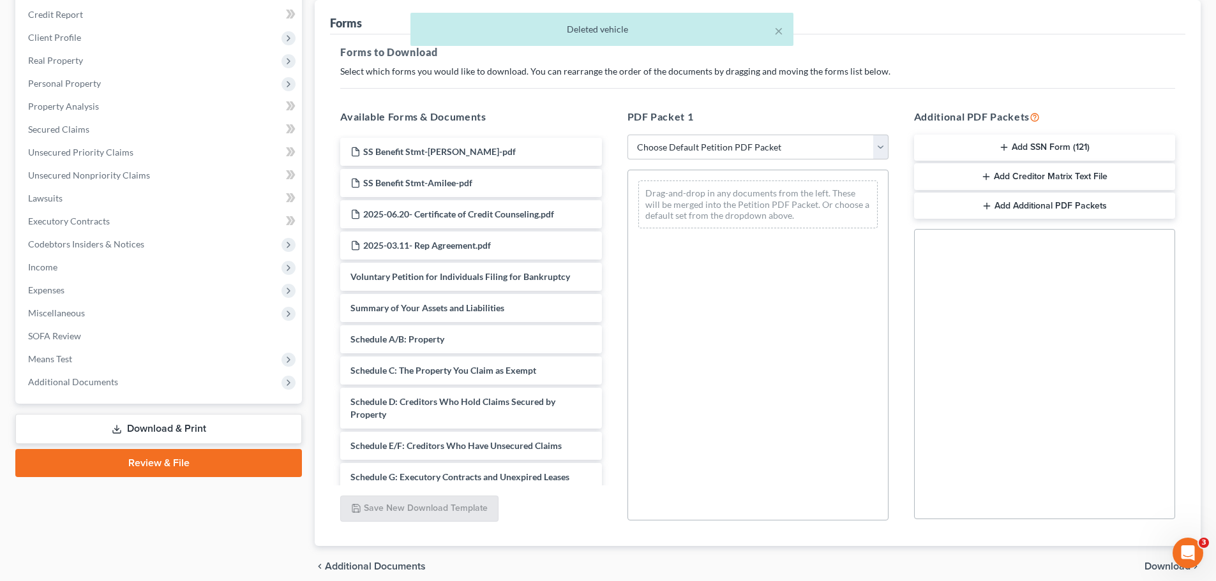
scroll to position [191, 0]
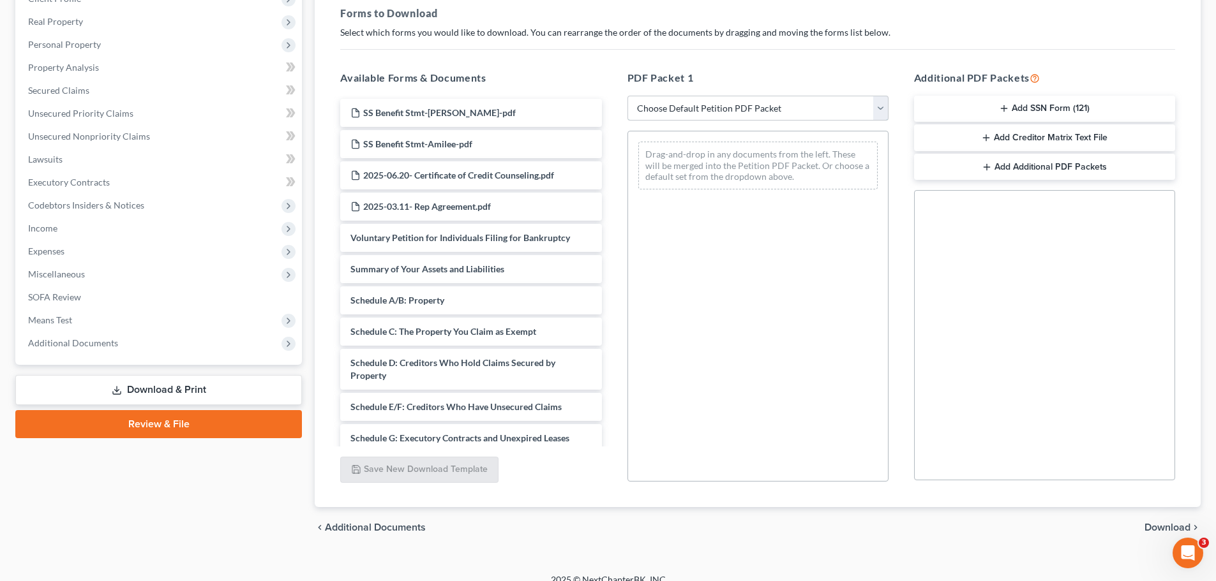
click at [874, 107] on select "Choose Default Petition PDF Packet Complete Bankruptcy Petition (all forms and …" at bounding box center [757, 109] width 261 height 26
select select "0"
click at [627, 96] on select "Choose Default Petition PDF Packet Complete Bankruptcy Petition (all forms and …" at bounding box center [757, 109] width 261 height 26
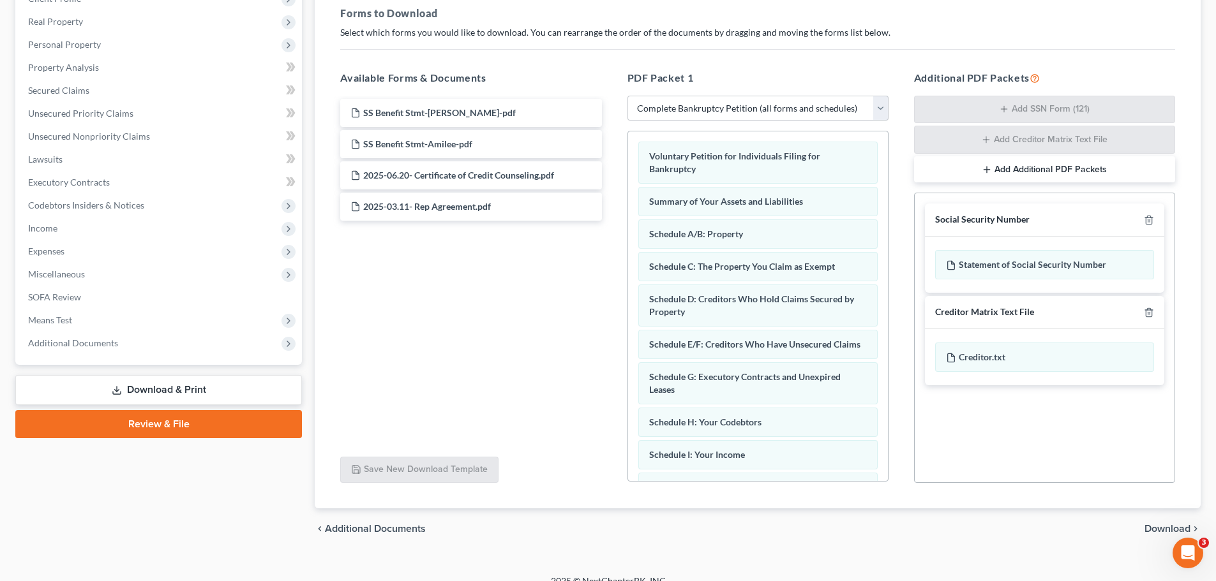
click at [1153, 528] on span "Download" at bounding box center [1167, 529] width 46 height 10
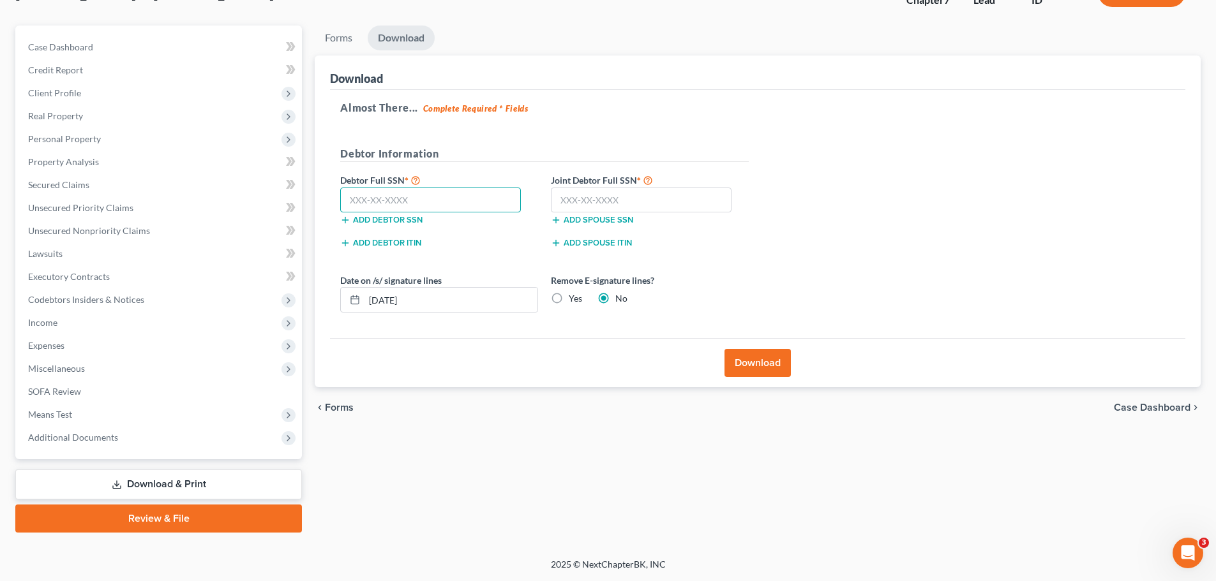
click at [462, 203] on input "text" at bounding box center [430, 201] width 181 height 26
click at [588, 202] on input "text" at bounding box center [641, 201] width 181 height 26
type input "532-56-4503"
click at [442, 214] on div "Add debtor SSN" at bounding box center [439, 219] width 211 height 13
click at [442, 201] on input "text" at bounding box center [430, 201] width 181 height 26
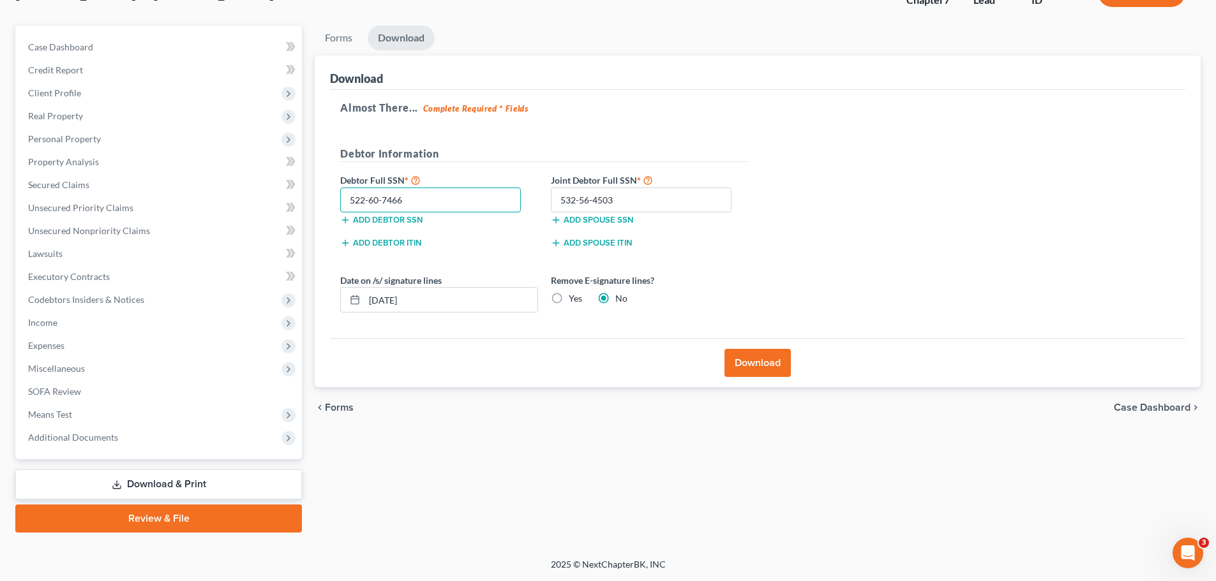
type input "522-60-7466"
click at [780, 361] on button "Download" at bounding box center [757, 363] width 66 height 28
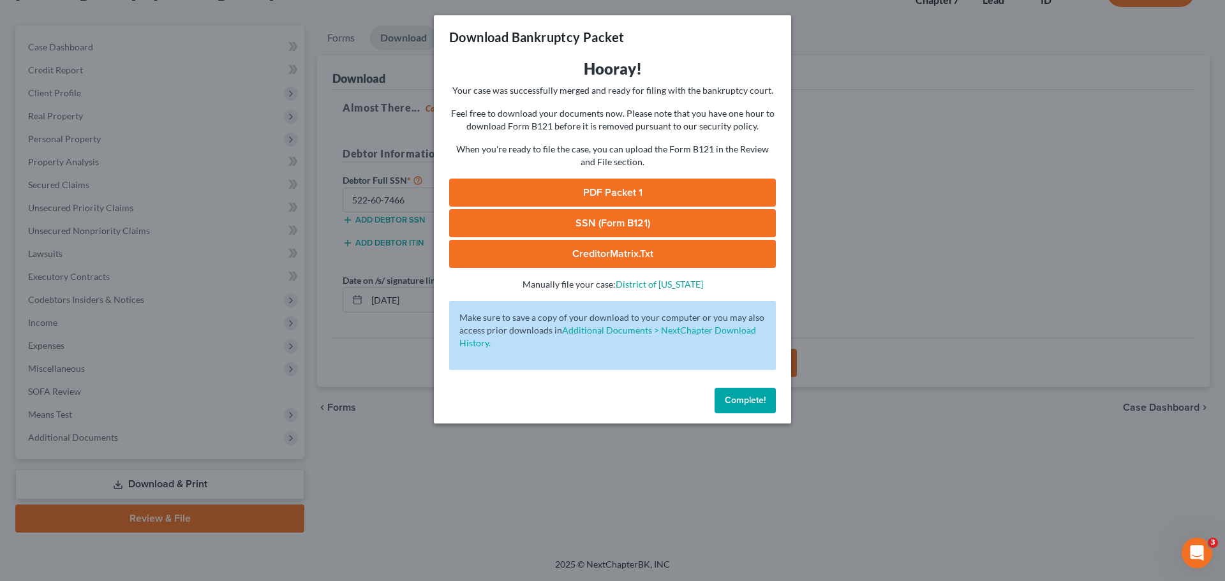
click at [642, 191] on link "PDF Packet 1" at bounding box center [612, 193] width 327 height 28
click at [608, 250] on link "CreditorMatrix.txt" at bounding box center [612, 254] width 327 height 28
click at [748, 405] on span "Complete!" at bounding box center [745, 400] width 41 height 11
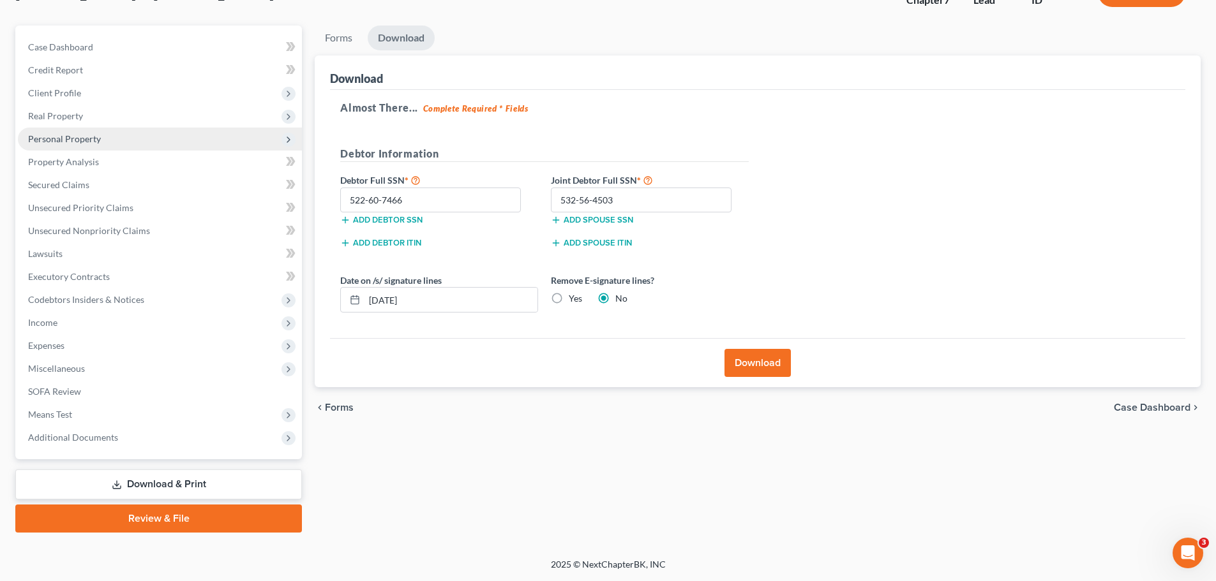
click at [54, 136] on span "Personal Property" at bounding box center [64, 138] width 73 height 11
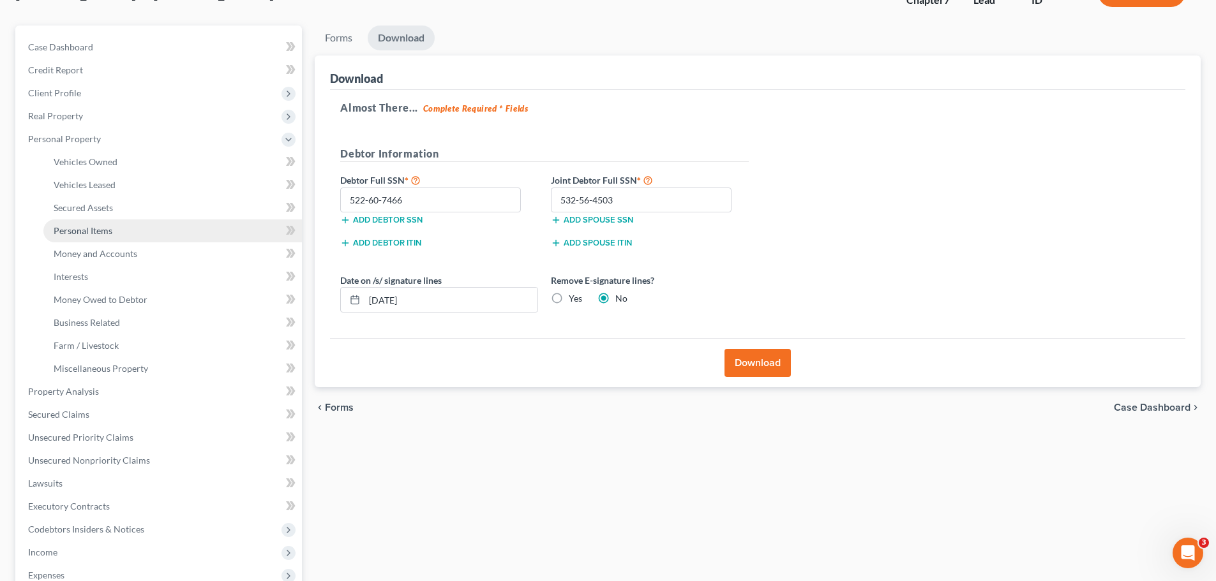
click at [92, 234] on span "Personal Items" at bounding box center [83, 230] width 59 height 11
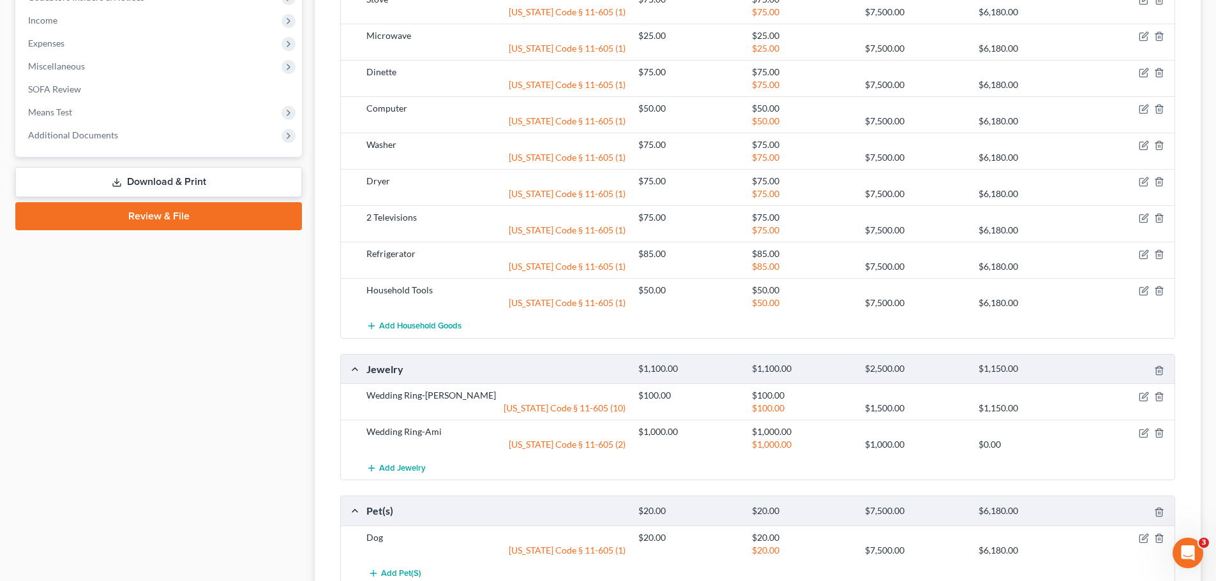
scroll to position [830, 0]
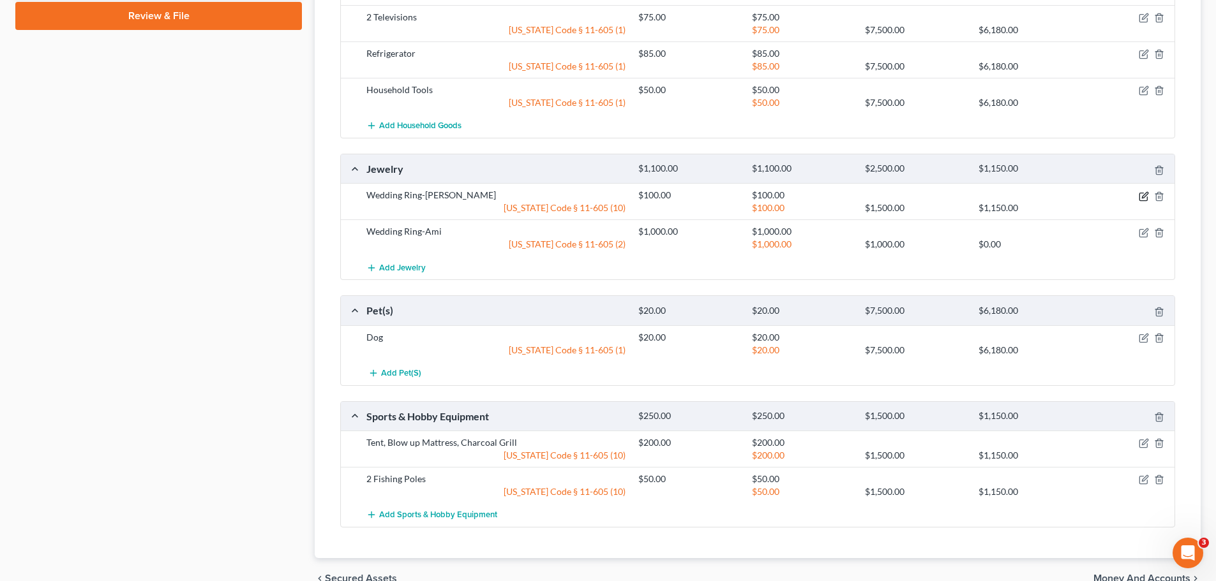
click at [1141, 195] on icon "button" at bounding box center [1144, 196] width 10 height 10
select select "2"
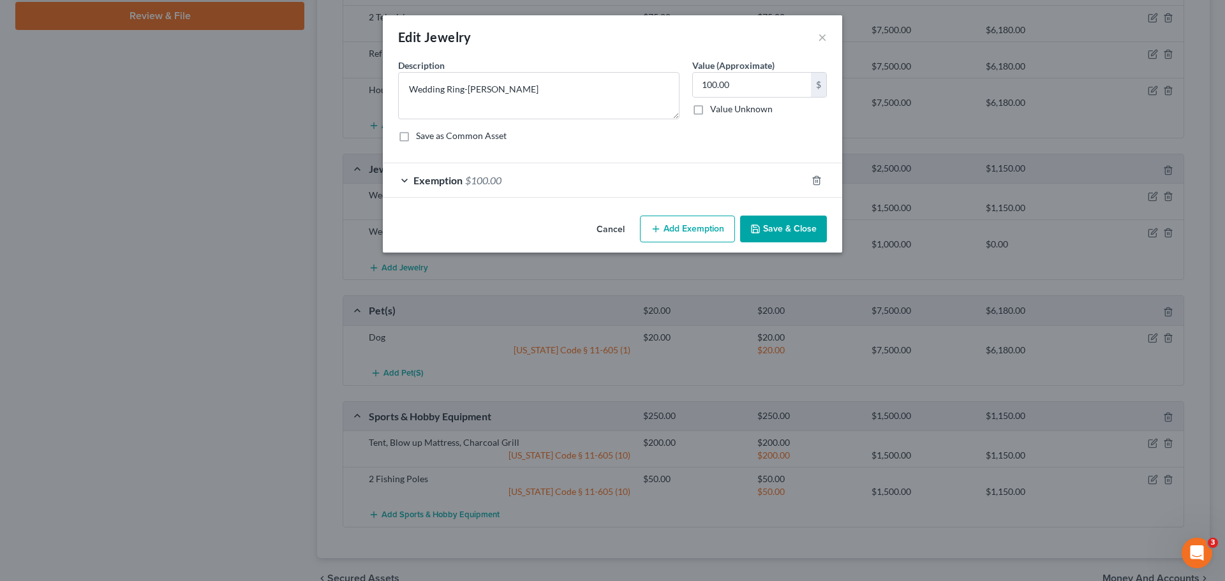
click at [439, 179] on span "Exemption" at bounding box center [438, 180] width 49 height 12
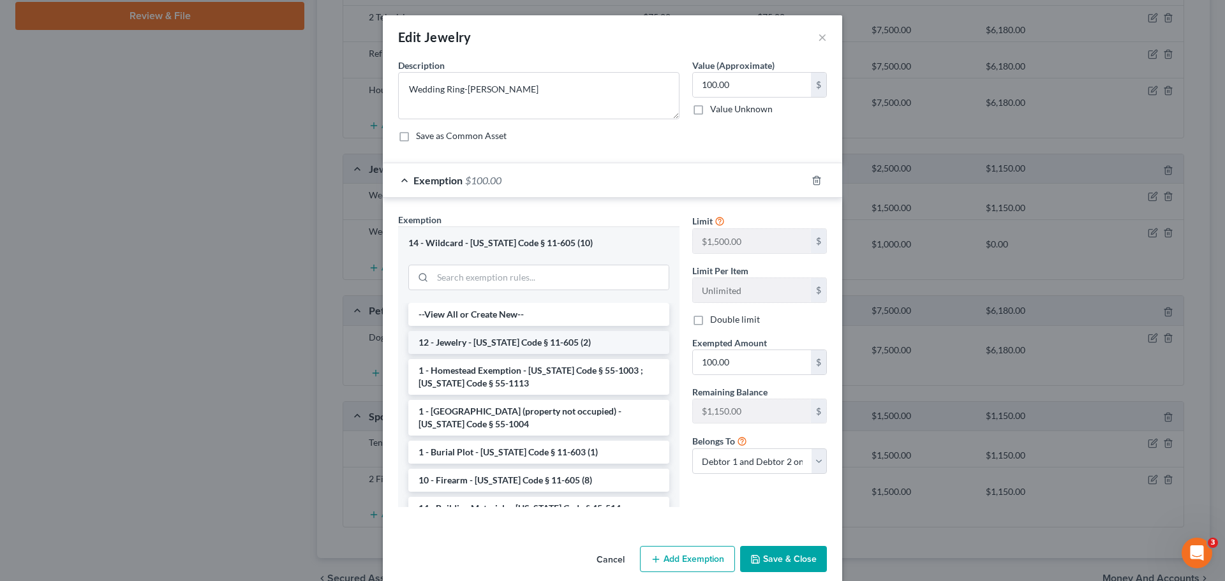
click at [510, 343] on li "12 - Jewelry - Idaho Code § 11-605 (2)" at bounding box center [538, 342] width 261 height 23
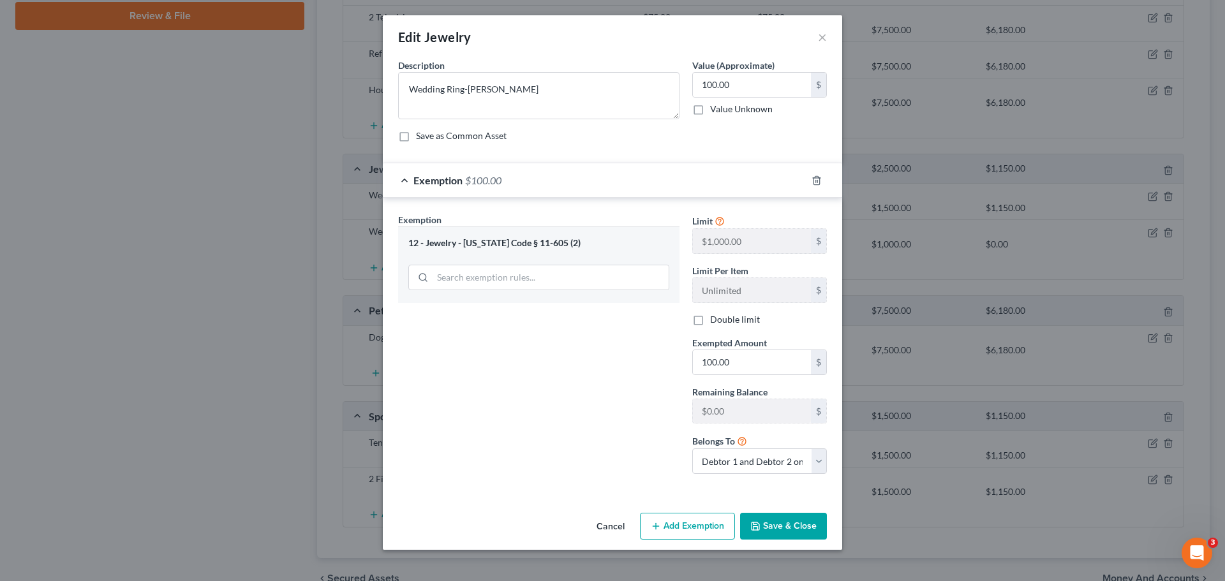
click at [602, 521] on button "Cancel" at bounding box center [611, 527] width 49 height 26
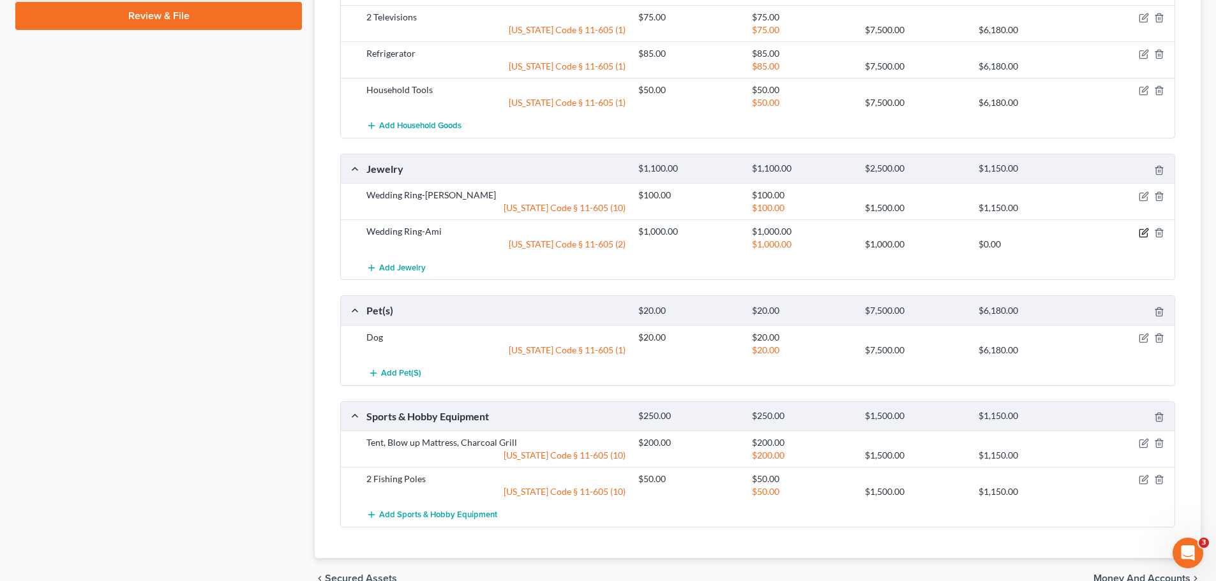
click at [1139, 232] on icon "button" at bounding box center [1144, 233] width 10 height 10
select select "2"
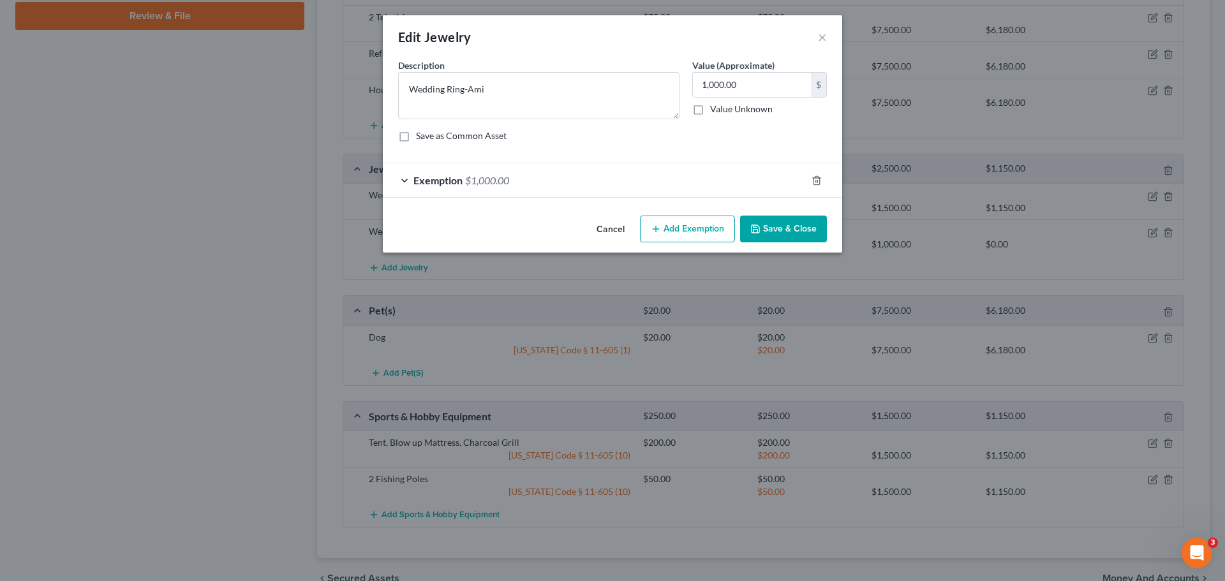
click at [491, 175] on span "$1,000.00" at bounding box center [487, 180] width 44 height 12
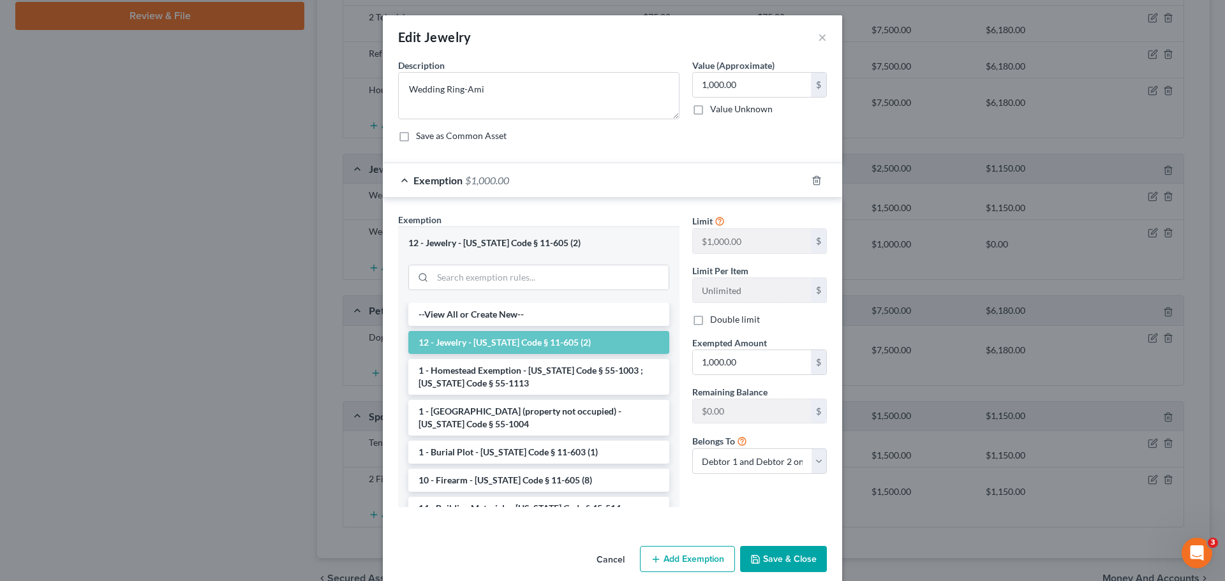
click at [602, 556] on button "Cancel" at bounding box center [611, 561] width 49 height 26
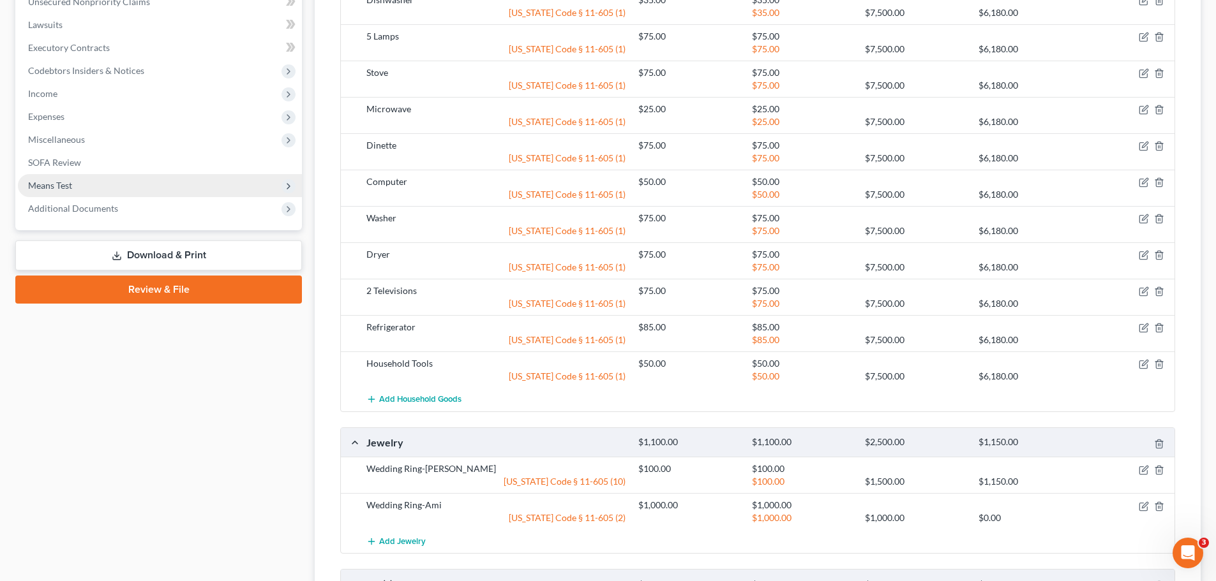
scroll to position [513, 0]
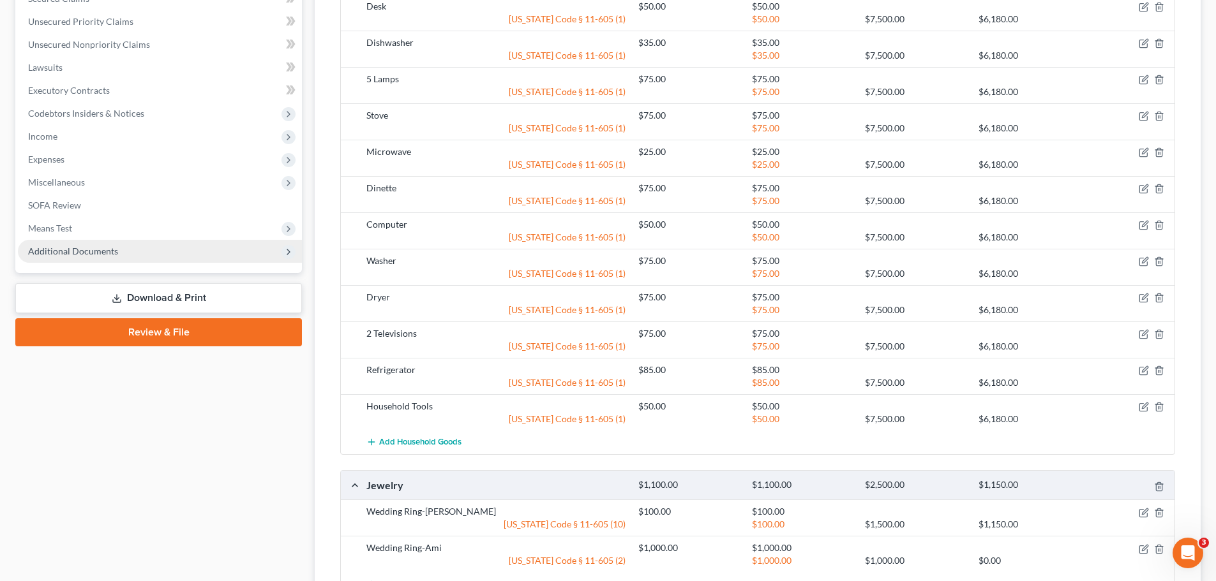
click at [73, 251] on span "Additional Documents" at bounding box center [73, 251] width 90 height 11
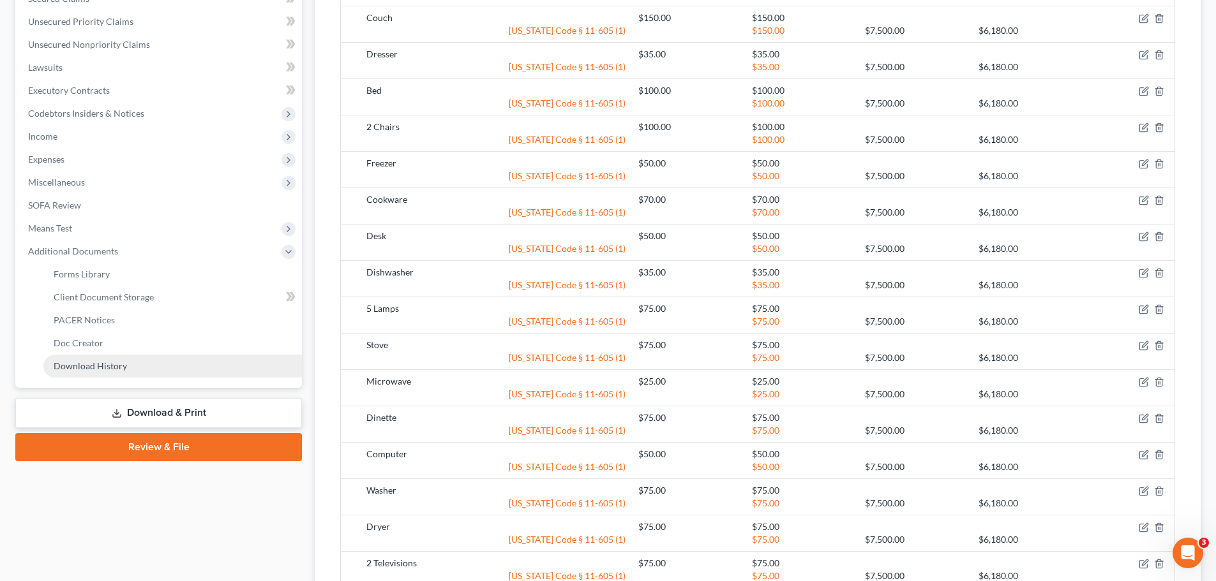
click at [91, 364] on span "Download History" at bounding box center [90, 366] width 73 height 11
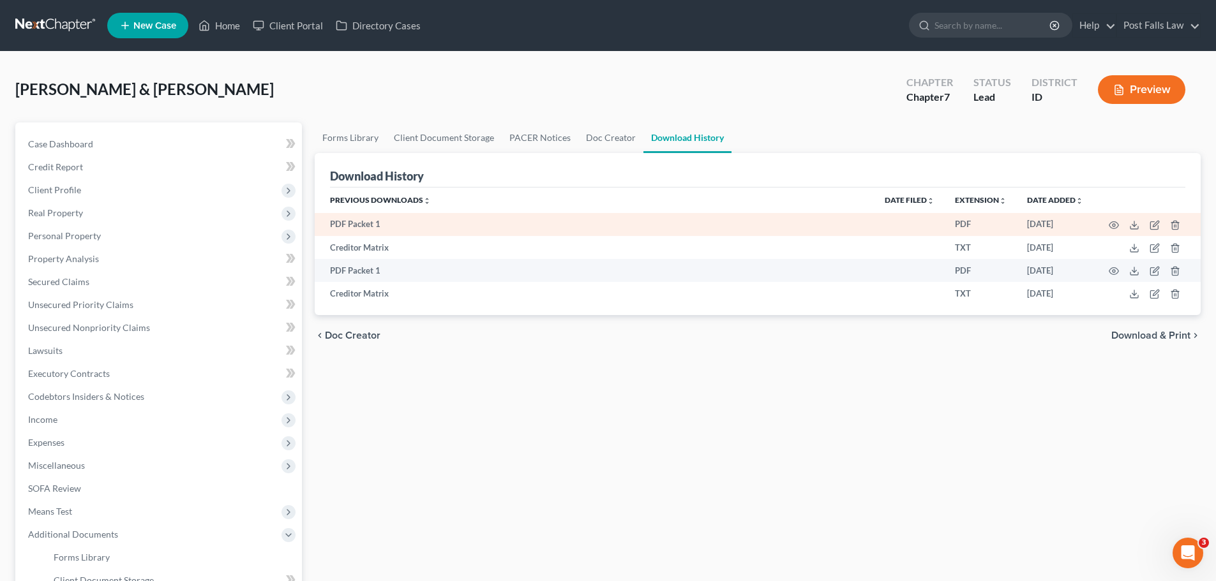
click at [340, 227] on td "PDF Packet 1" at bounding box center [595, 224] width 560 height 23
click at [1112, 225] on circle "button" at bounding box center [1113, 225] width 3 height 3
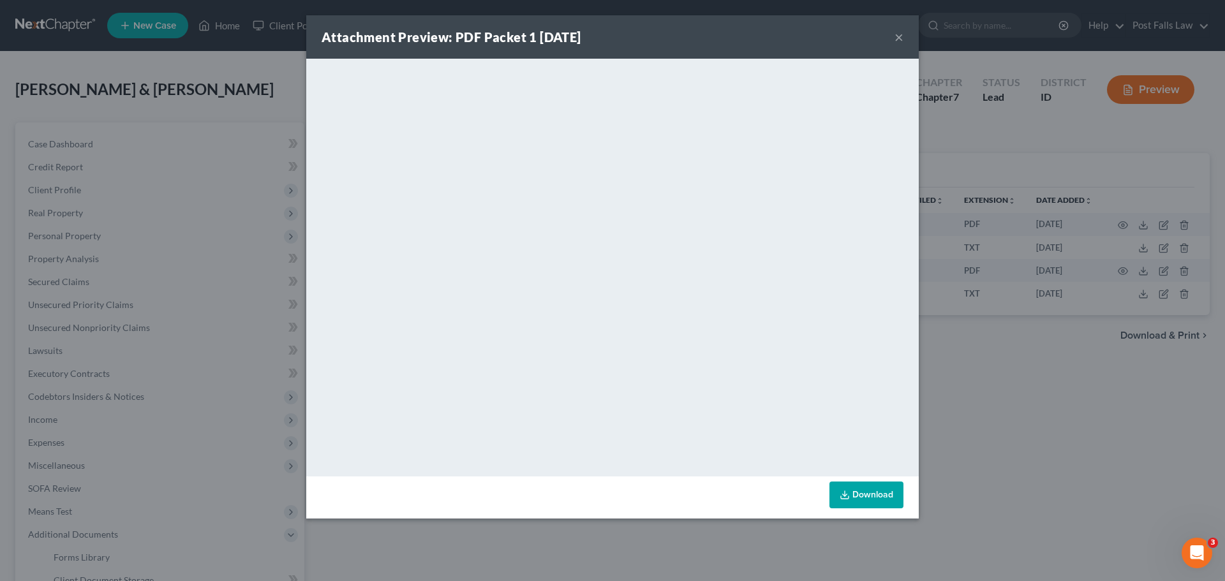
click at [896, 40] on button "×" at bounding box center [899, 36] width 9 height 15
